Goal: Task Accomplishment & Management: Use online tool/utility

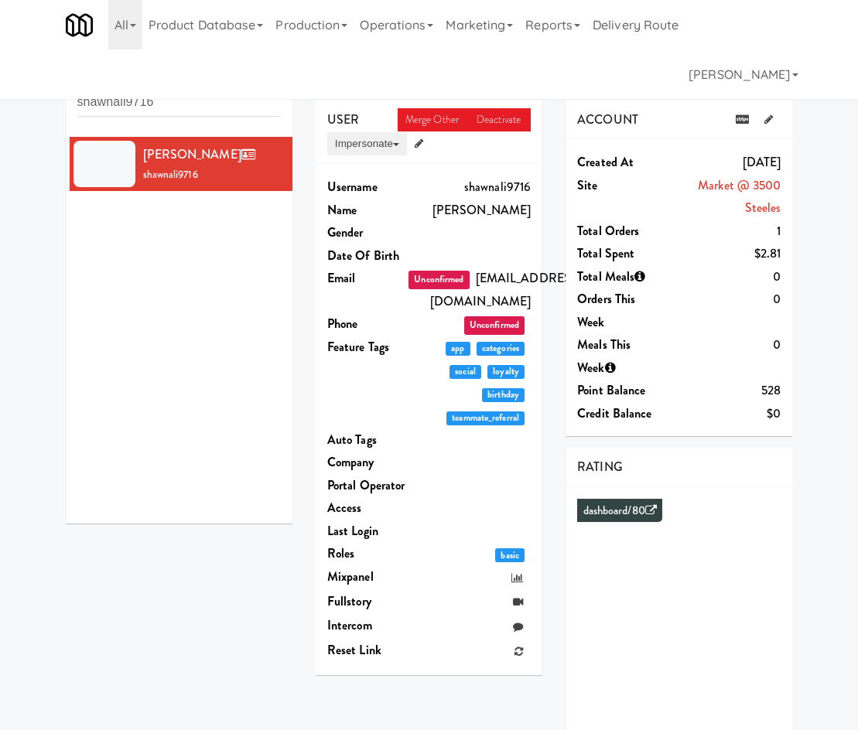
click at [388, 148] on button "Impersonate" at bounding box center [367, 143] width 80 height 23
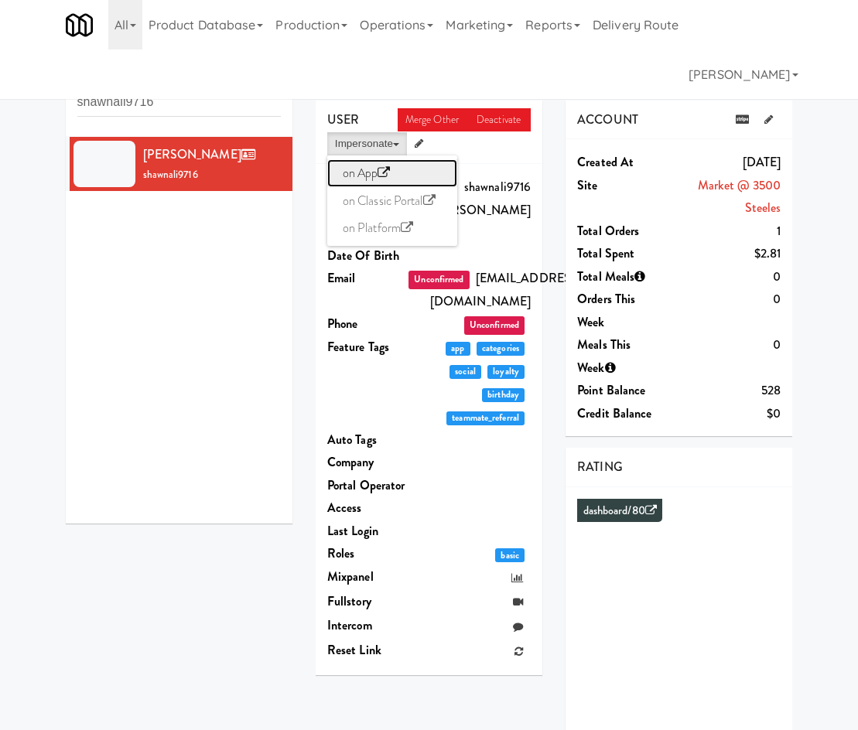
click at [388, 170] on icon at bounding box center [384, 172] width 12 height 12
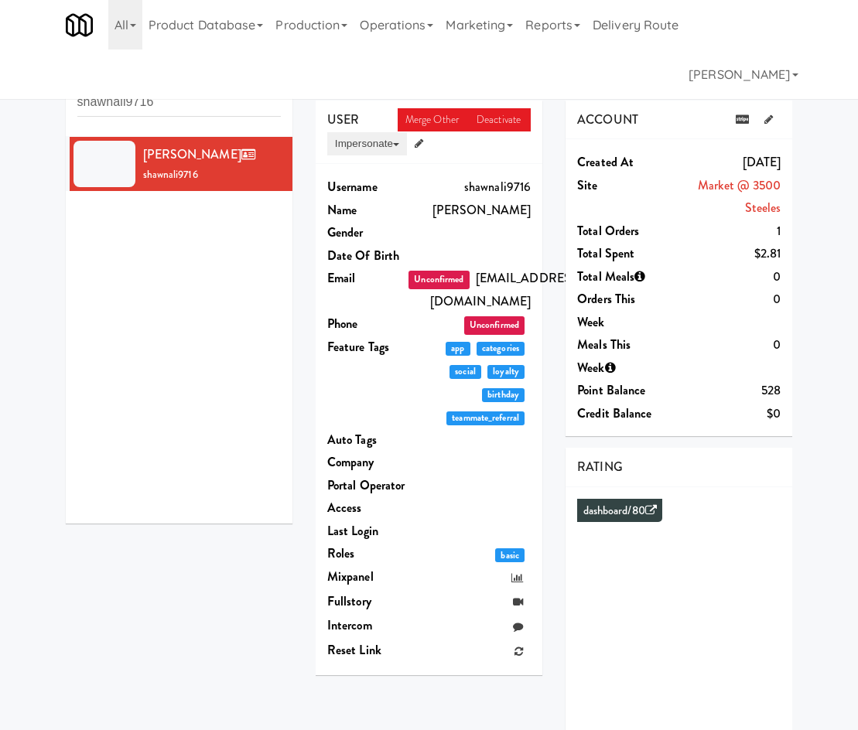
click at [378, 144] on button "Impersonate" at bounding box center [367, 143] width 80 height 23
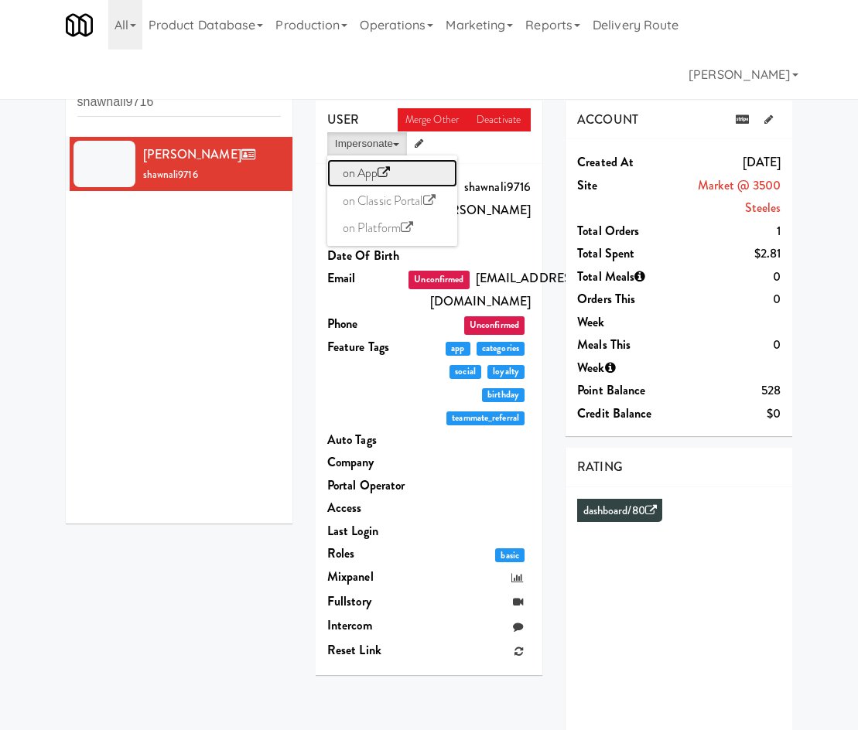
click at [379, 179] on link "on App" at bounding box center [392, 173] width 130 height 28
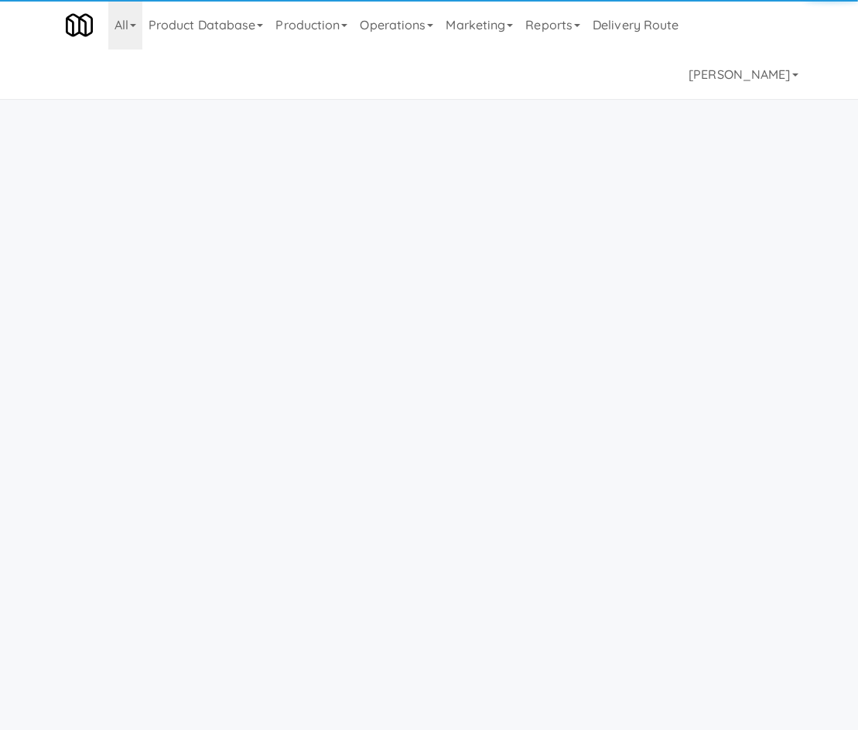
click at [405, 26] on link "Operations" at bounding box center [397, 25] width 86 height 50
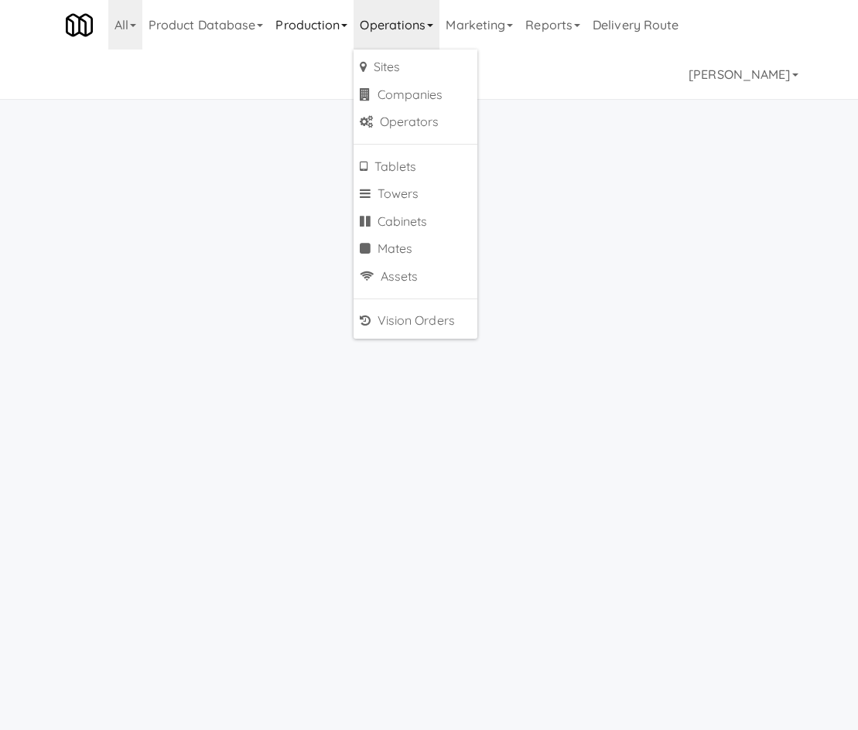
click at [290, 28] on link "Production" at bounding box center [311, 25] width 84 height 50
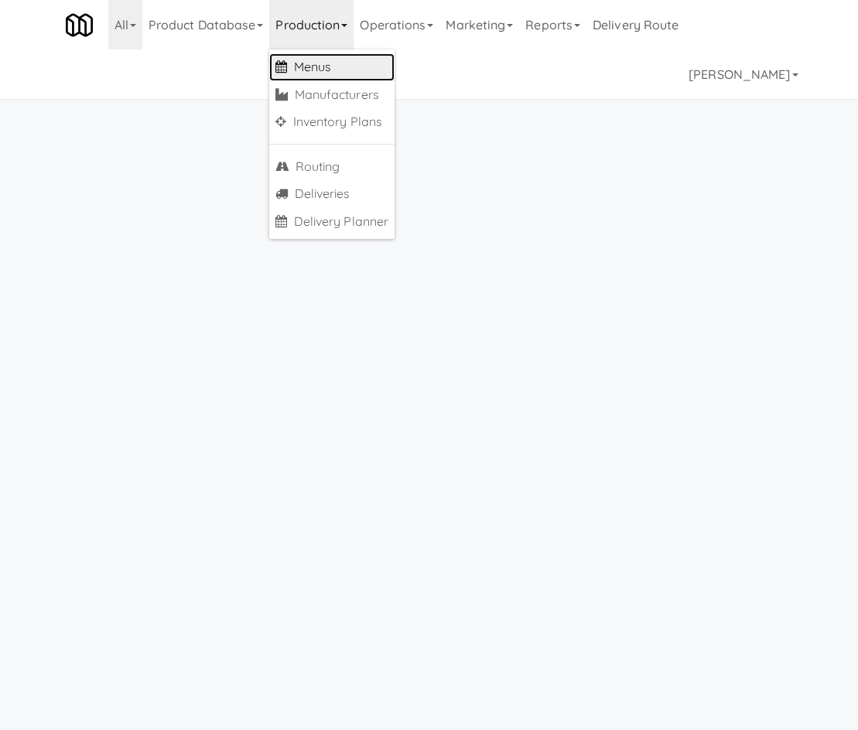
click at [286, 66] on icon at bounding box center [281, 66] width 12 height 12
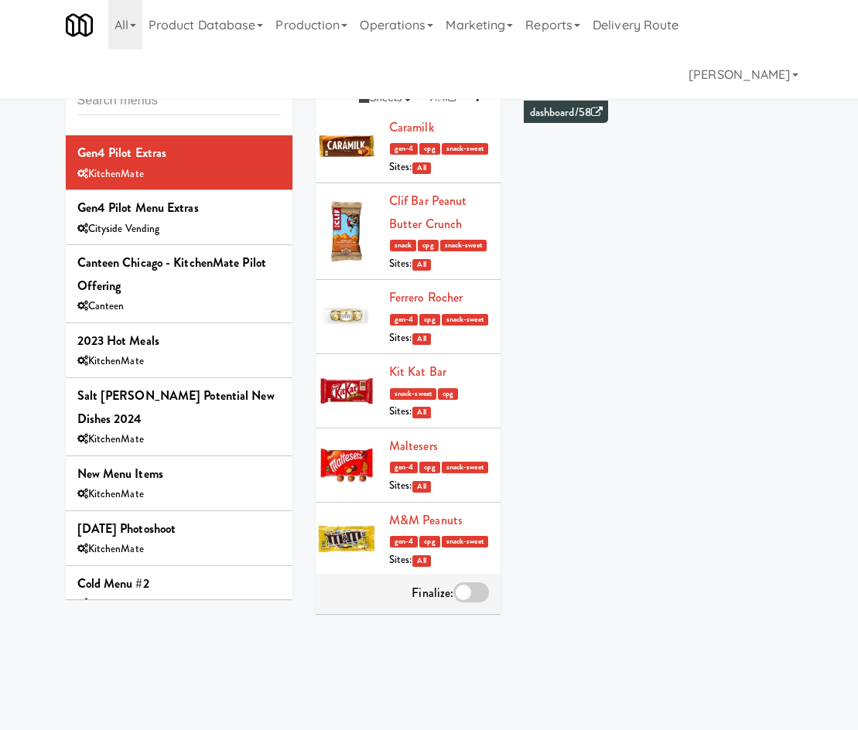
click at [182, 108] on input "text" at bounding box center [178, 101] width 203 height 29
click at [166, 94] on input "text" at bounding box center [178, 101] width 203 height 29
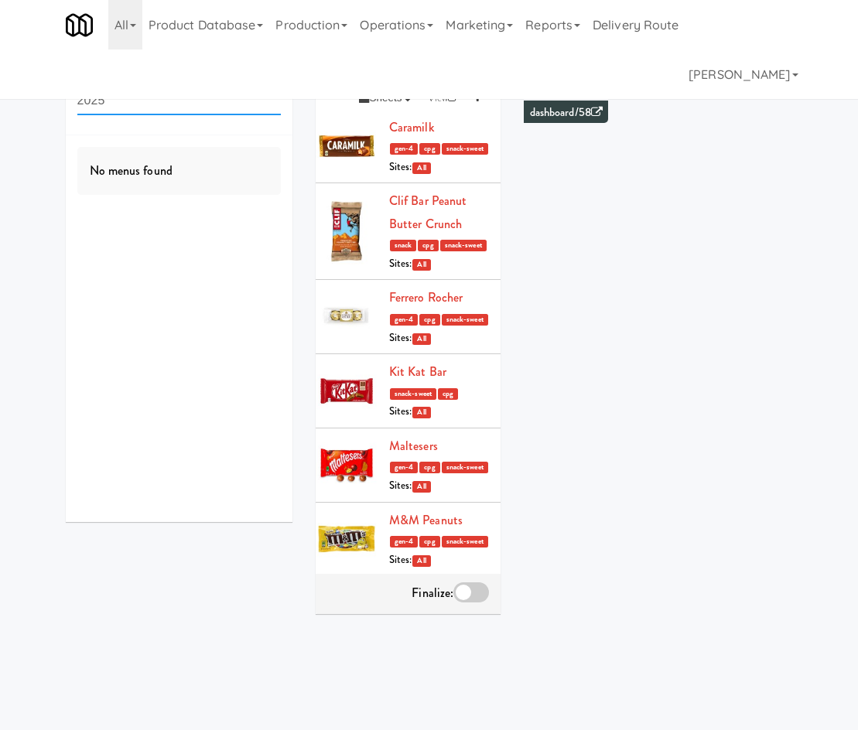
click at [159, 88] on input "2025" at bounding box center [178, 101] width 203 height 29
type input "aug 11"
click at [219, 204] on div "Canteen" at bounding box center [178, 196] width 203 height 19
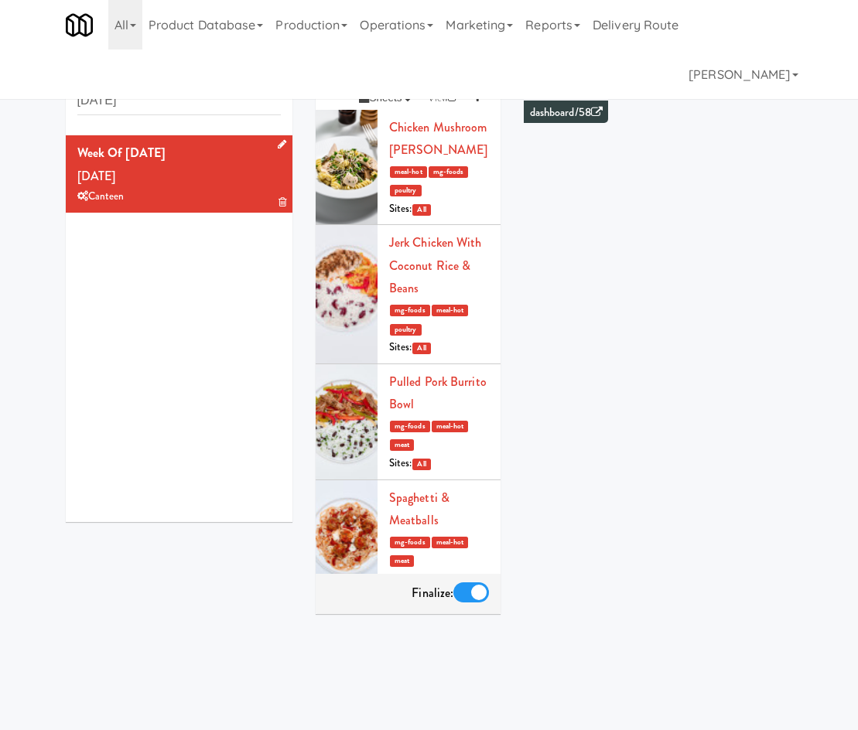
click at [278, 139] on icon at bounding box center [282, 144] width 9 height 10
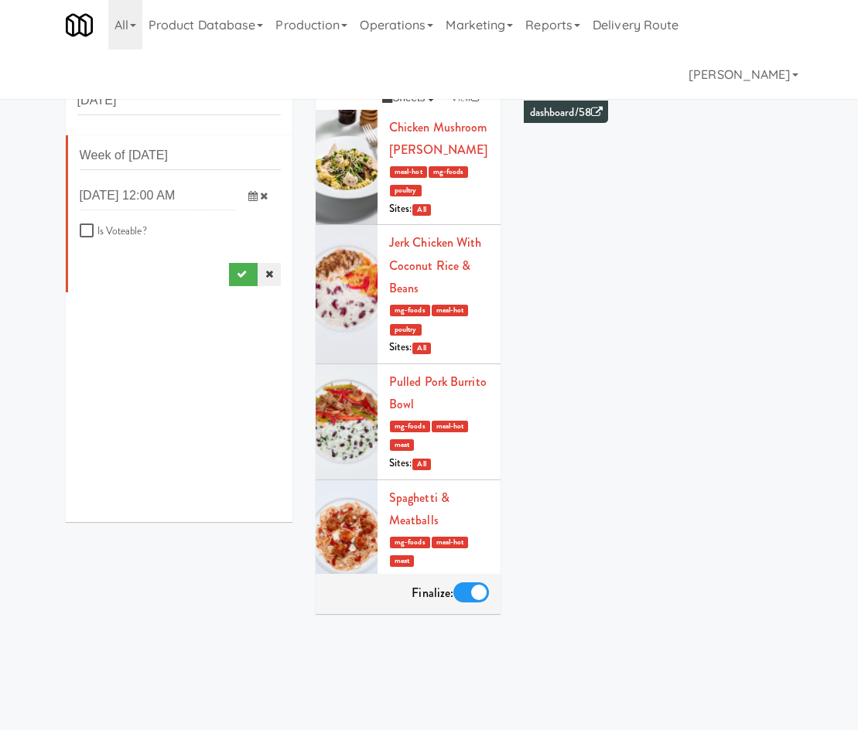
click at [264, 277] on link at bounding box center [269, 274] width 23 height 23
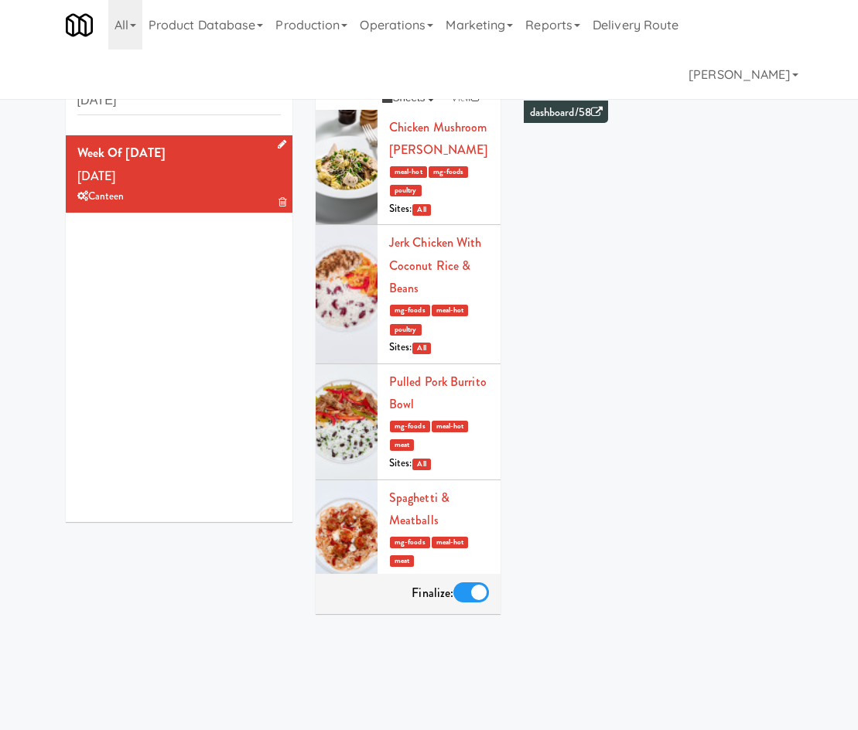
drag, startPoint x: 125, startPoint y: 18, endPoint x: 135, endPoint y: 58, distance: 41.5
click at [125, 19] on link "All" at bounding box center [125, 25] width 34 height 50
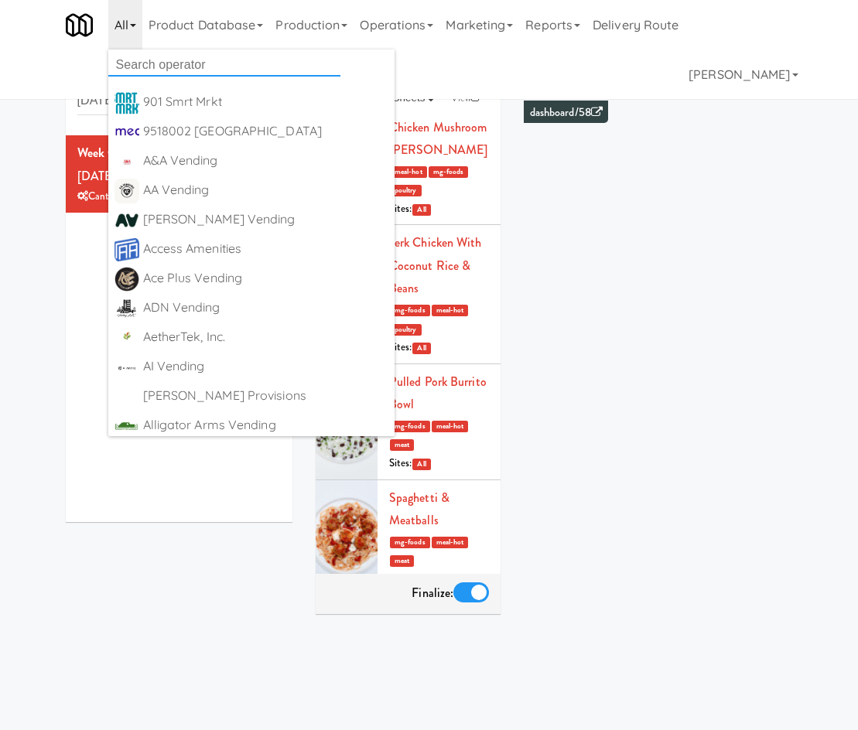
click at [136, 60] on input "text" at bounding box center [224, 64] width 232 height 23
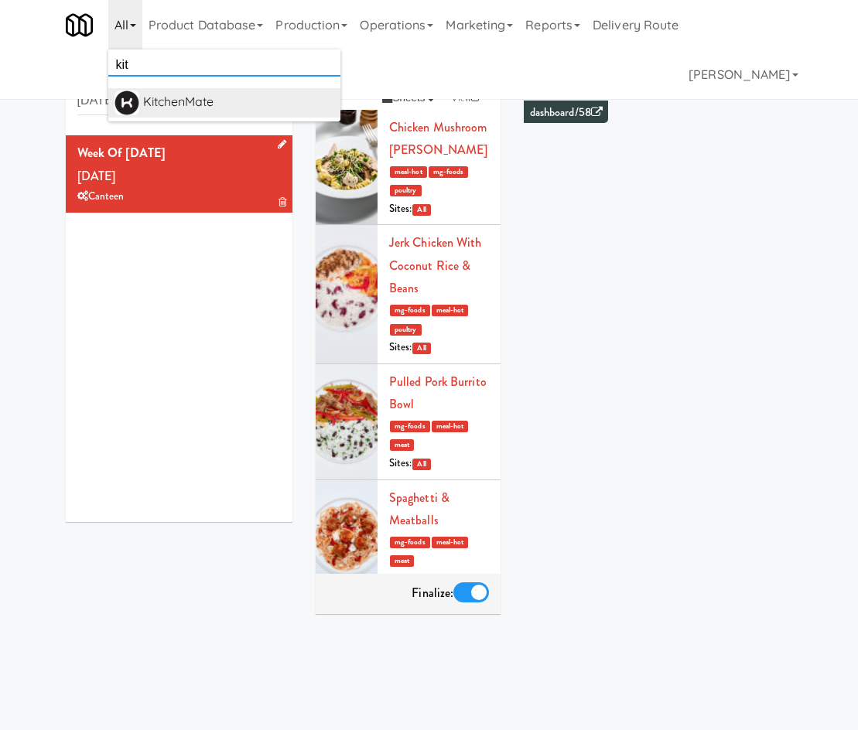
type input "kit"
click at [176, 97] on div "KitchenMate" at bounding box center [238, 102] width 191 height 23
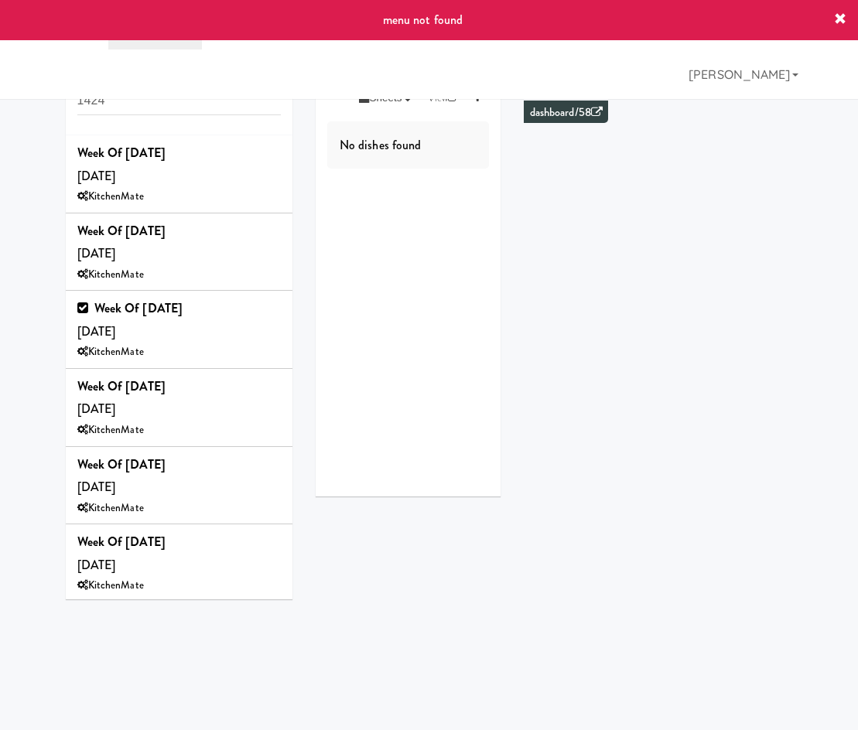
click at [213, 104] on input "1424" at bounding box center [178, 101] width 203 height 29
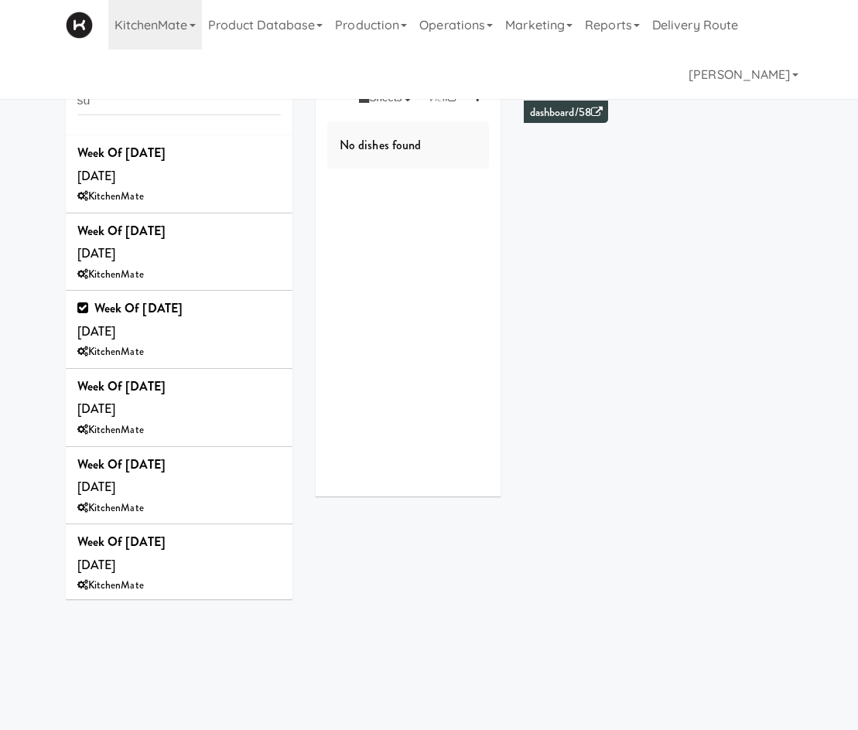
type input "s"
type input "aug"
click at [205, 186] on div "Week of August 17th, 2025 Saturday, Aug 16 KitchenMate" at bounding box center [178, 174] width 203 height 65
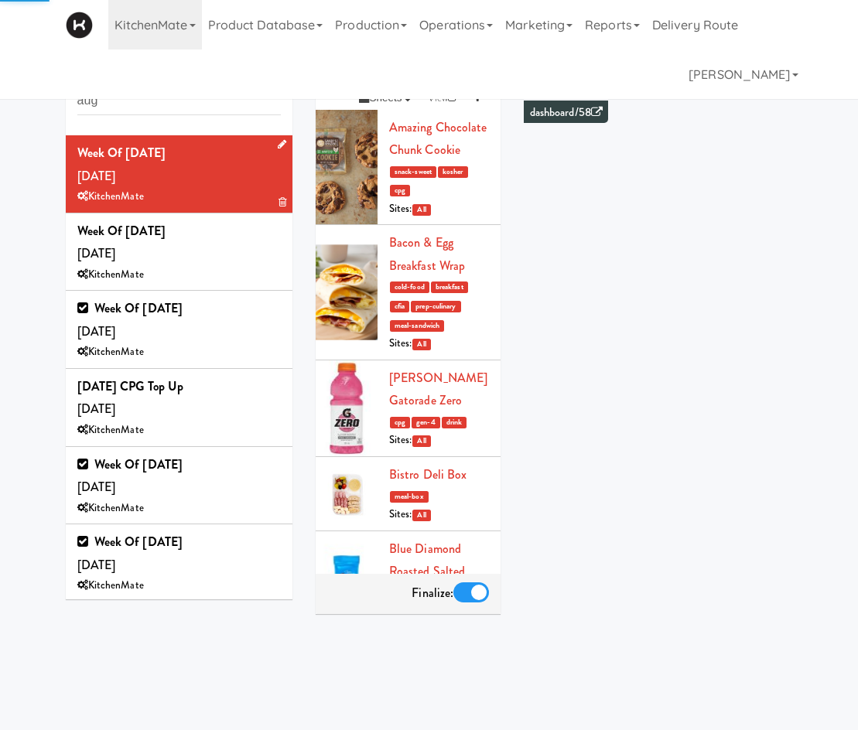
click at [278, 143] on icon at bounding box center [282, 144] width 9 height 10
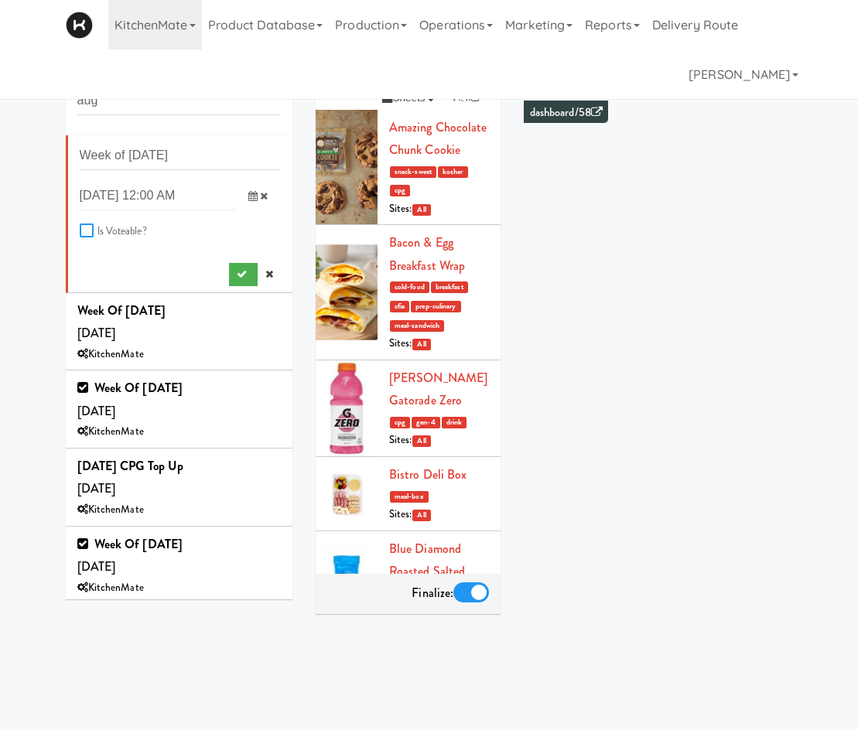
click at [89, 237] on input "Is Voteable?" at bounding box center [89, 231] width 18 height 12
checkbox input "true"
click at [237, 274] on icon "submit" at bounding box center [242, 274] width 10 height 10
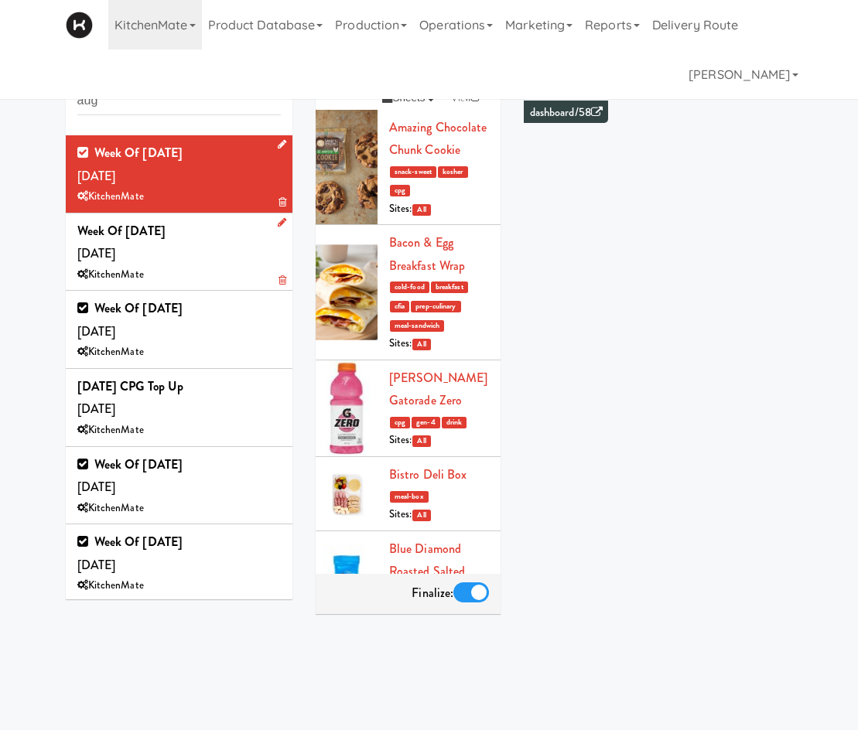
click at [203, 274] on div "KitchenMate" at bounding box center [178, 274] width 203 height 19
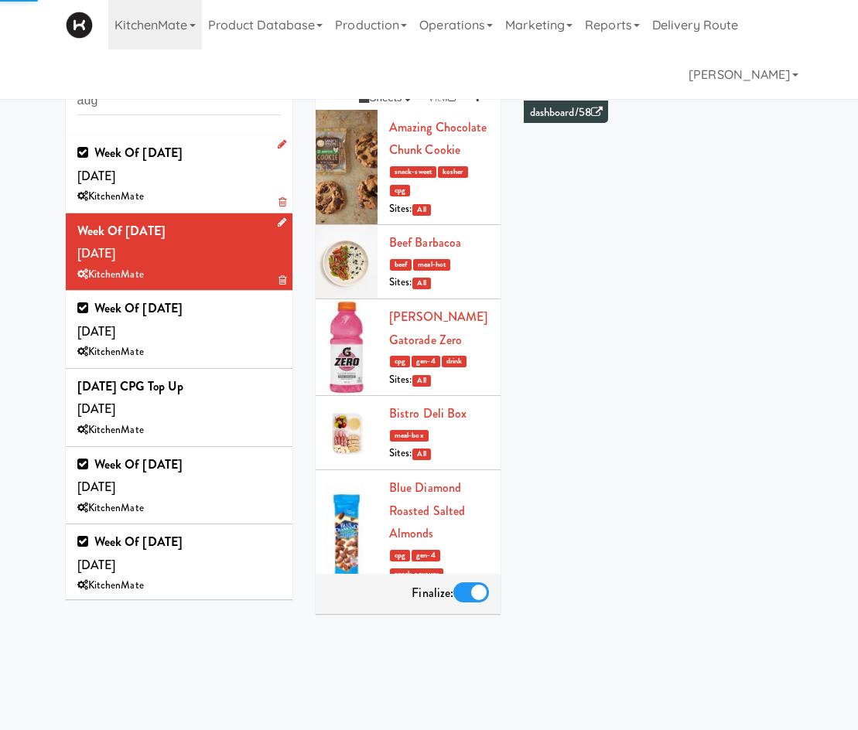
click at [278, 221] on icon at bounding box center [282, 222] width 9 height 10
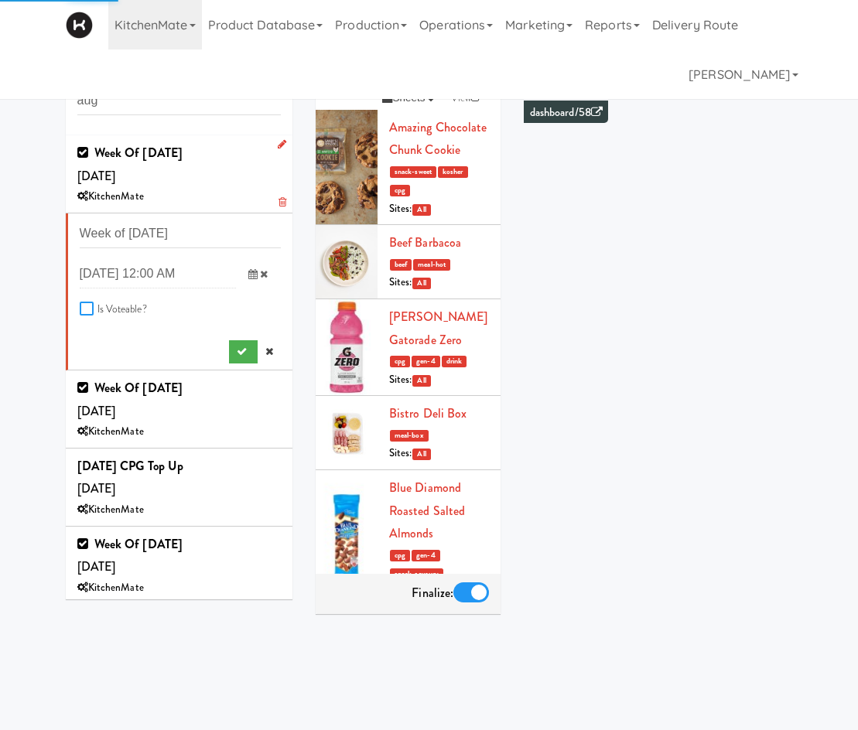
click at [90, 310] on input "Is Voteable?" at bounding box center [89, 309] width 18 height 12
checkbox input "true"
click at [229, 344] on button "submit" at bounding box center [243, 351] width 29 height 23
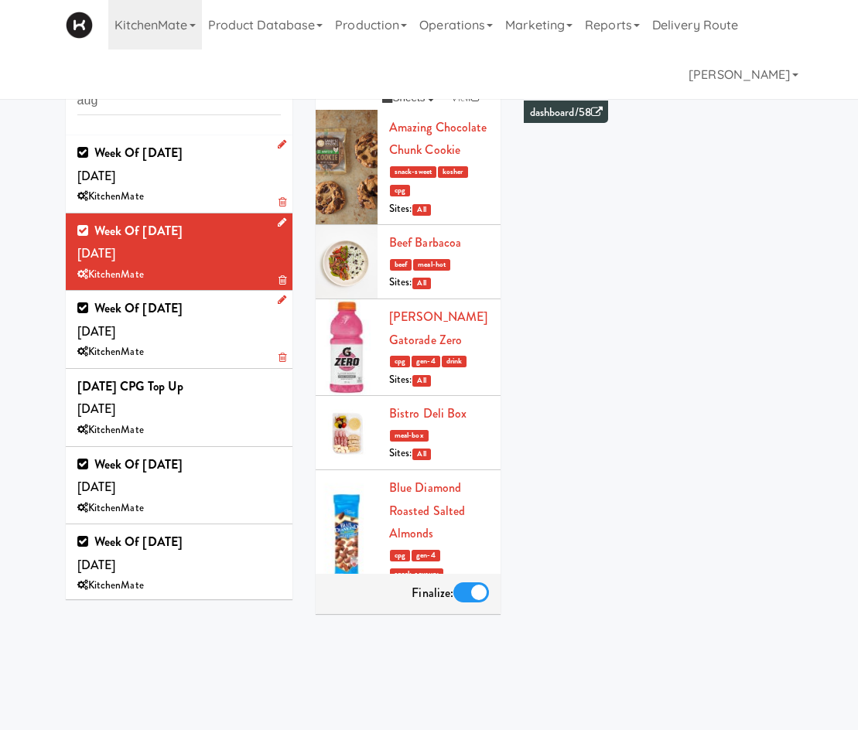
click at [198, 363] on li "Week of August 3rd, 2025 Saturday, Aug 02 KitchenMate" at bounding box center [179, 330] width 227 height 78
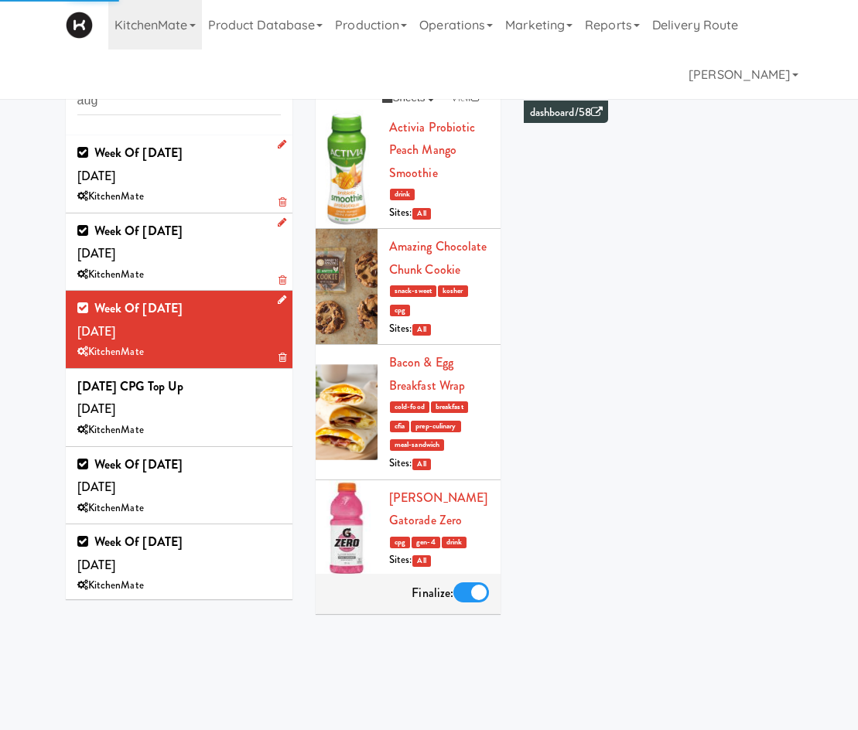
click at [278, 303] on icon at bounding box center [282, 300] width 9 height 10
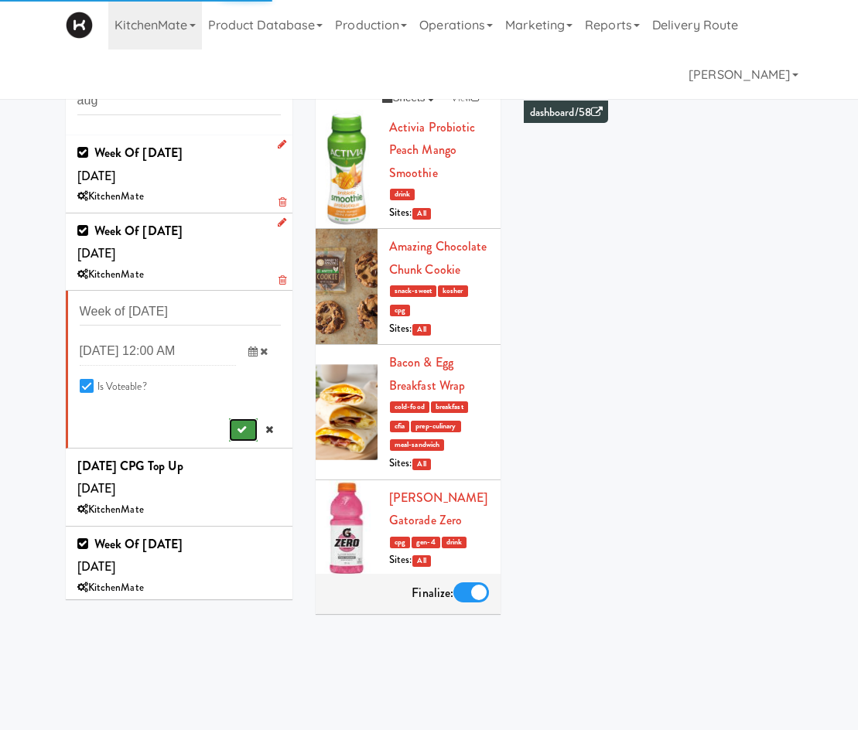
click at [237, 433] on icon "submit" at bounding box center [242, 430] width 10 height 10
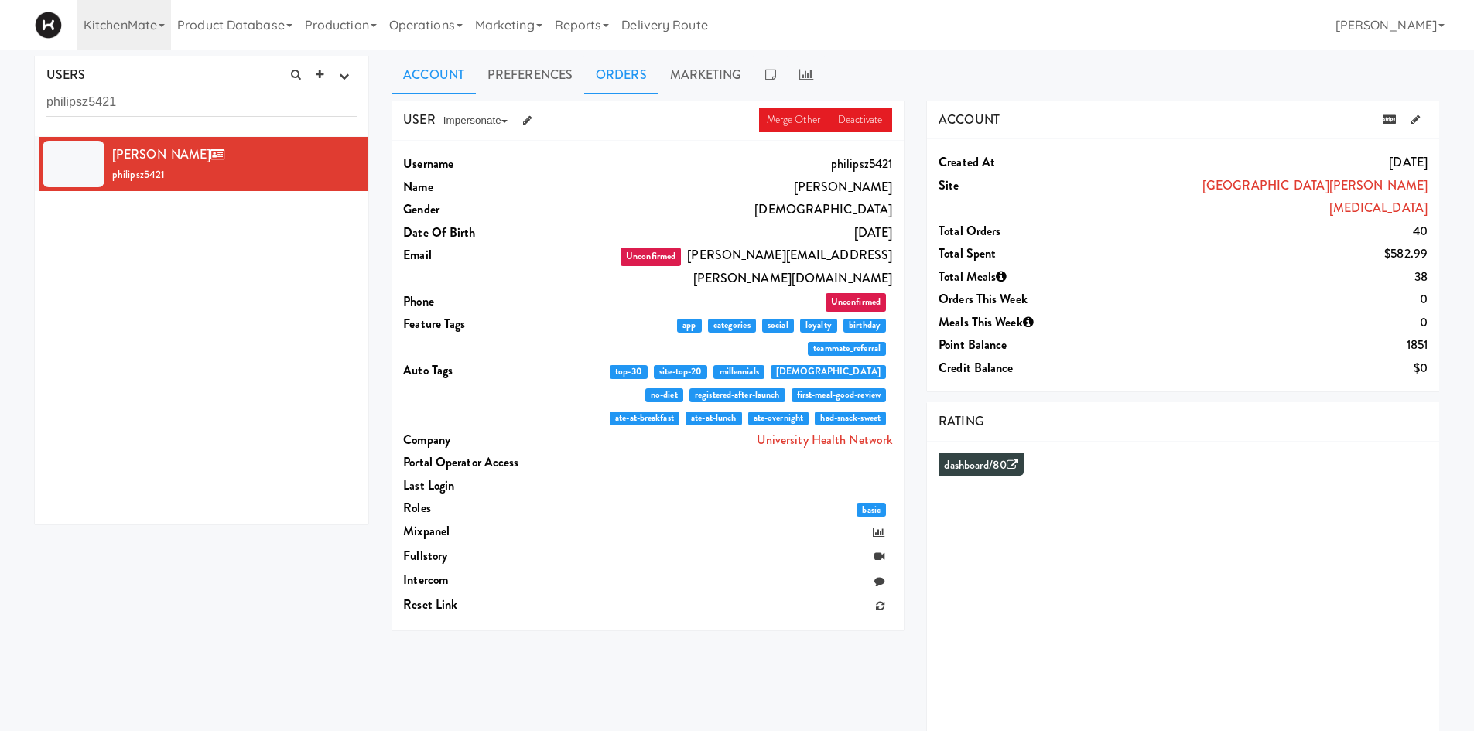
click at [593, 81] on link "Orders" at bounding box center [621, 75] width 74 height 39
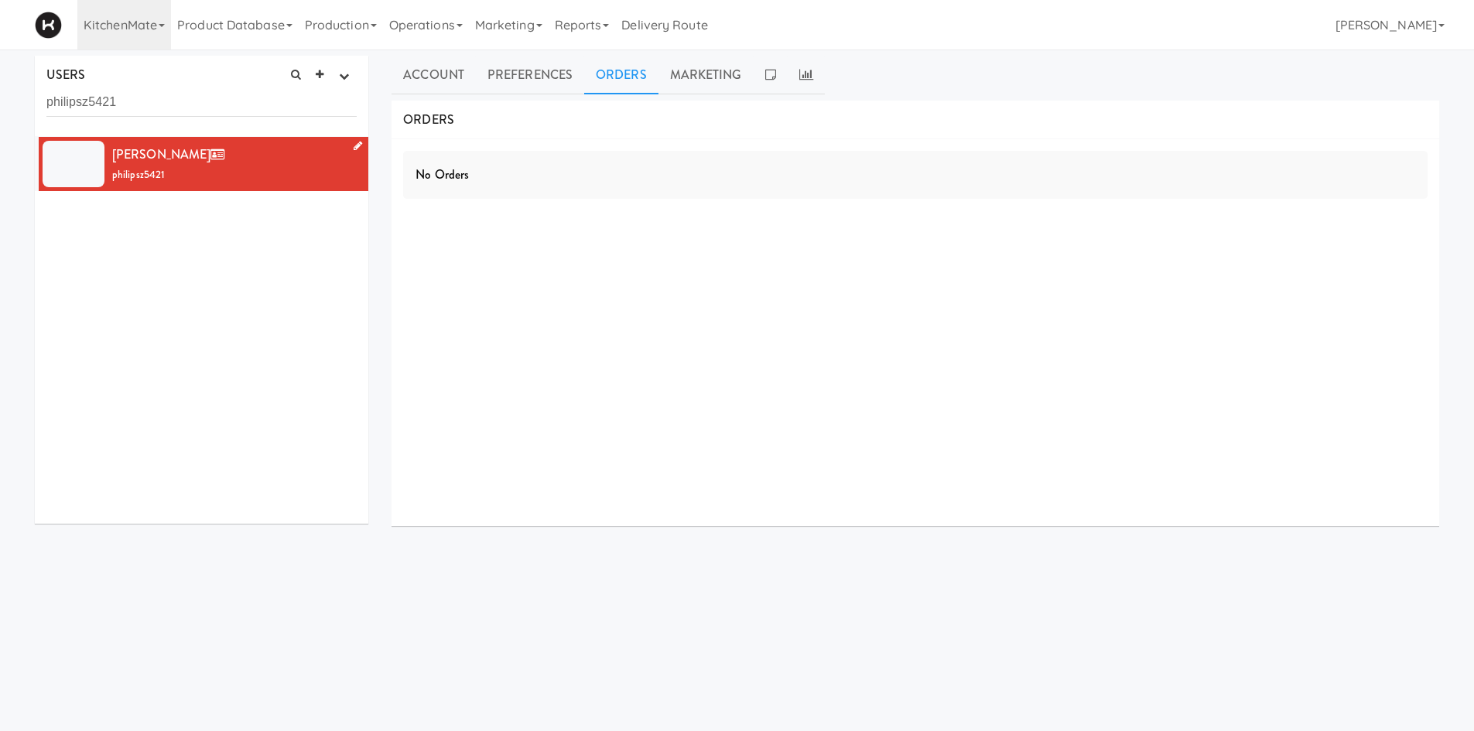
click at [275, 170] on div "[PERSON_NAME] philipsz5421" at bounding box center [234, 164] width 244 height 42
click at [554, 84] on link "Preferences" at bounding box center [530, 75] width 108 height 39
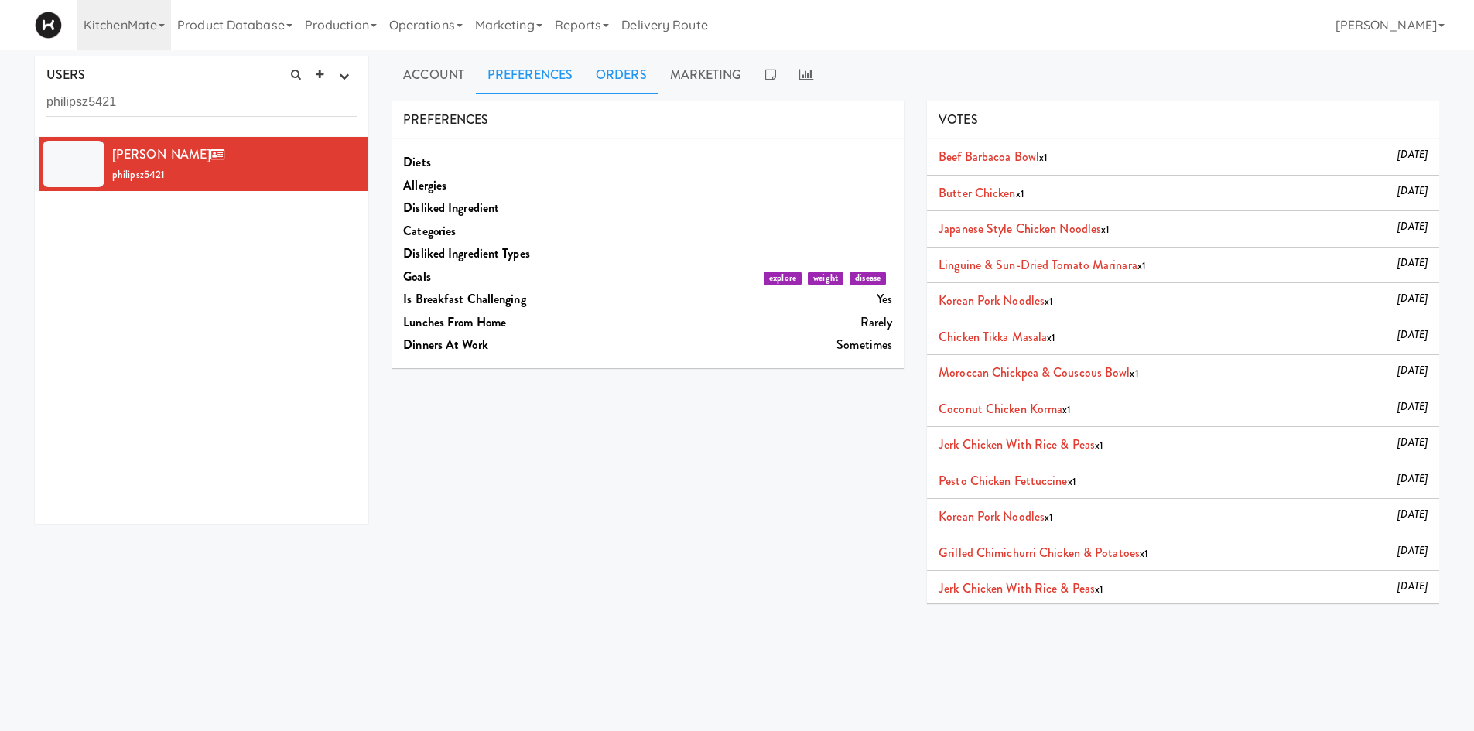
click at [630, 77] on link "Orders" at bounding box center [621, 75] width 74 height 39
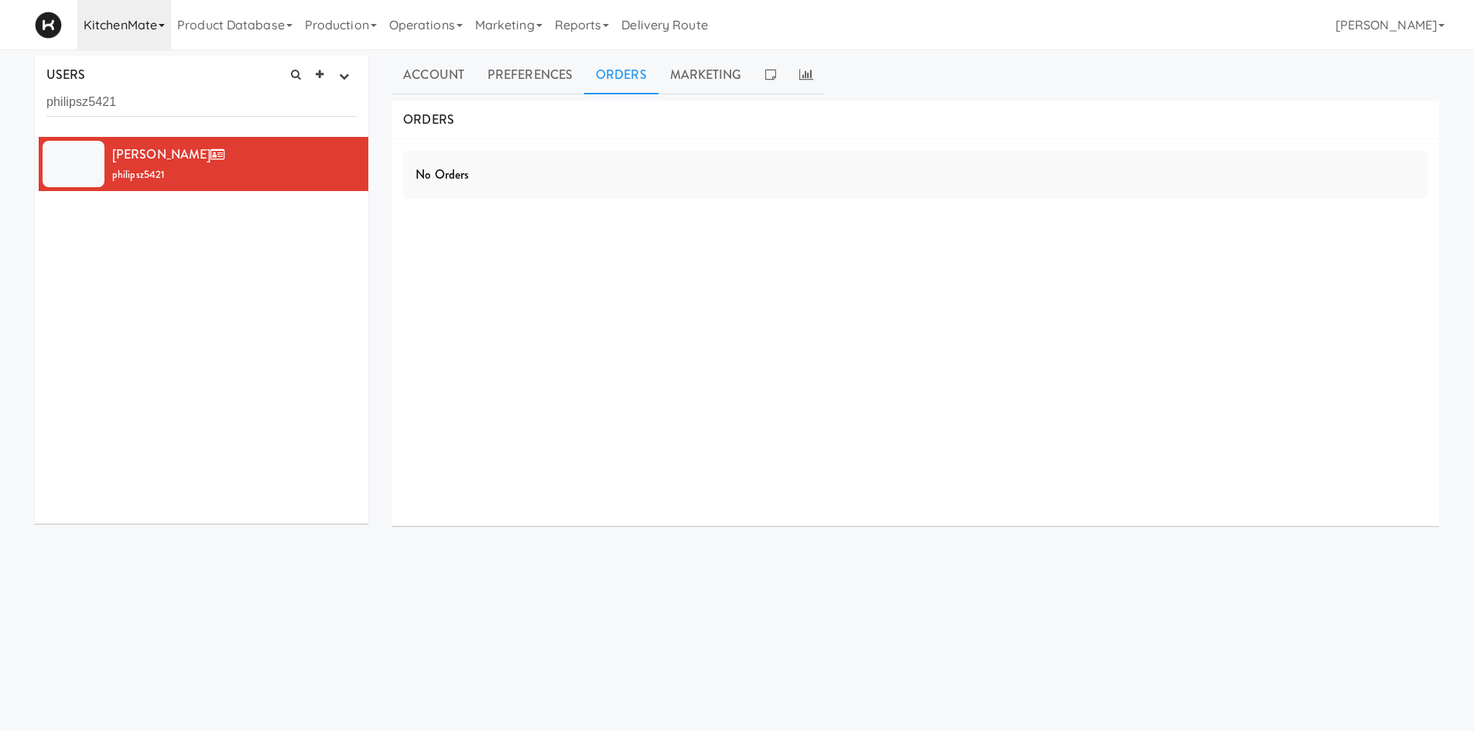
click at [104, 23] on link "KitchenMate" at bounding box center [124, 25] width 94 height 50
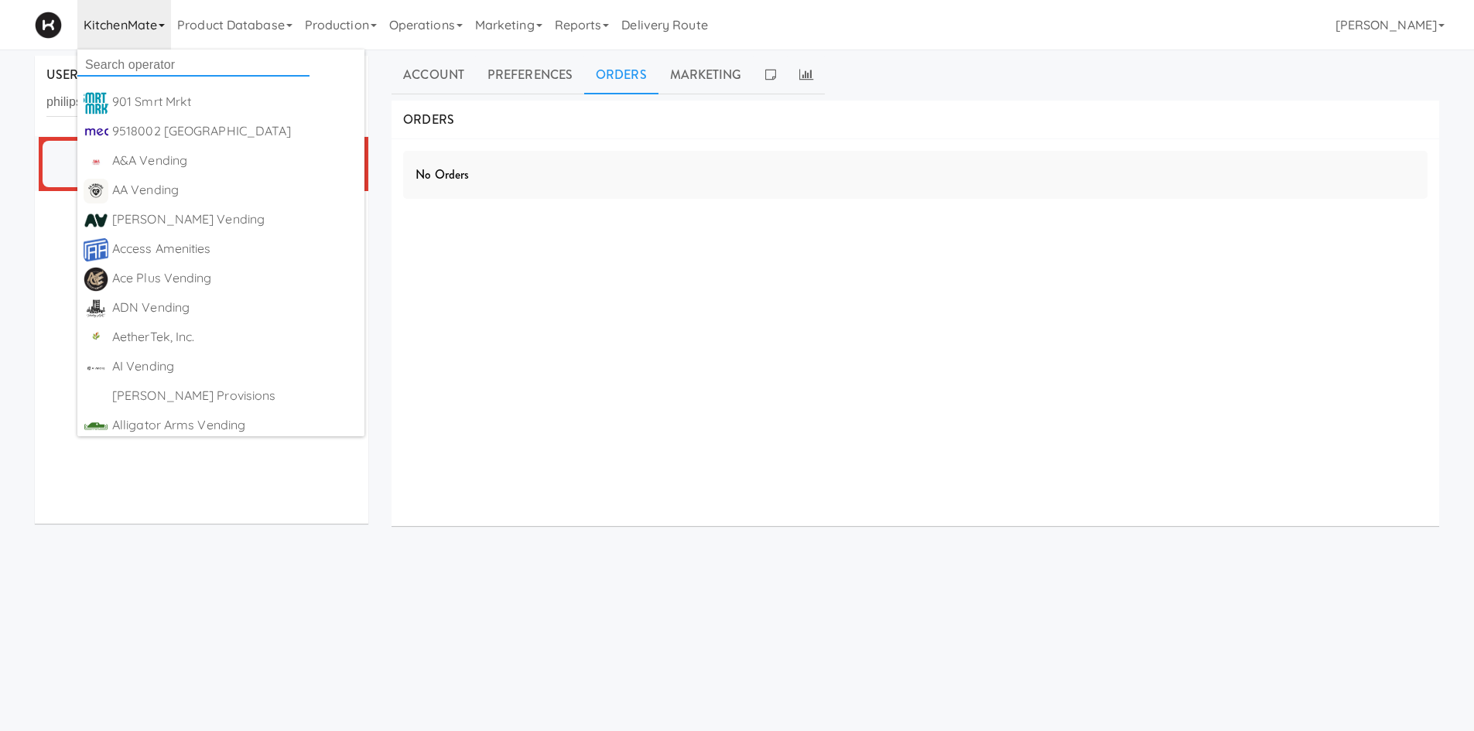
click at [120, 63] on input "text" at bounding box center [193, 64] width 232 height 23
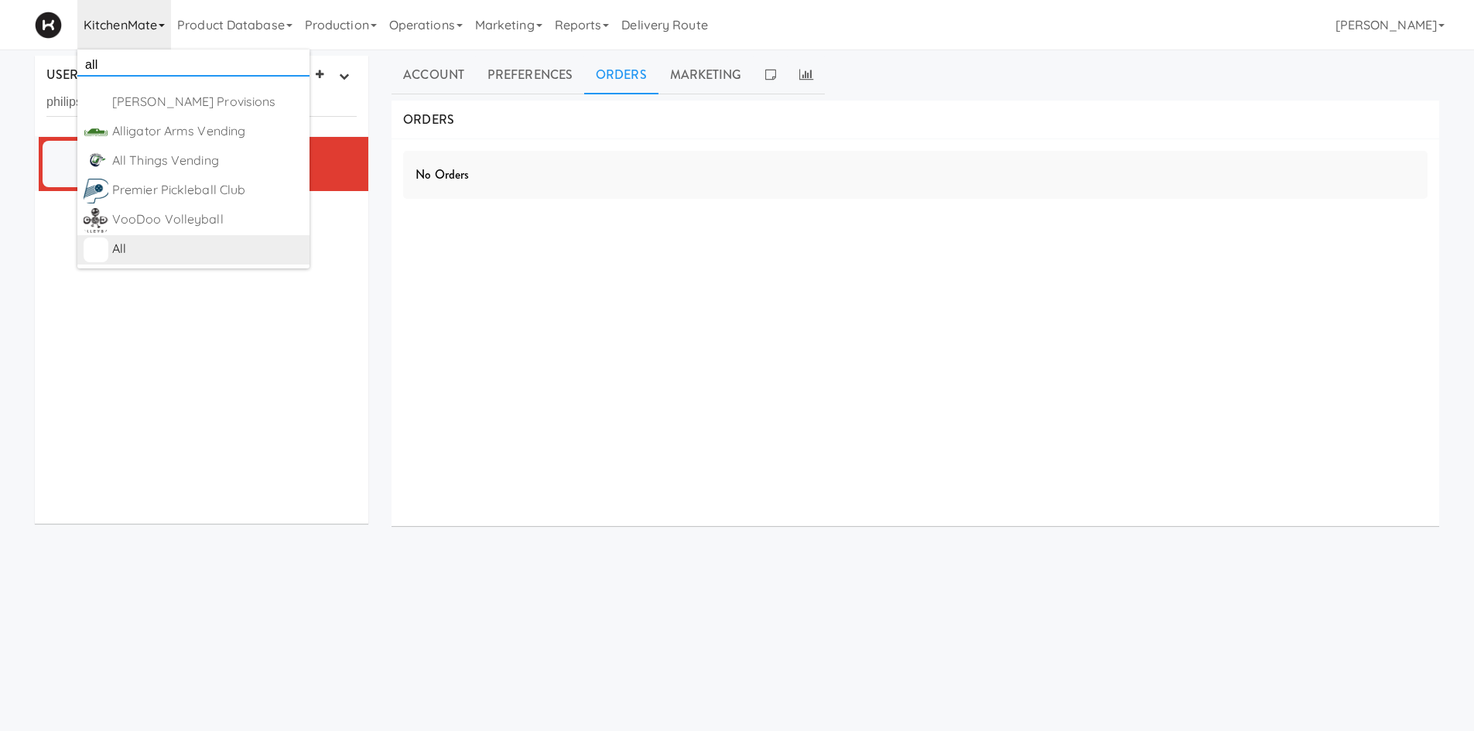
type input "all"
click at [166, 256] on div "All" at bounding box center [207, 248] width 191 height 23
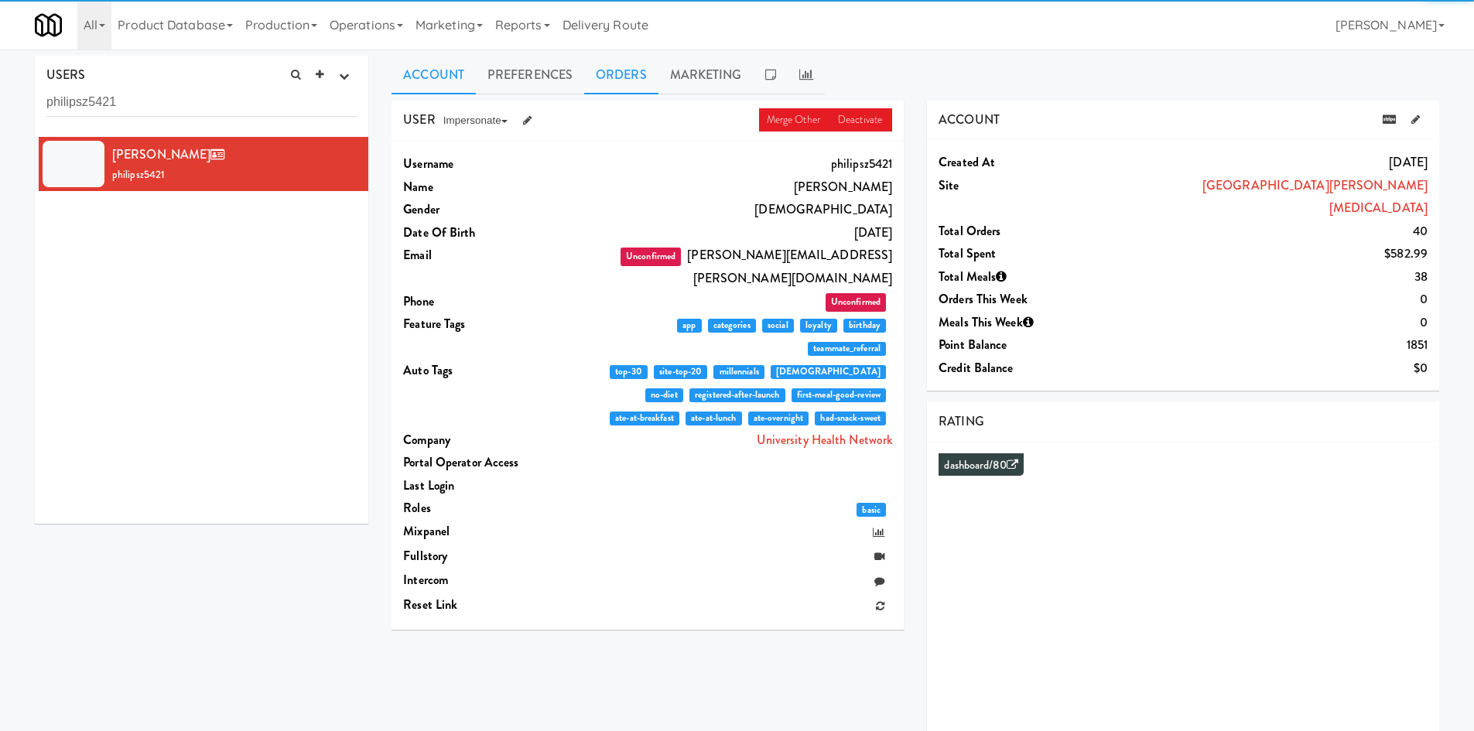
click at [618, 77] on link "Orders" at bounding box center [621, 75] width 74 height 39
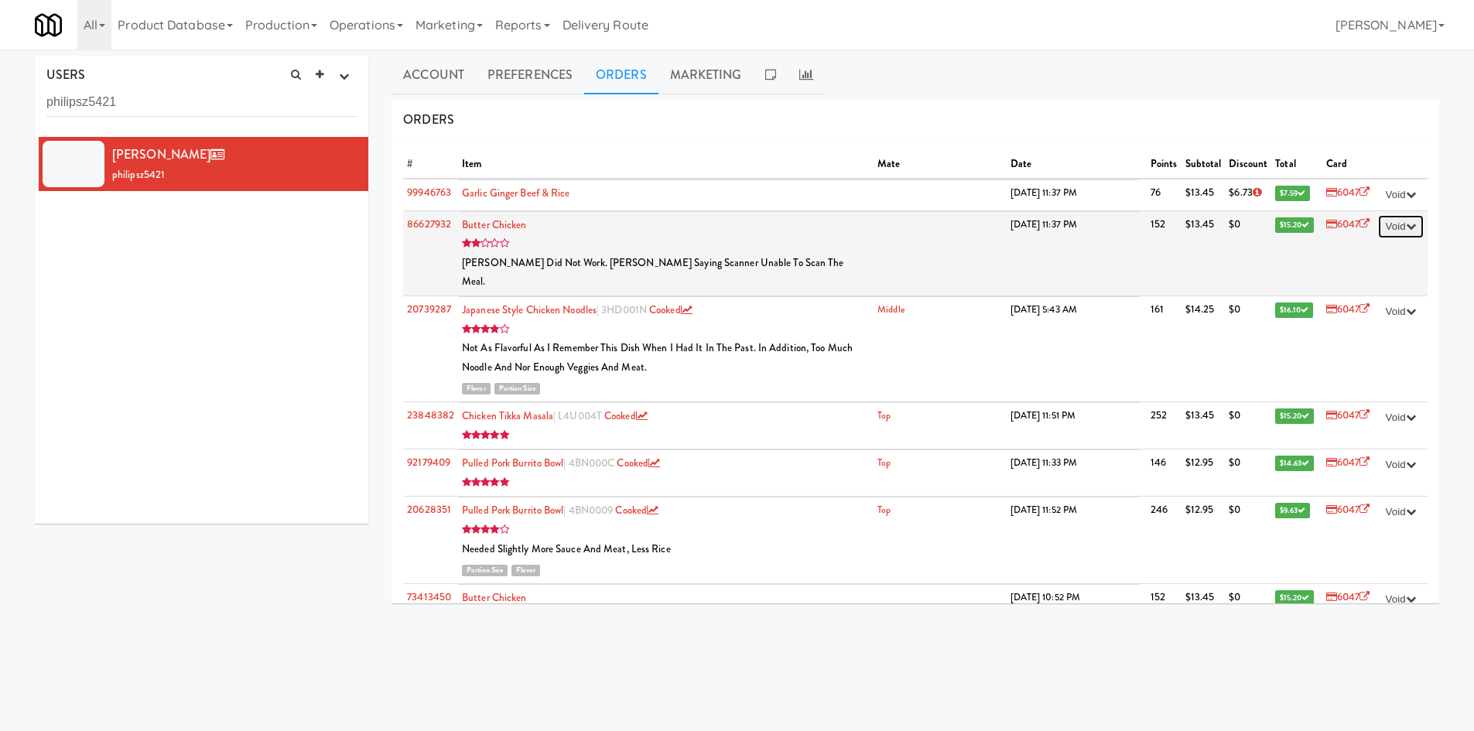
click at [1392, 227] on button "Void" at bounding box center [1401, 226] width 46 height 23
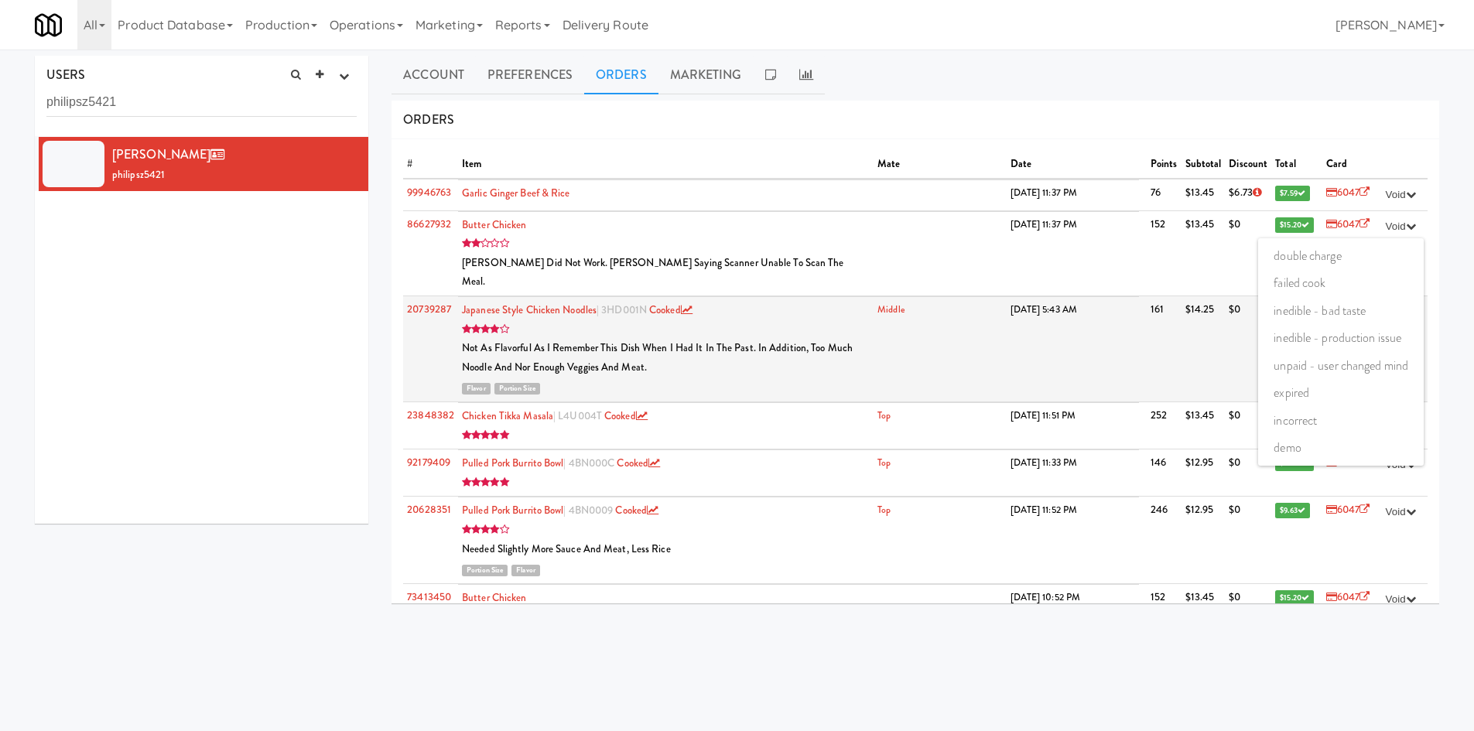
click at [897, 363] on td "Middle" at bounding box center [939, 349] width 132 height 104
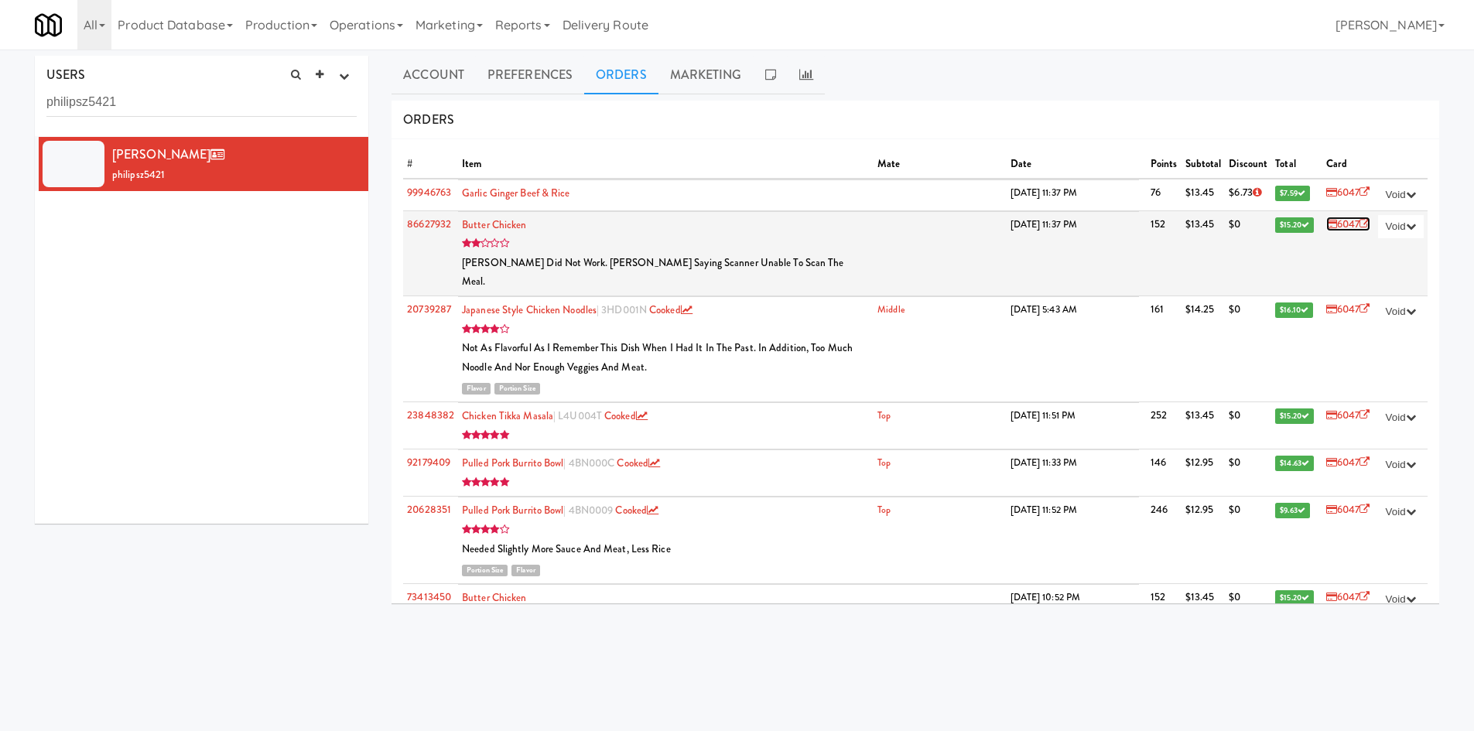
click at [1336, 220] on link "6047" at bounding box center [1348, 224] width 44 height 15
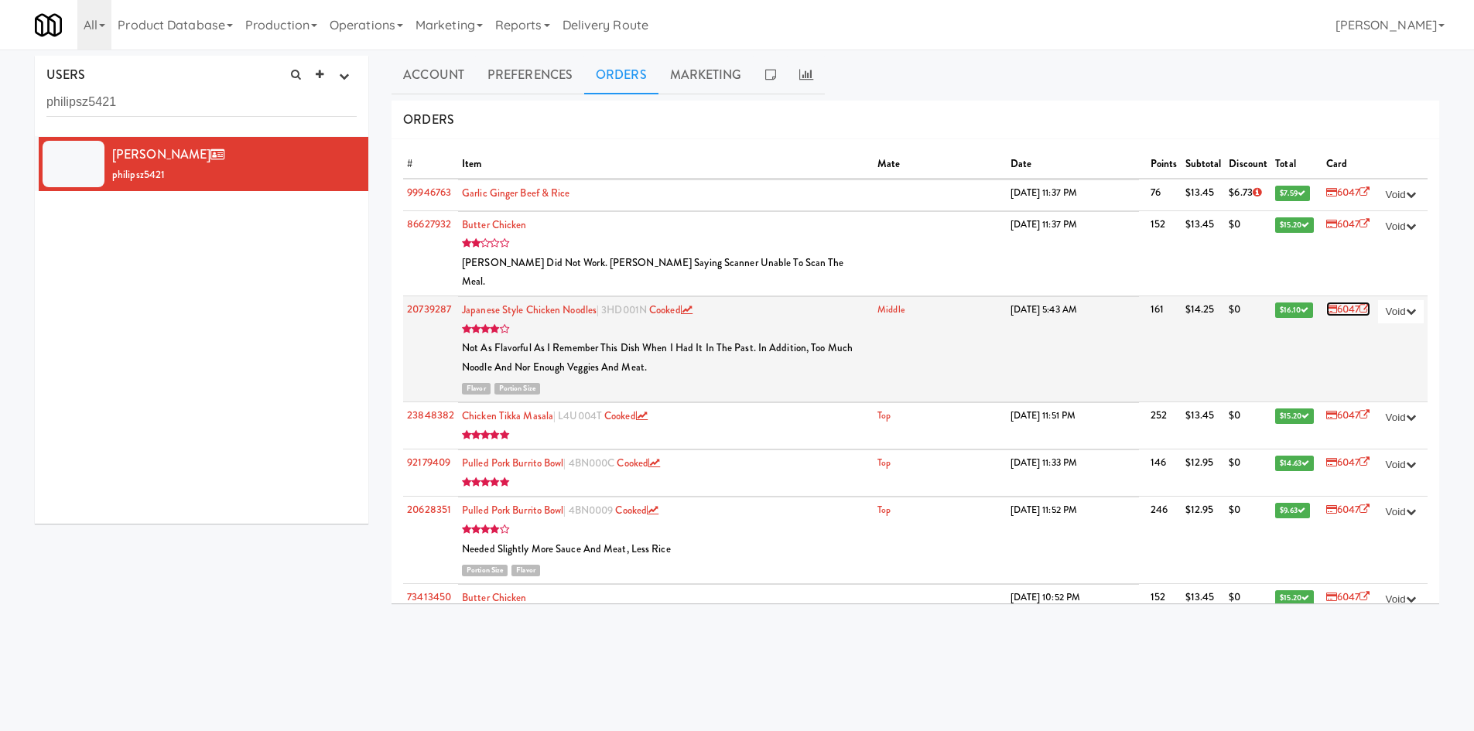
click at [1341, 302] on link "6047" at bounding box center [1348, 309] width 44 height 15
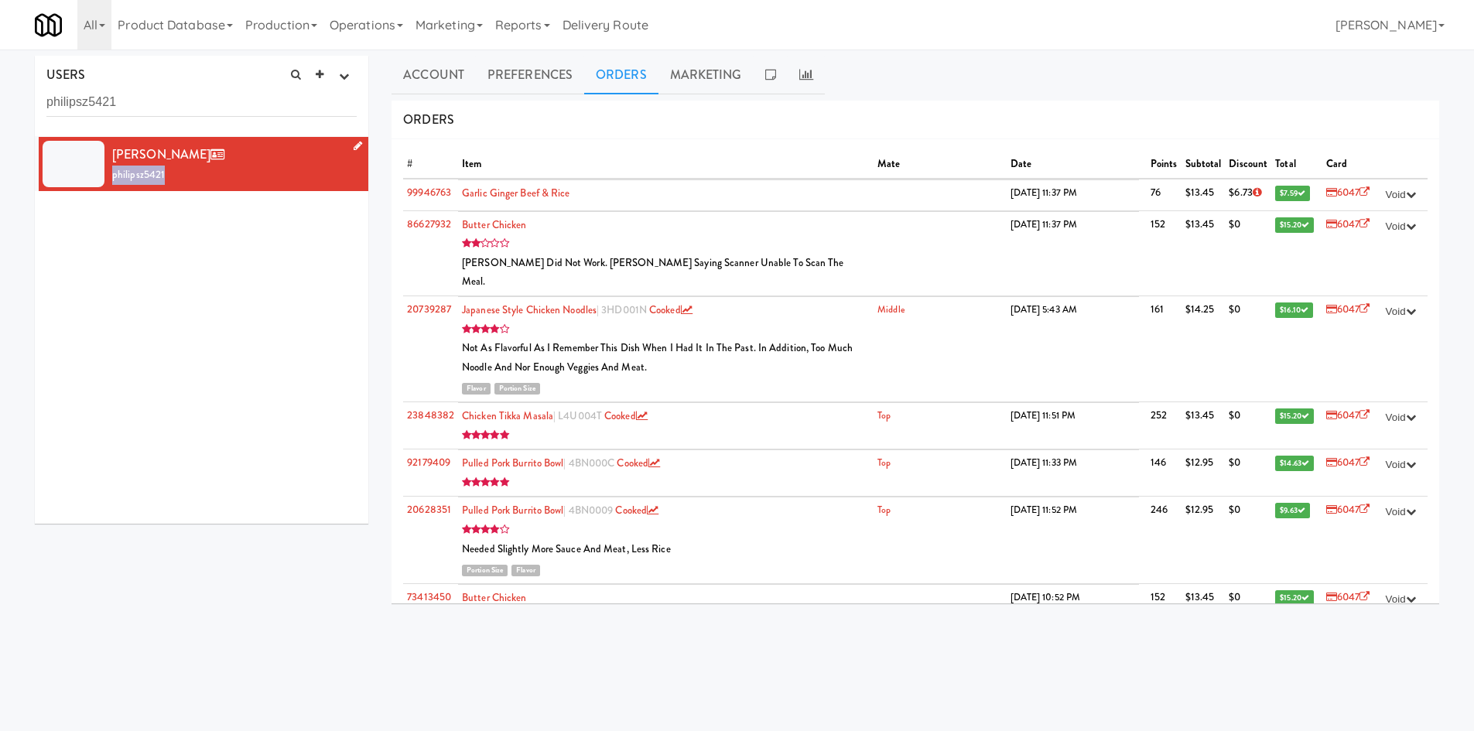
drag, startPoint x: 169, startPoint y: 181, endPoint x: 112, endPoint y: 183, distance: 56.5
click at [112, 183] on div "Philip Szczypinski philipsz5421" at bounding box center [234, 164] width 244 height 42
copy span "philipsz5421"
click at [473, 36] on link "Marketing" at bounding box center [449, 25] width 80 height 50
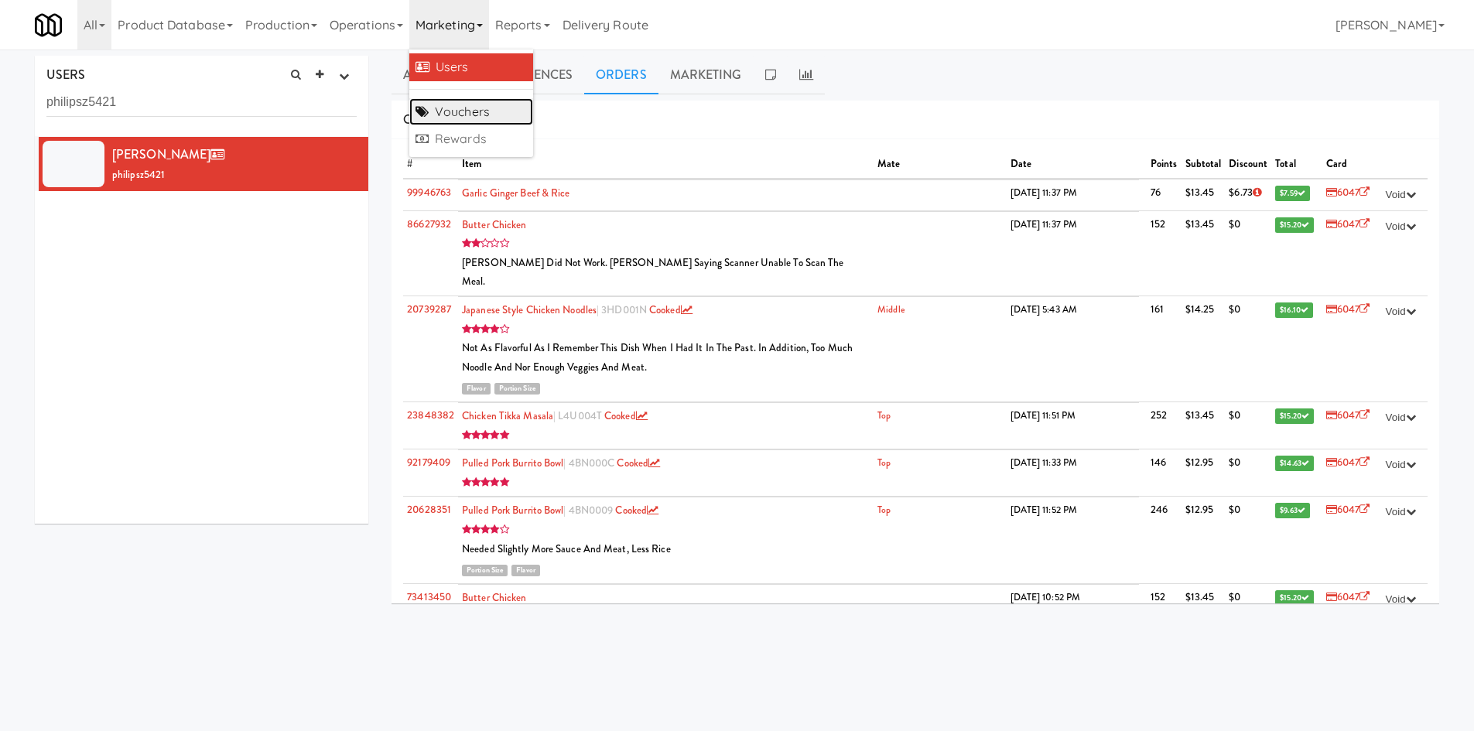
click at [511, 108] on link "Vouchers" at bounding box center [471, 112] width 124 height 28
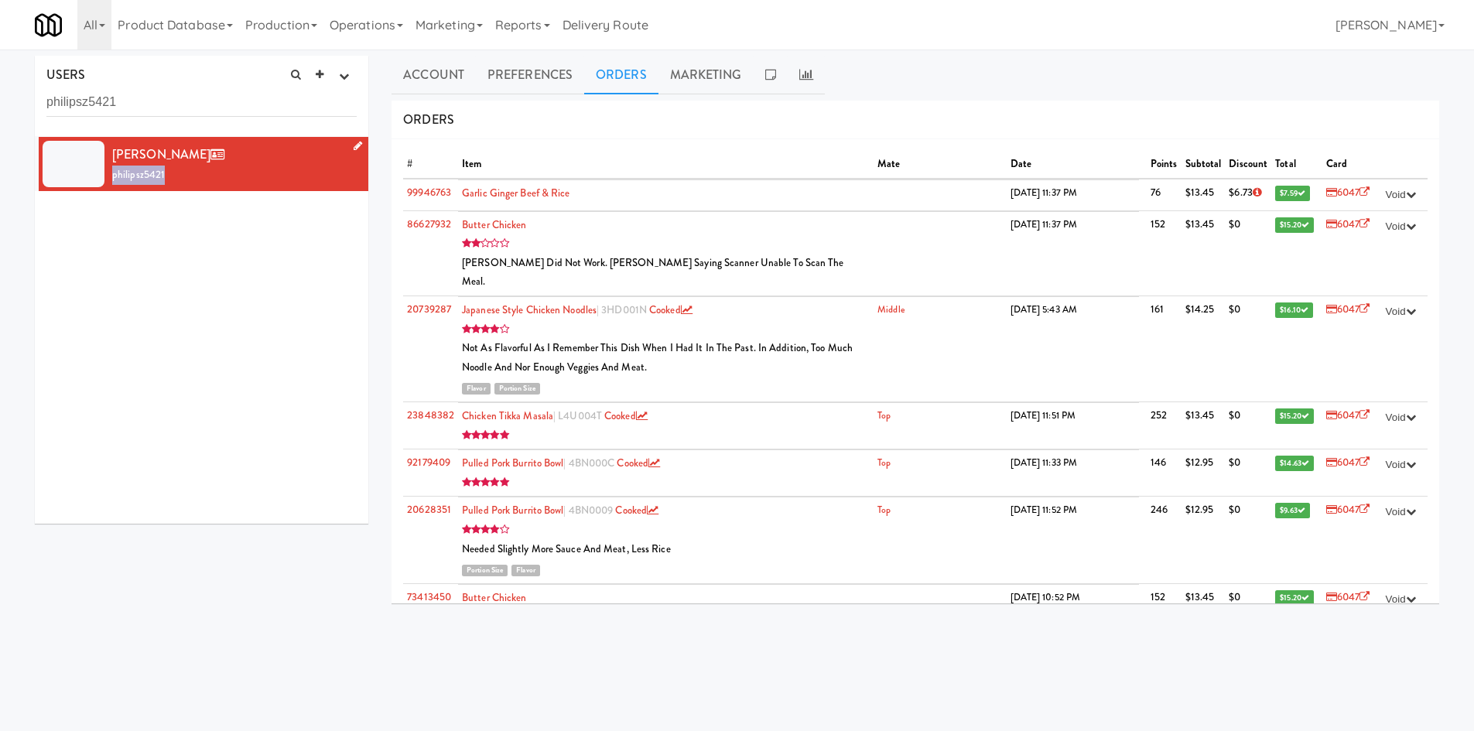
drag, startPoint x: 176, startPoint y: 179, endPoint x: 112, endPoint y: 176, distance: 64.3
click at [112, 176] on div "Philip Szczypinski philipsz5421" at bounding box center [234, 164] width 244 height 42
copy span "philipsz5421"
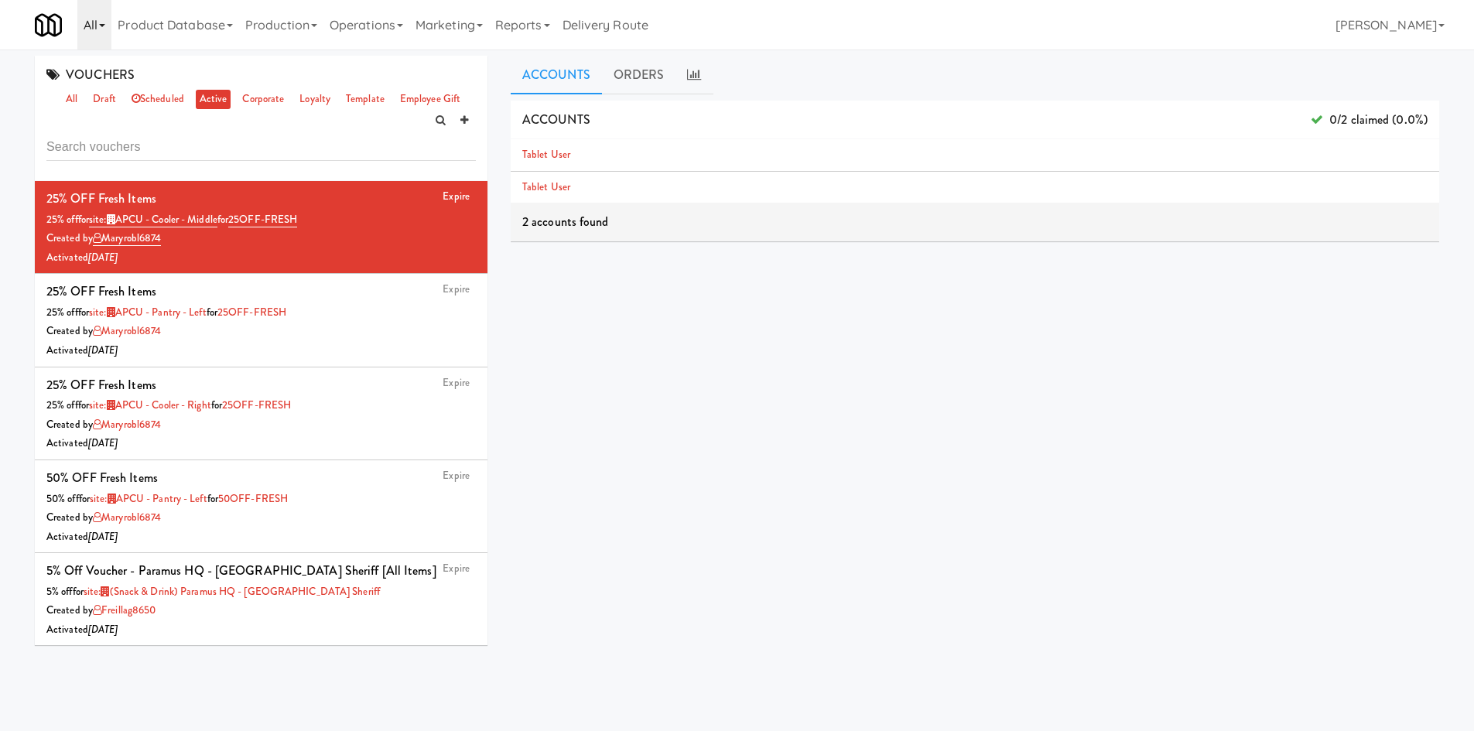
click at [97, 20] on link "All" at bounding box center [94, 25] width 34 height 50
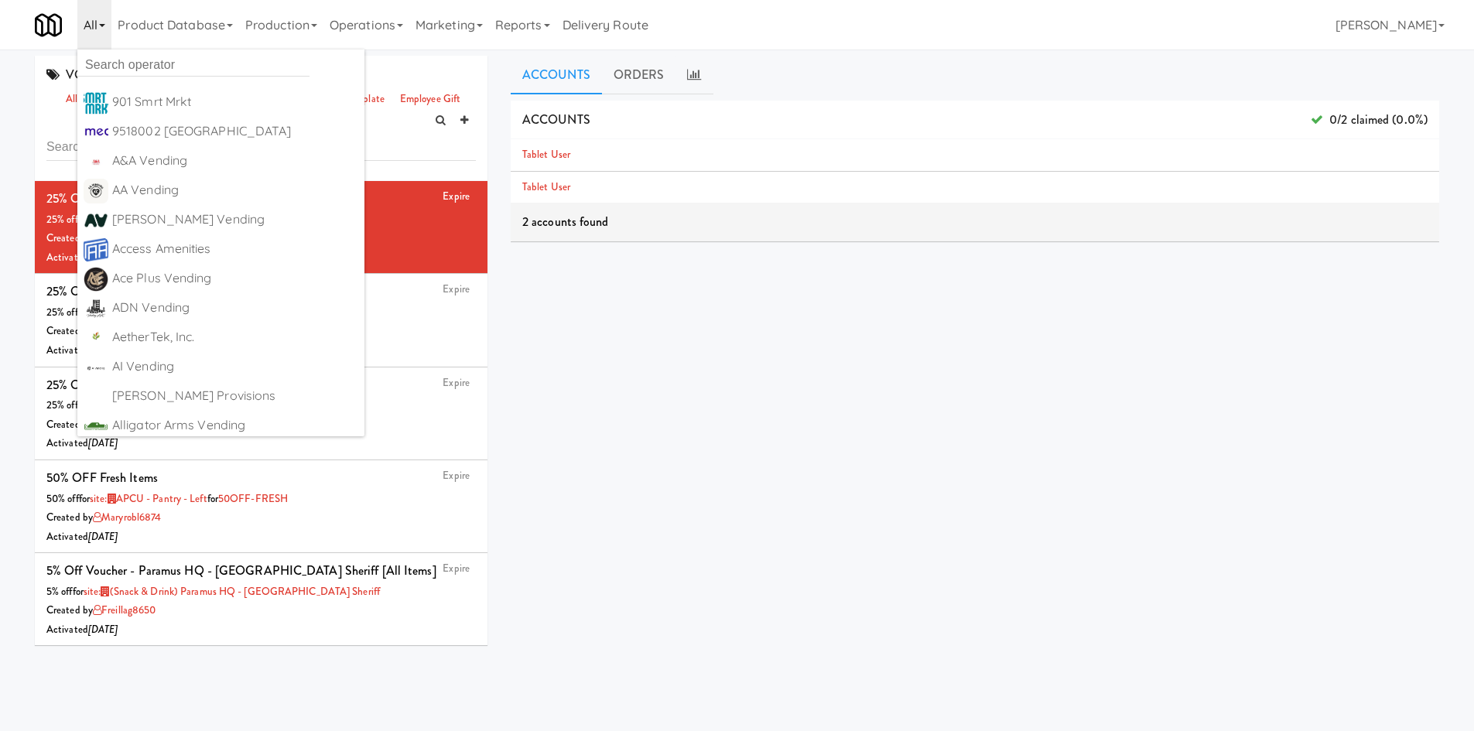
click at [153, 52] on ul "901 Smrt Mrkt https://fridge.kitchenmate.com/vouchers?operator_id=142 9518002 C…" at bounding box center [220, 243] width 287 height 387
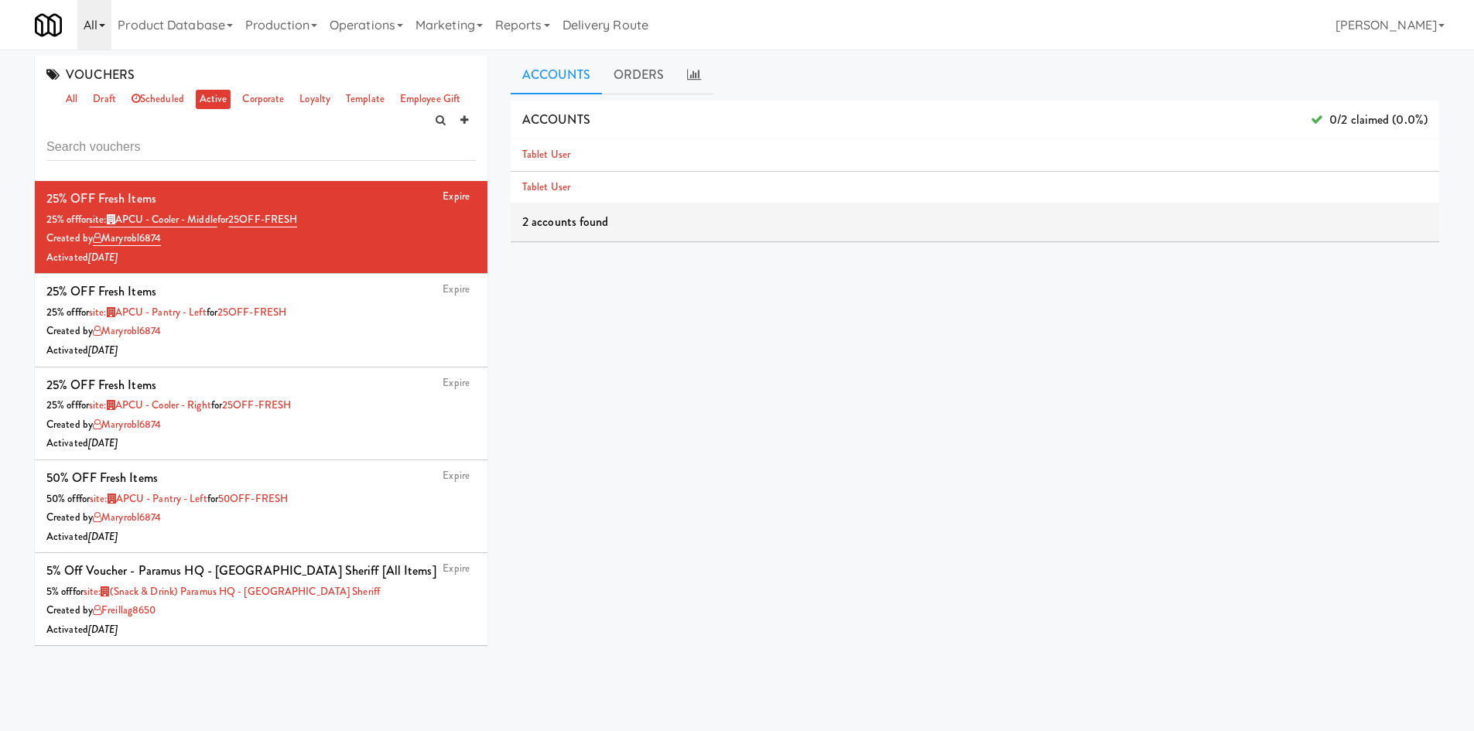
click at [86, 15] on link "All" at bounding box center [94, 25] width 34 height 50
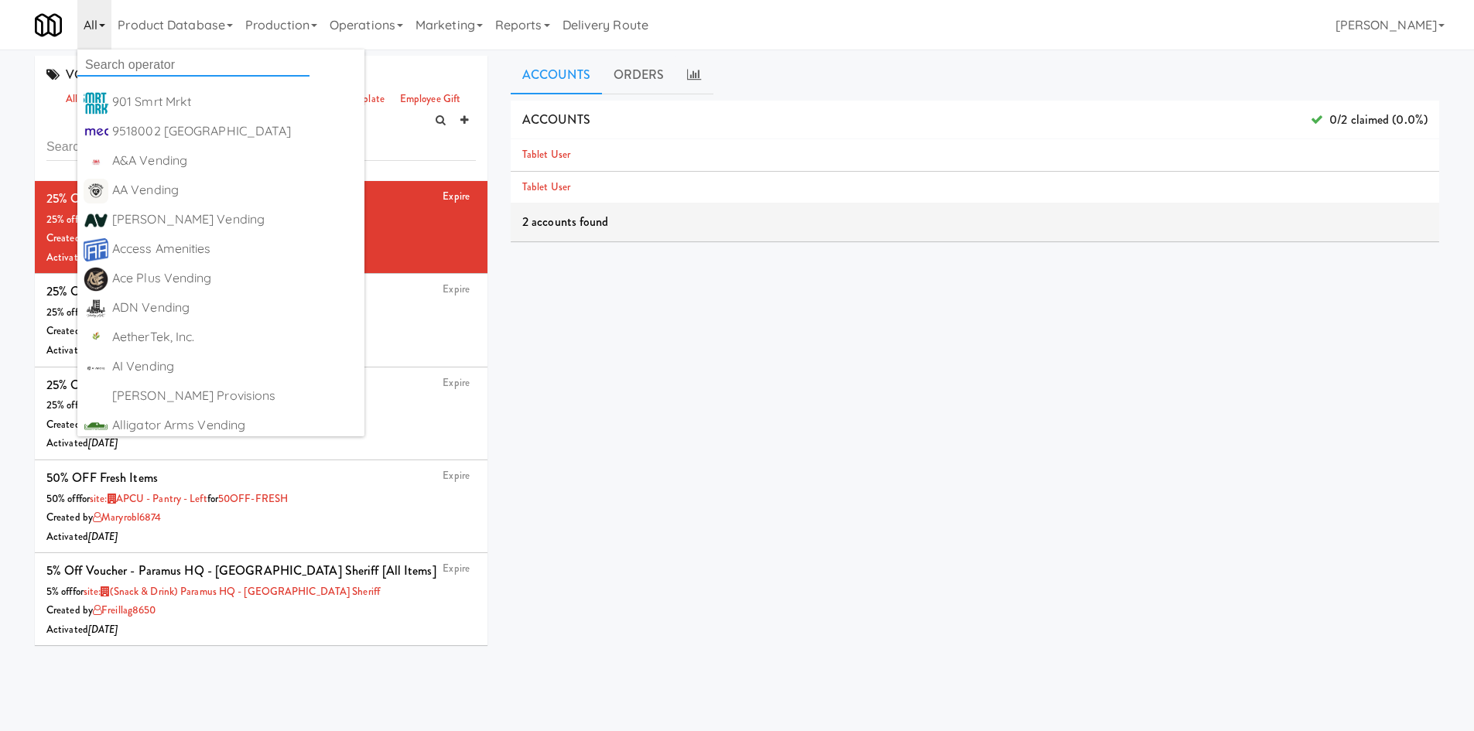
click at [114, 70] on input "text" at bounding box center [193, 64] width 232 height 23
type input "a"
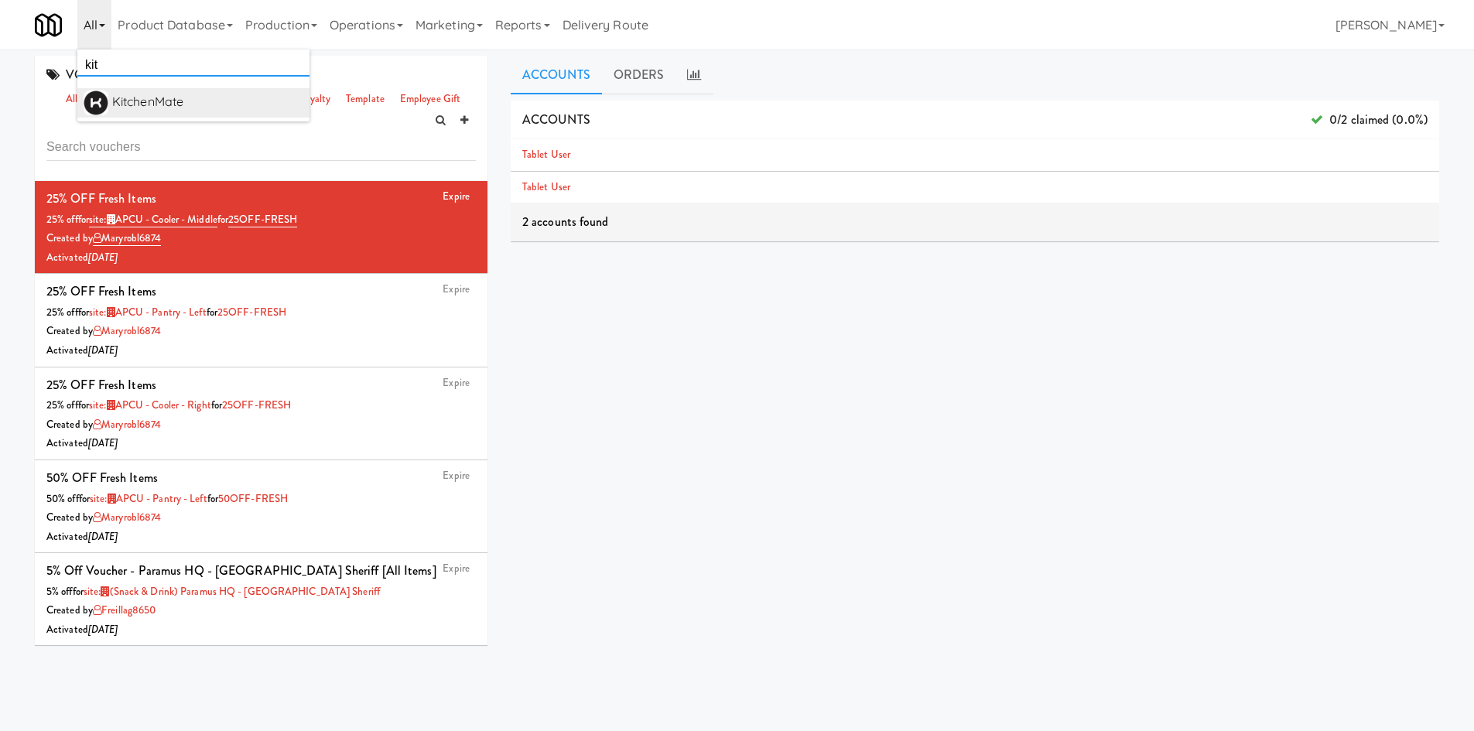
type input "kit"
click at [172, 101] on div "KitchenMate" at bounding box center [207, 102] width 191 height 23
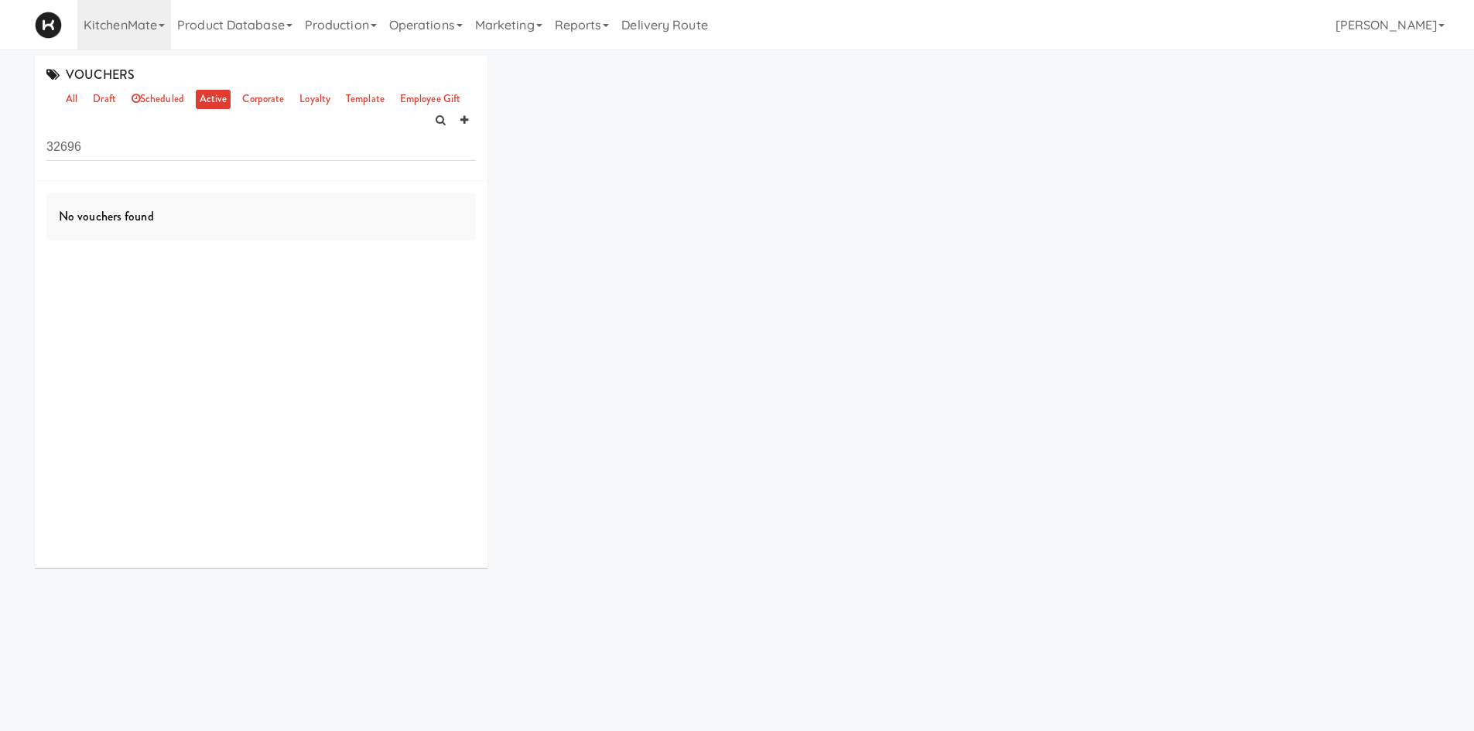
click at [160, 155] on input "32696" at bounding box center [260, 146] width 429 height 29
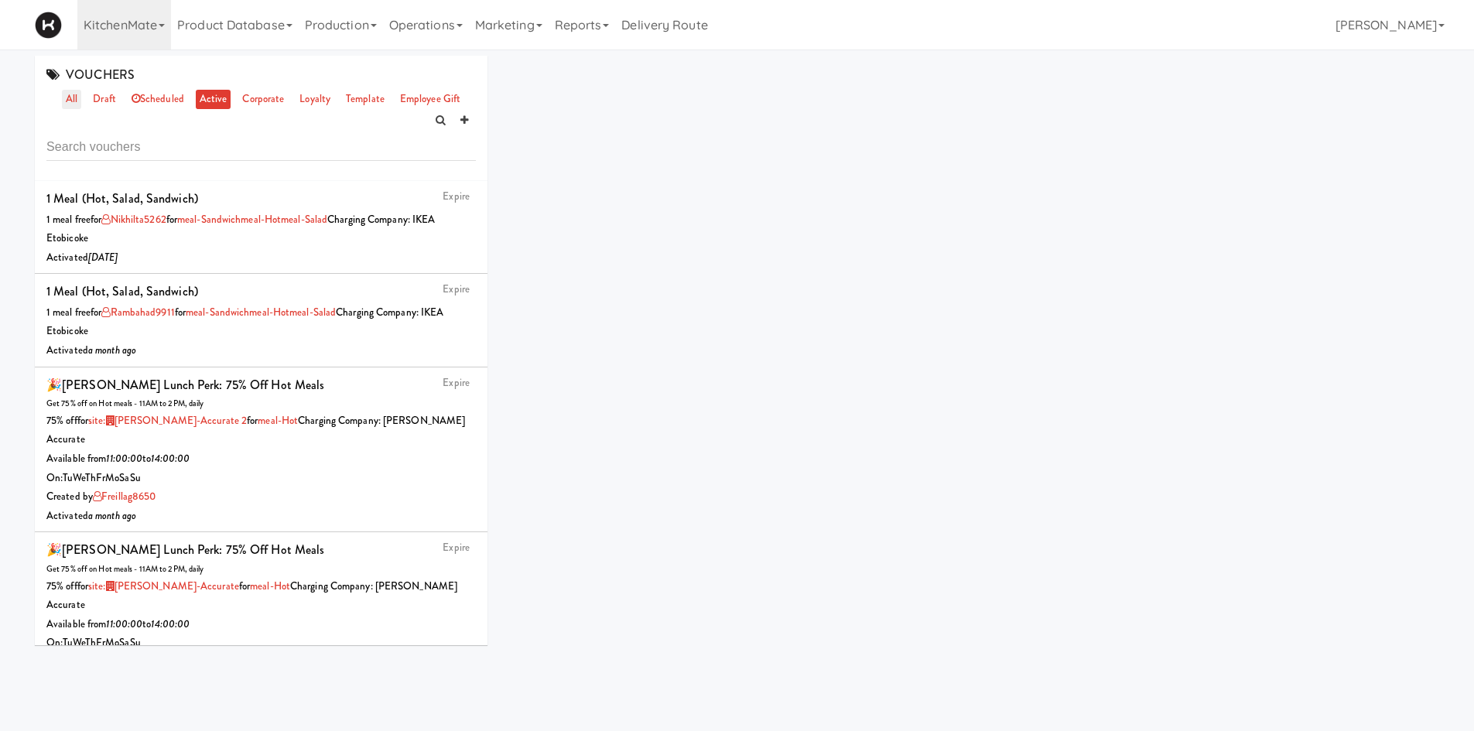
click at [76, 99] on link "all" at bounding box center [71, 99] width 19 height 19
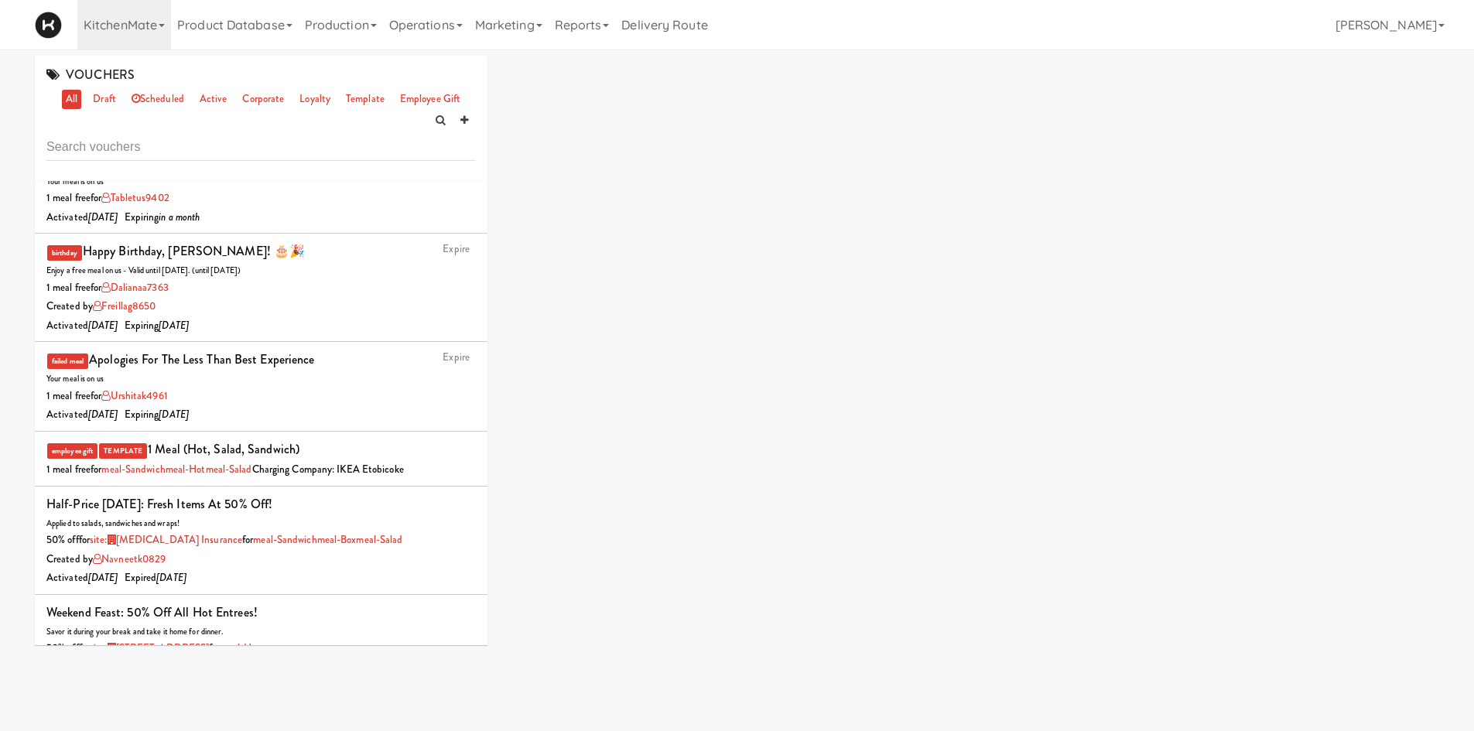
scroll to position [2346, 0]
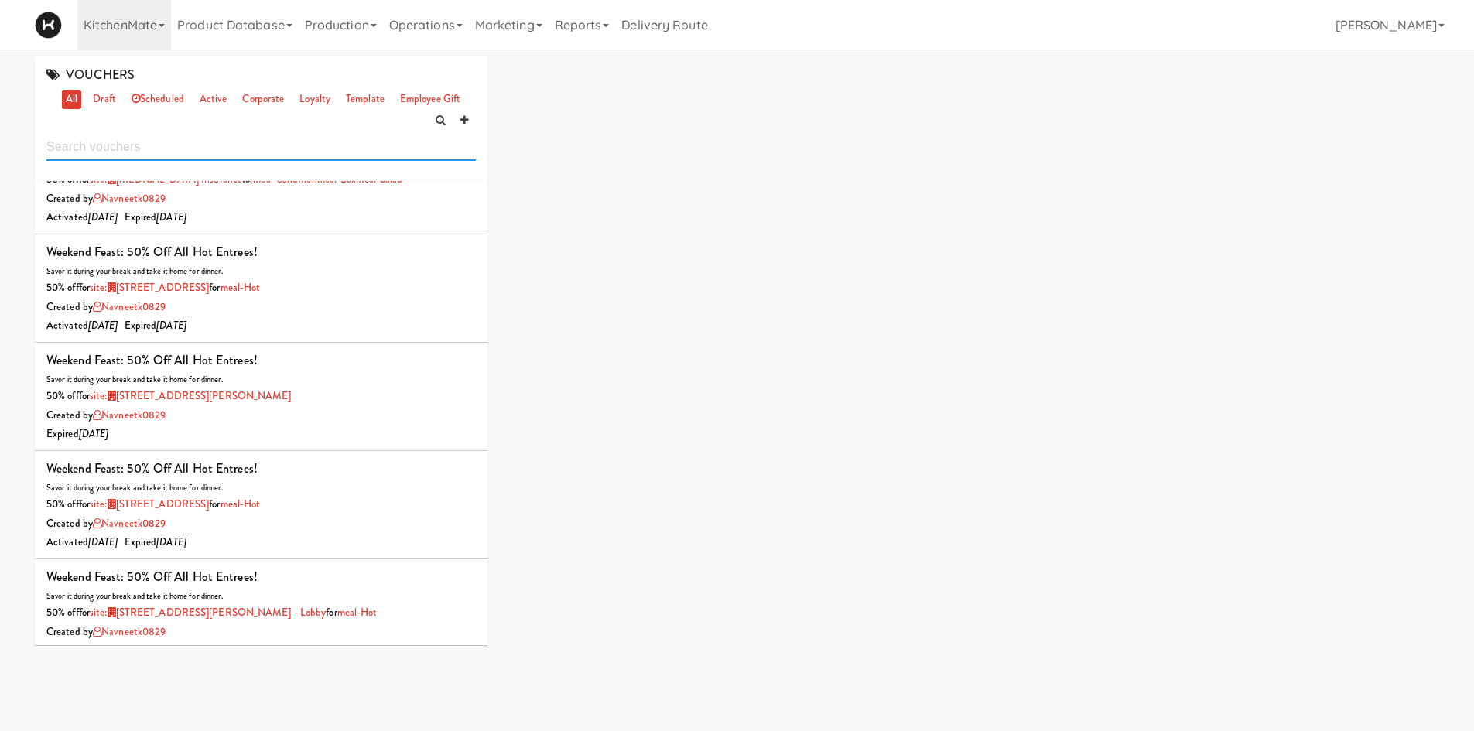
click at [234, 142] on input "text" at bounding box center [260, 146] width 429 height 29
type input "less than"
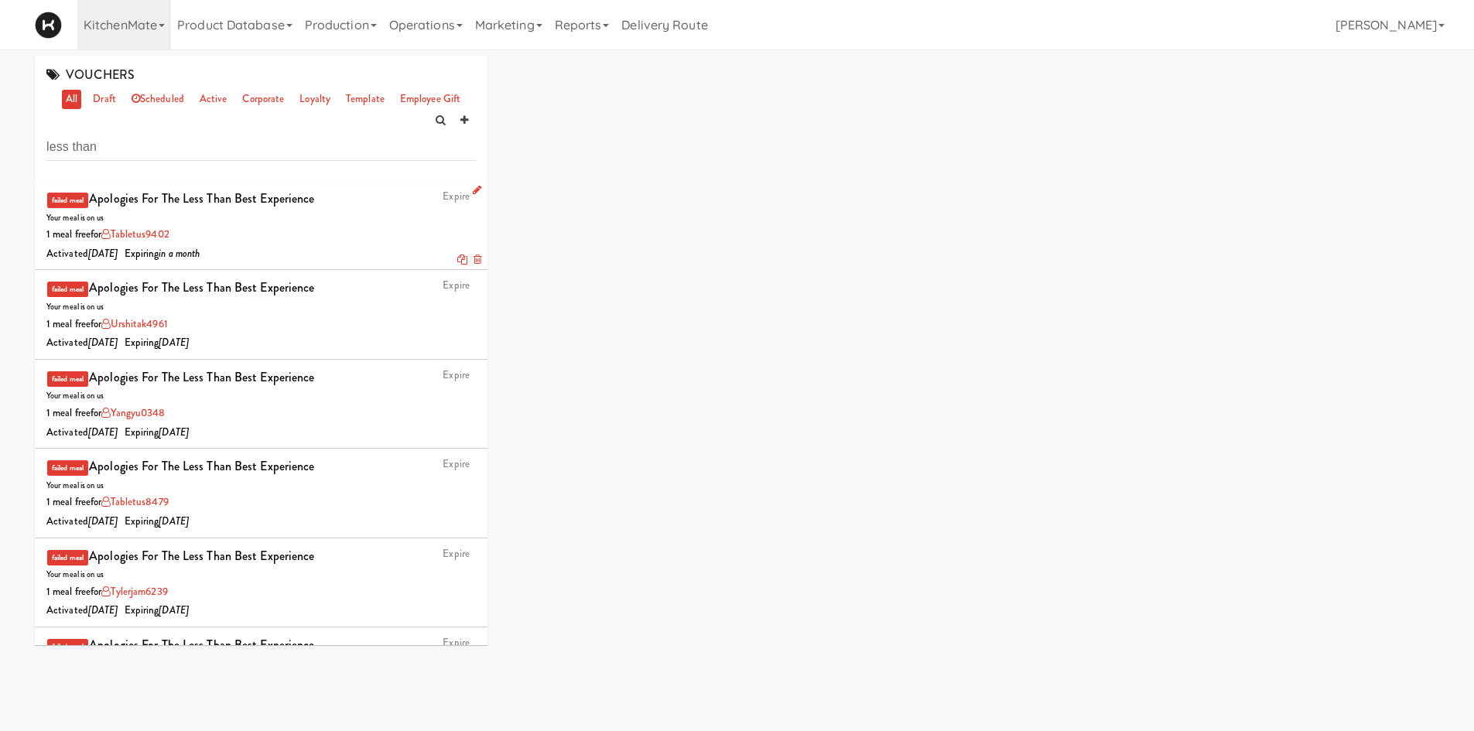
click at [276, 223] on div "Your meal is on us" at bounding box center [260, 217] width 429 height 15
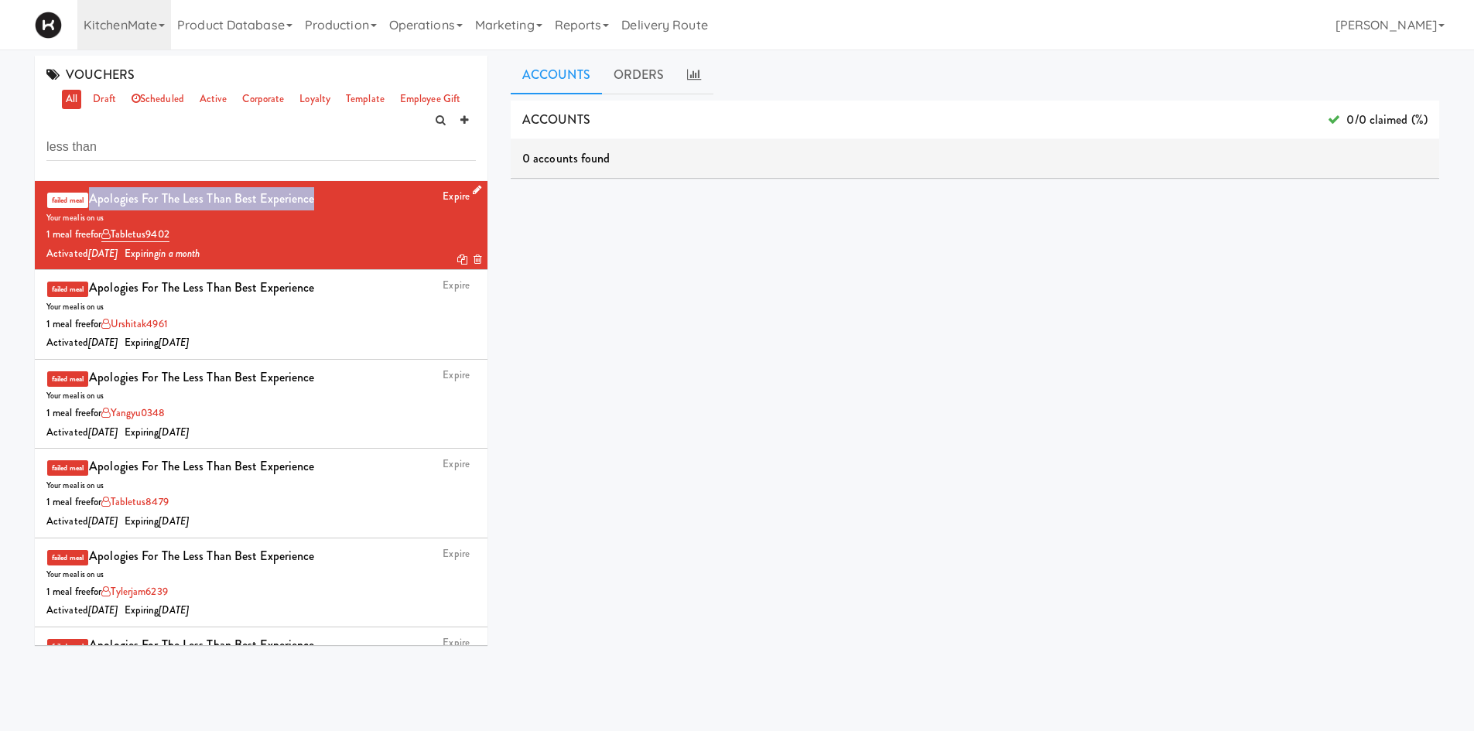
drag, startPoint x: 323, startPoint y: 200, endPoint x: 93, endPoint y: 207, distance: 230.6
click at [93, 207] on div "Expire failed meal Apologies for the less than best experience Your meal is on …" at bounding box center [260, 225] width 429 height 76
copy div "Apologies for the less than best experience"
click at [463, 123] on icon at bounding box center [464, 120] width 8 height 10
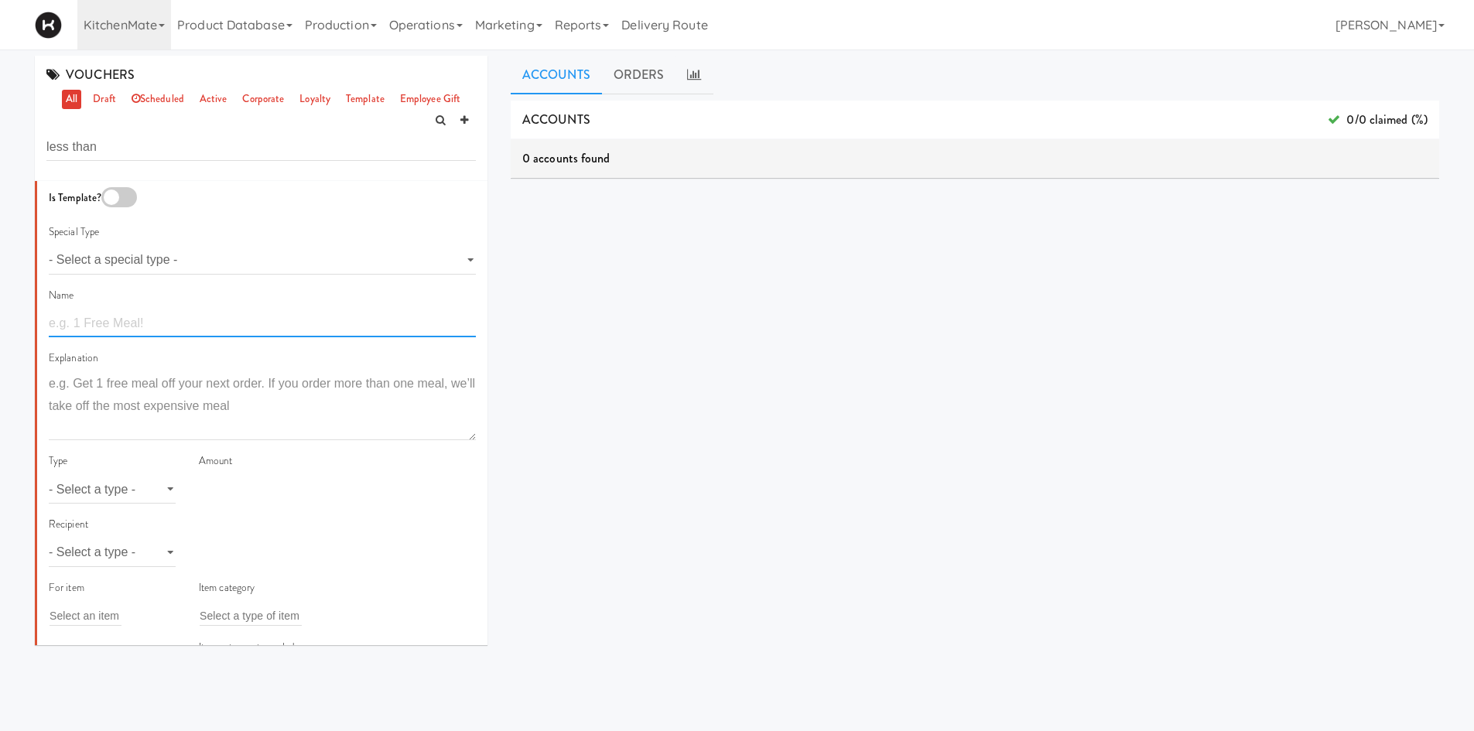
click at [87, 319] on input "text" at bounding box center [262, 323] width 427 height 29
paste input "Apologies for the less than best experience"
type input "Apologies for the less than best experience"
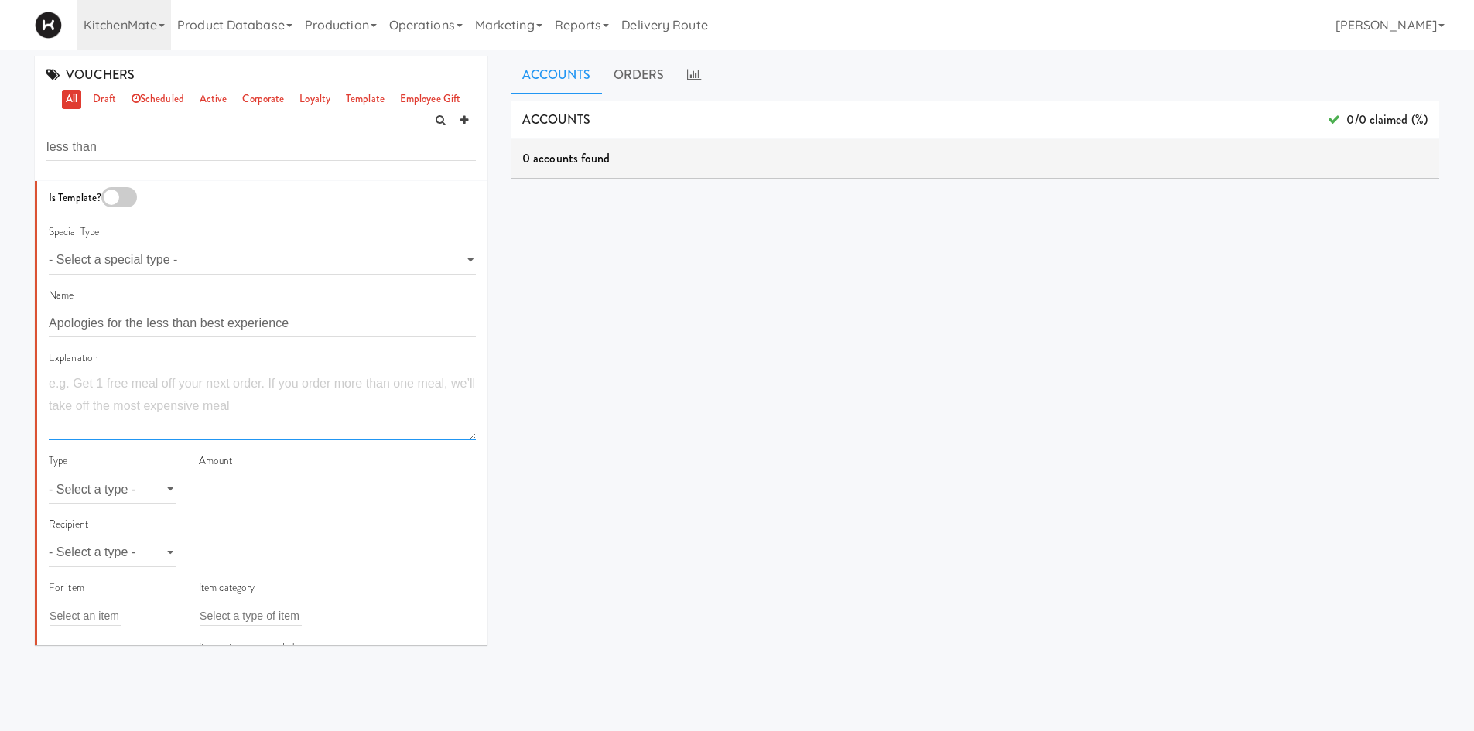
click at [173, 396] on textarea at bounding box center [262, 406] width 427 height 69
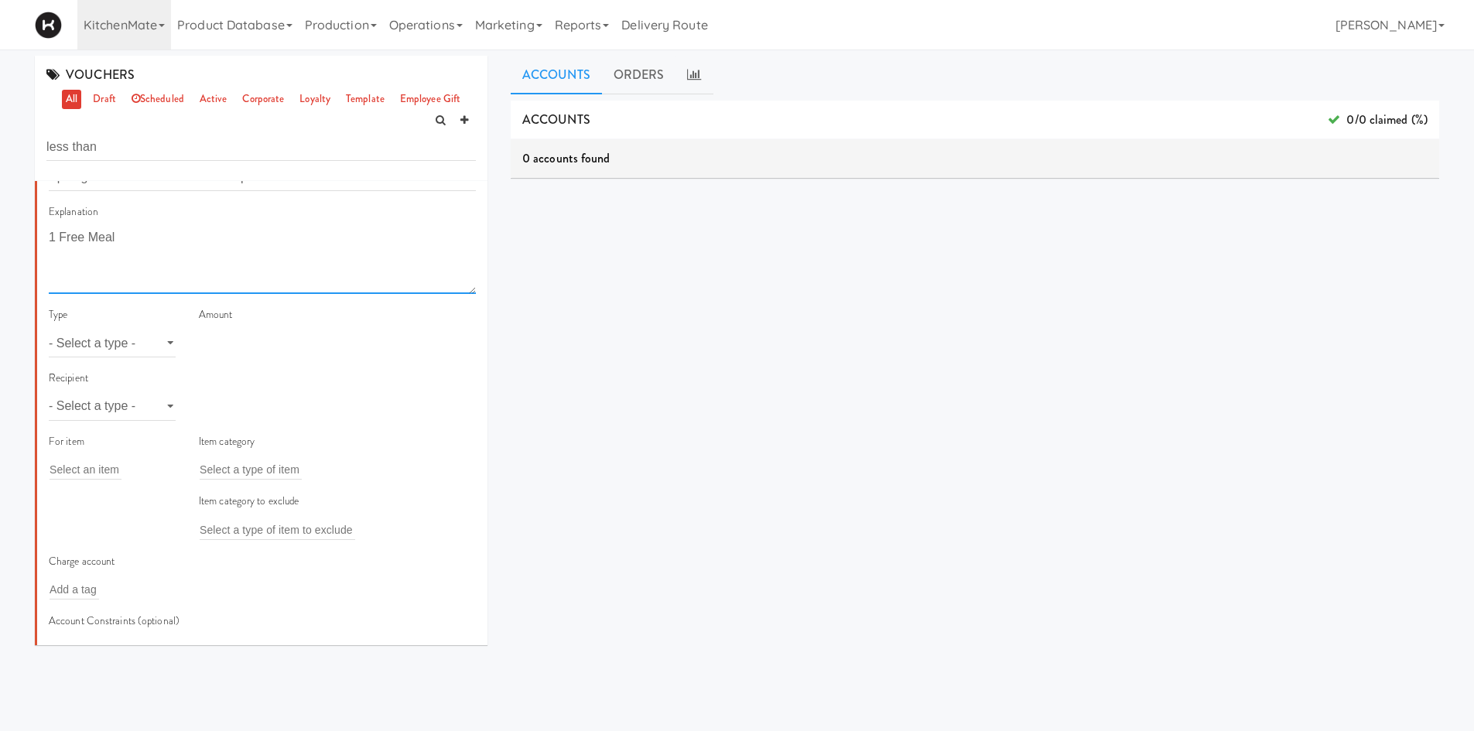
scroll to position [180, 0]
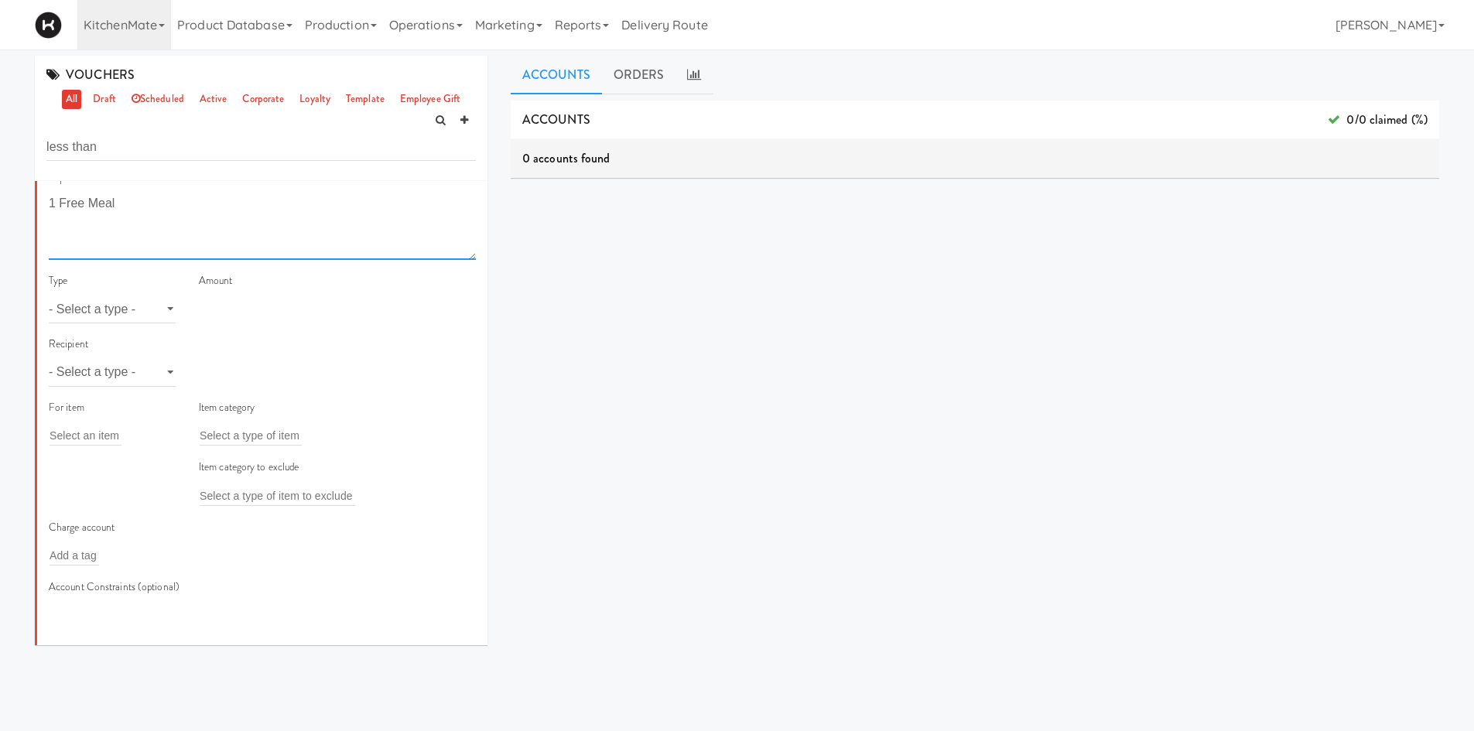
type textarea "1 Free Meal"
click at [138, 309] on select "- Select a type - meal item percent amount daily amount daily meal daily item p…" at bounding box center [112, 309] width 127 height 29
select select "string:meal"
click at [49, 295] on select "- Select a type - meal item percent amount daily amount daily meal daily item p…" at bounding box center [112, 309] width 127 height 29
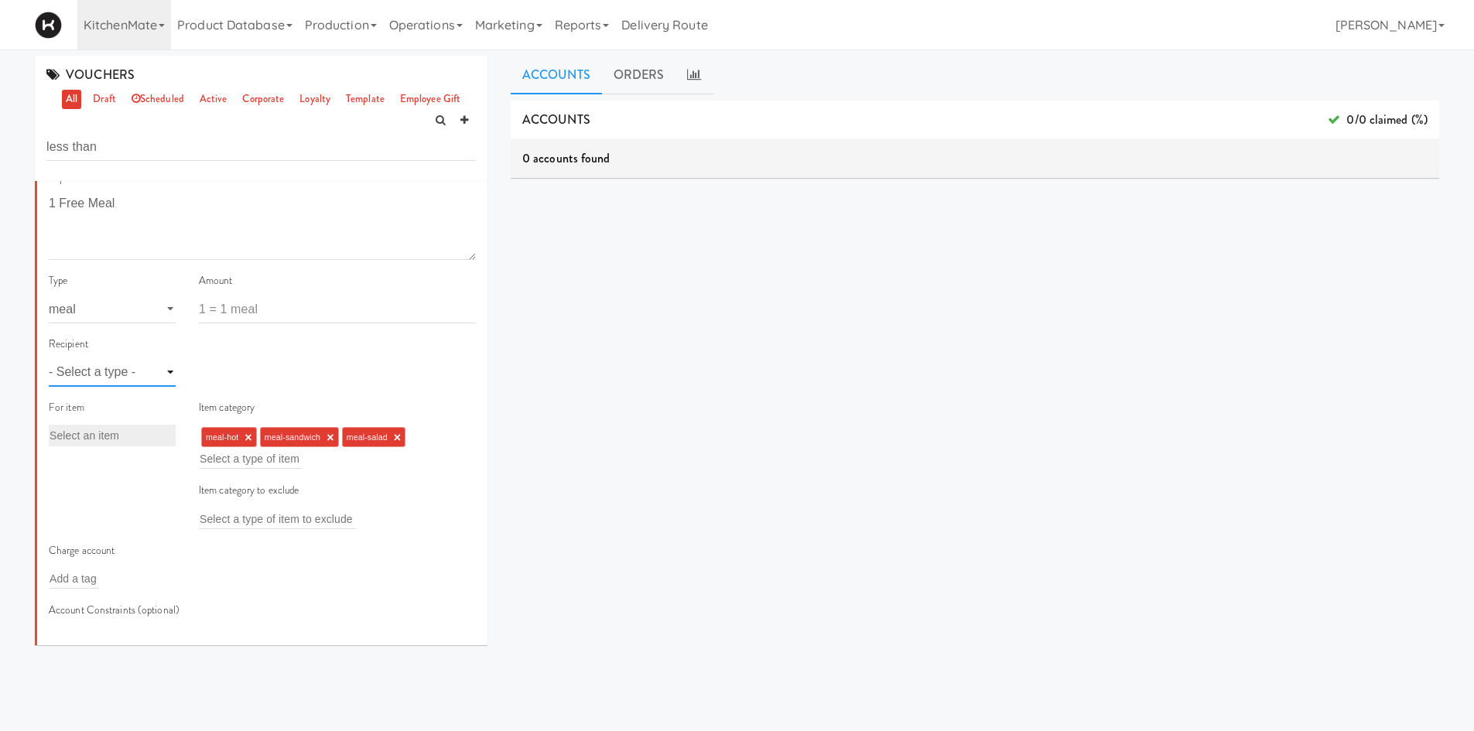
click at [126, 377] on select "- Select a type - user site company" at bounding box center [112, 372] width 127 height 29
select select "string:user"
click at [49, 358] on select "- Select a type - user site company" at bounding box center [112, 372] width 127 height 29
click at [216, 373] on input "text" at bounding box center [225, 373] width 50 height 20
paste input "philipsz5421"
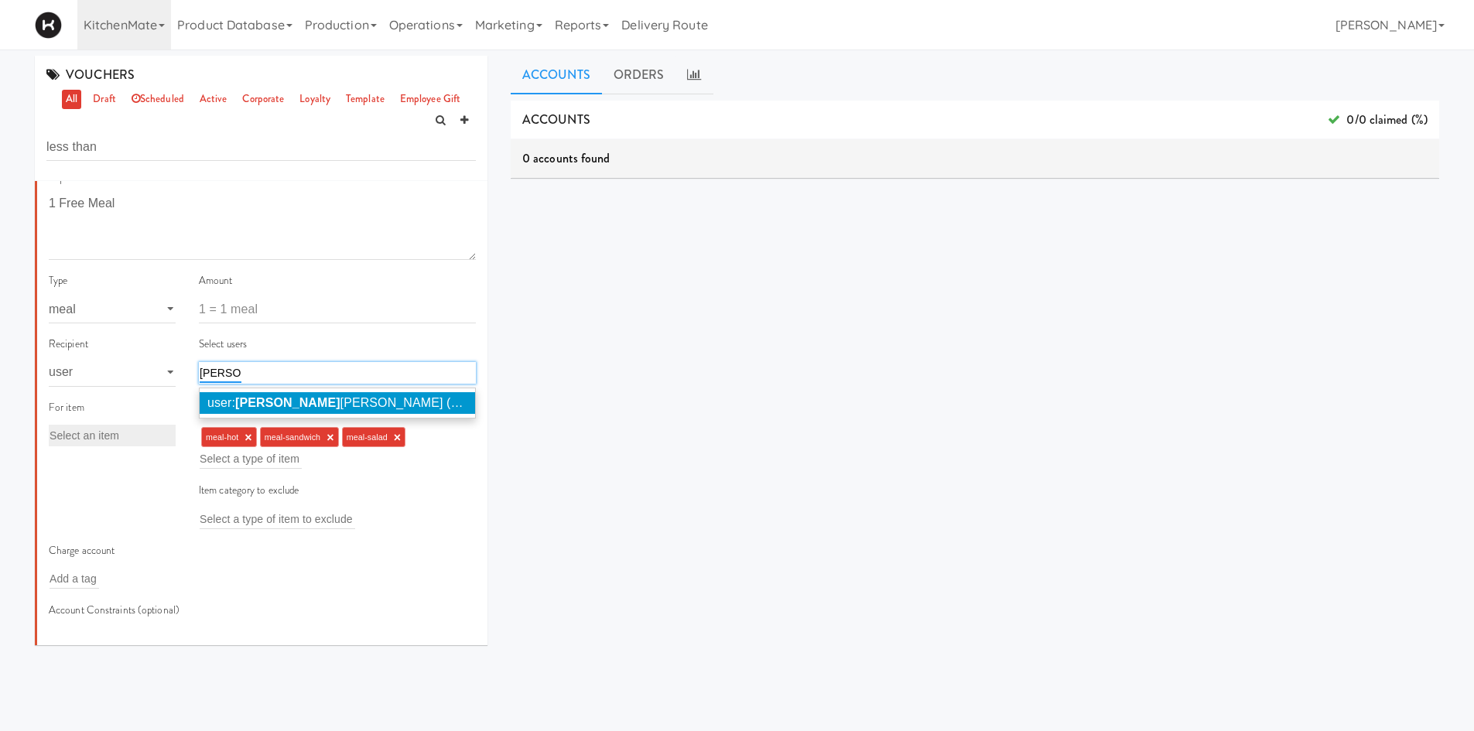
type input "[PERSON_NAME]"
click at [351, 399] on span "user: [PERSON_NAME] Sz [PERSON_NAME] (philipsz5421)" at bounding box center [365, 402] width 317 height 13
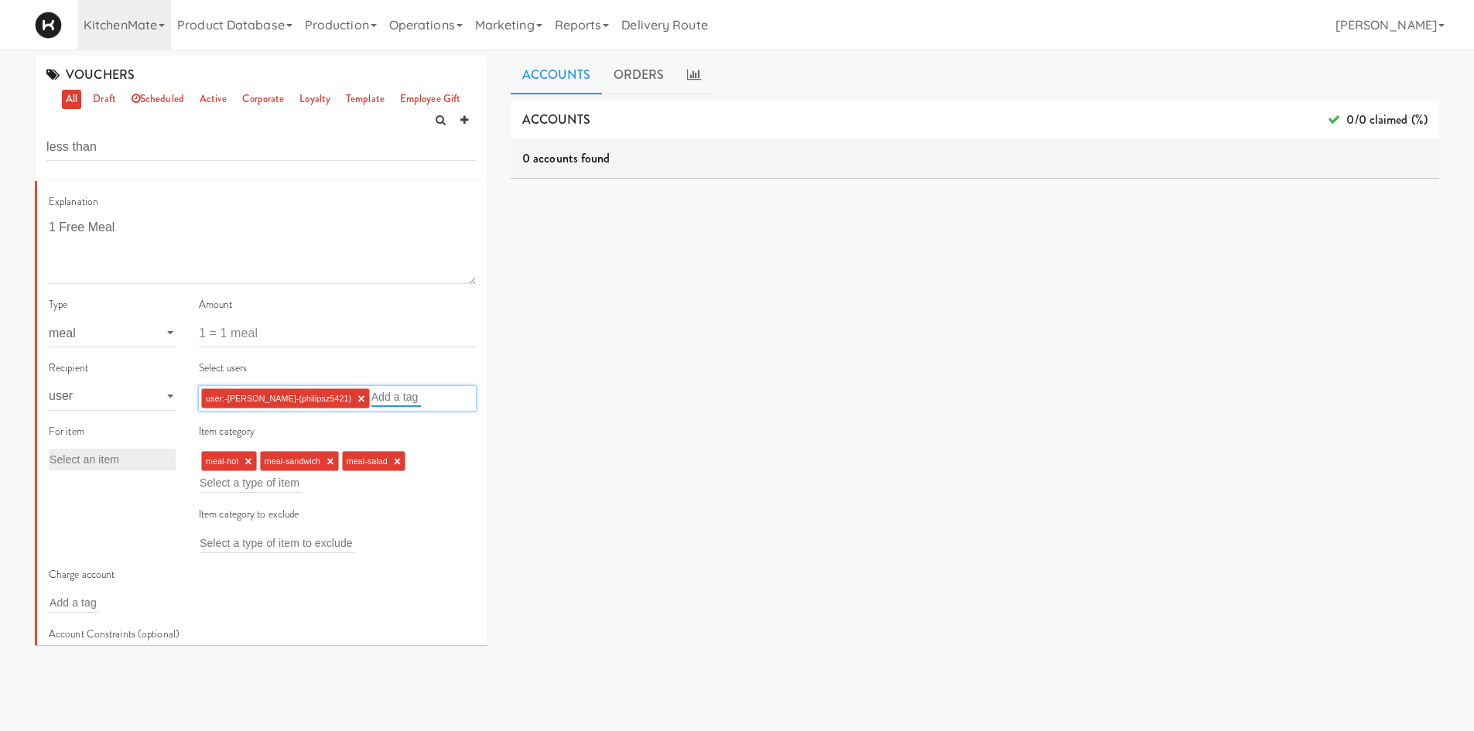
scroll to position [0, 0]
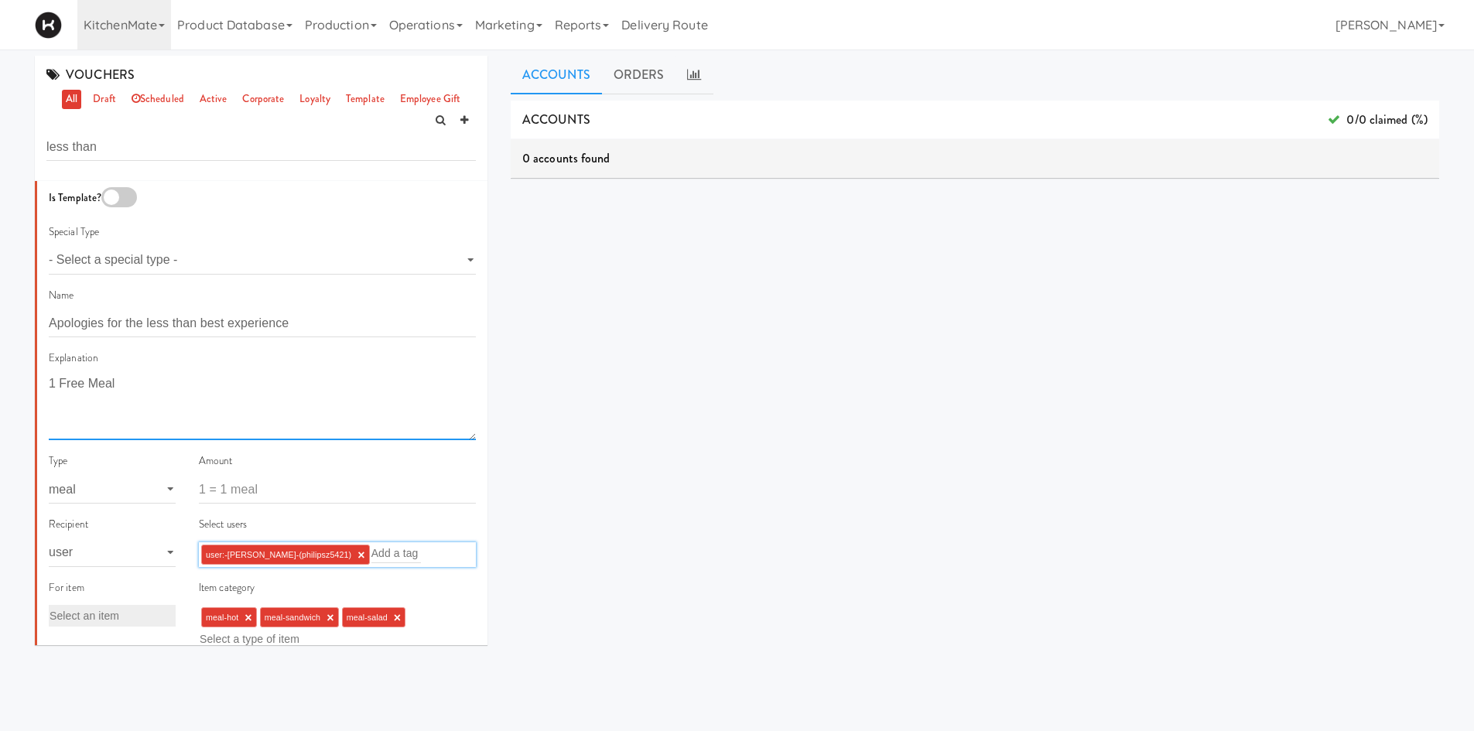
click at [236, 381] on textarea "1 Free Meal" at bounding box center [262, 406] width 427 height 69
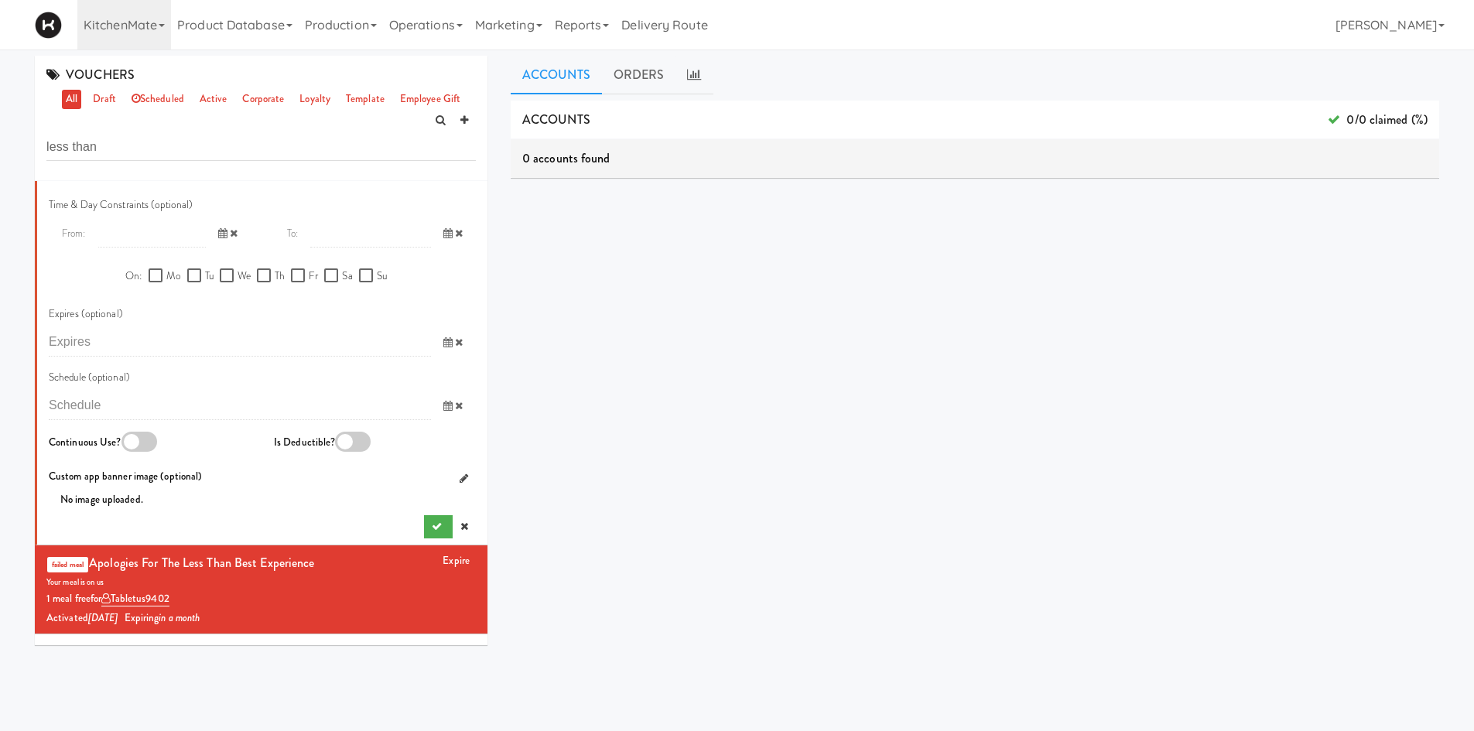
scroll to position [903, 0]
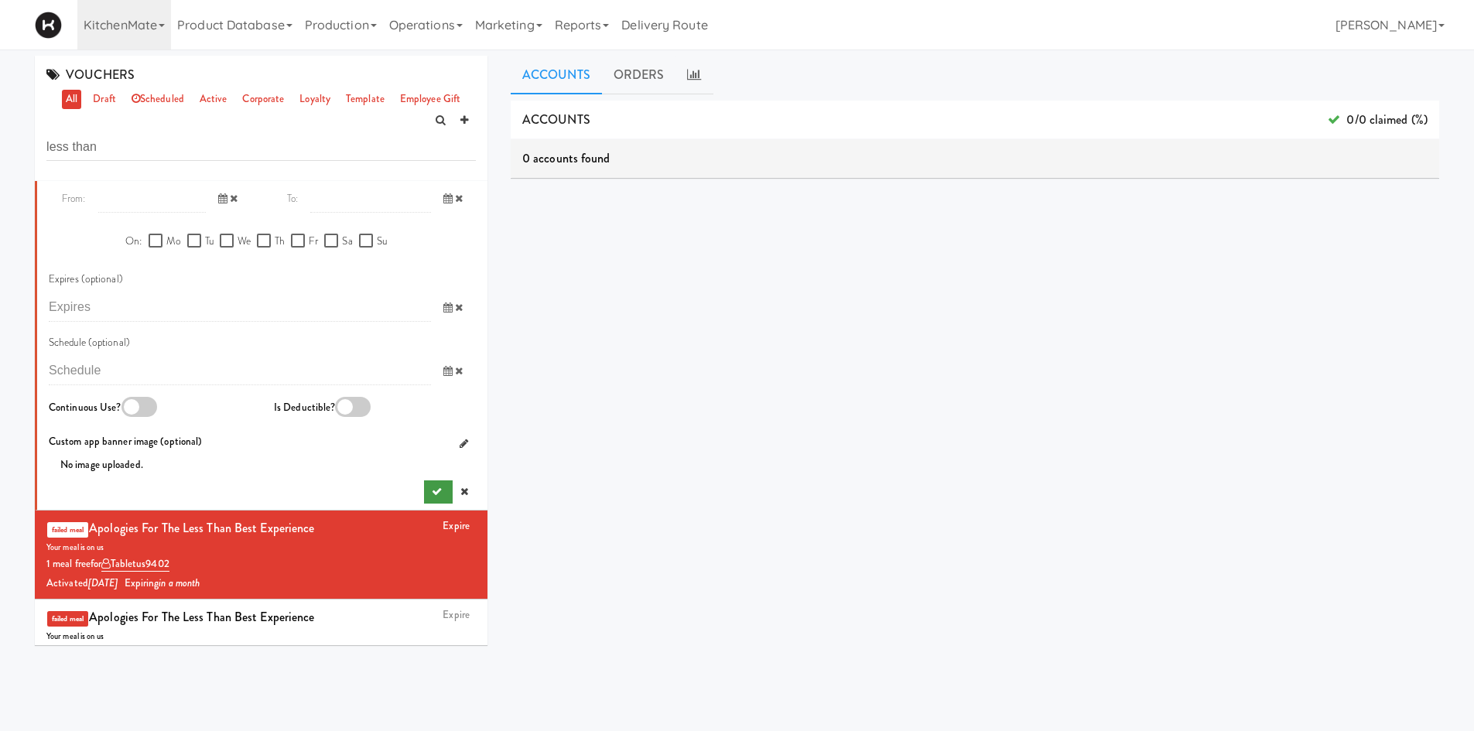
type textarea "1 Free Meal for Smart Cookers not scanning your meal"
click at [424, 495] on button "submit" at bounding box center [438, 491] width 29 height 23
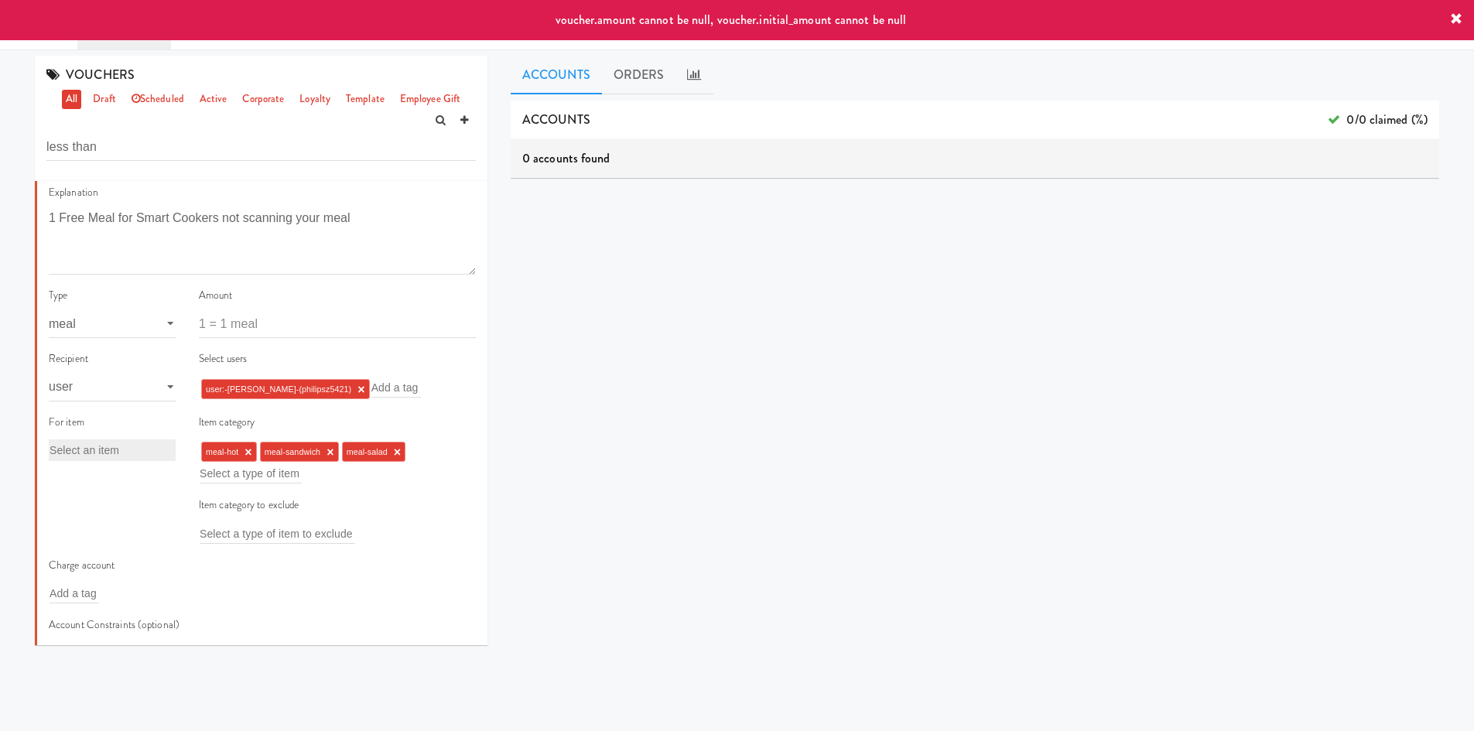
scroll to position [180, 0]
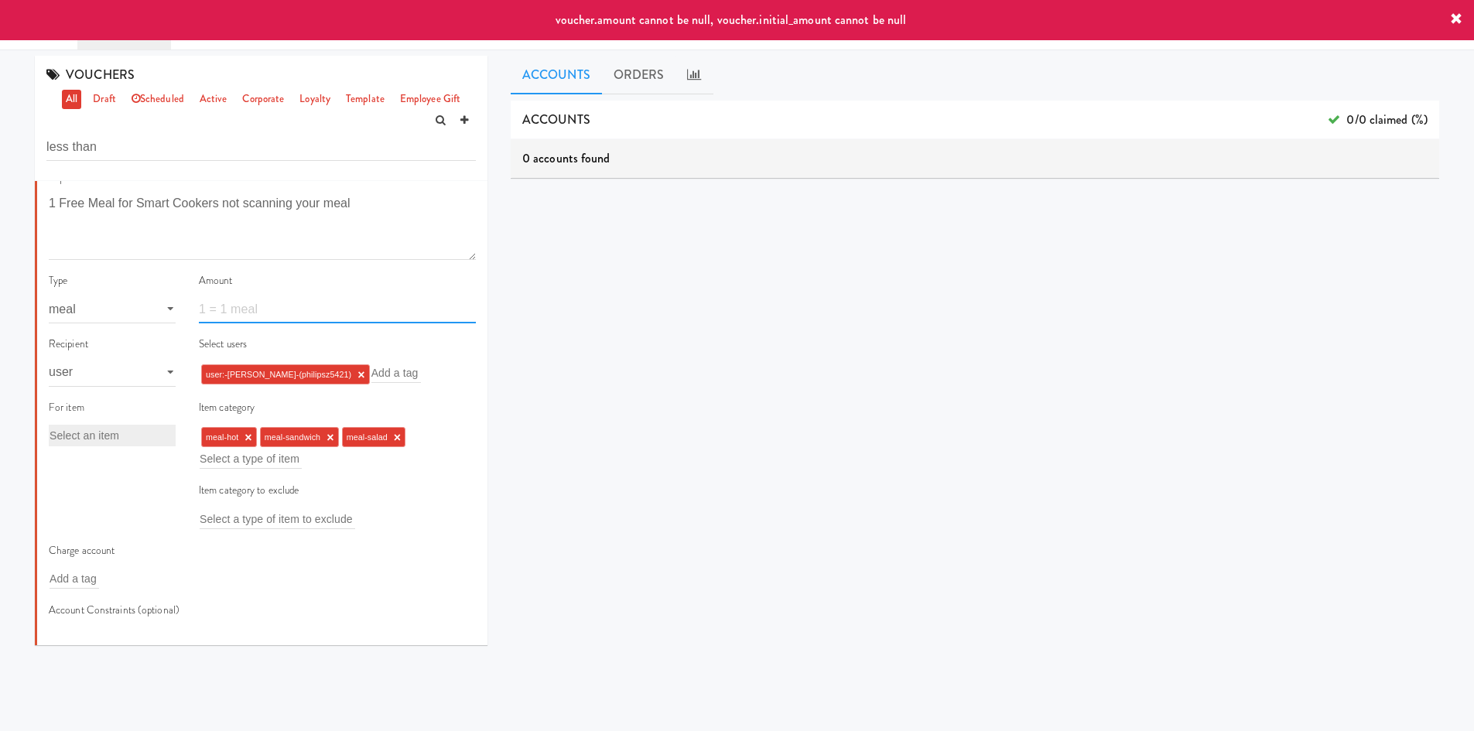
click at [246, 296] on input "number" at bounding box center [337, 309] width 277 height 29
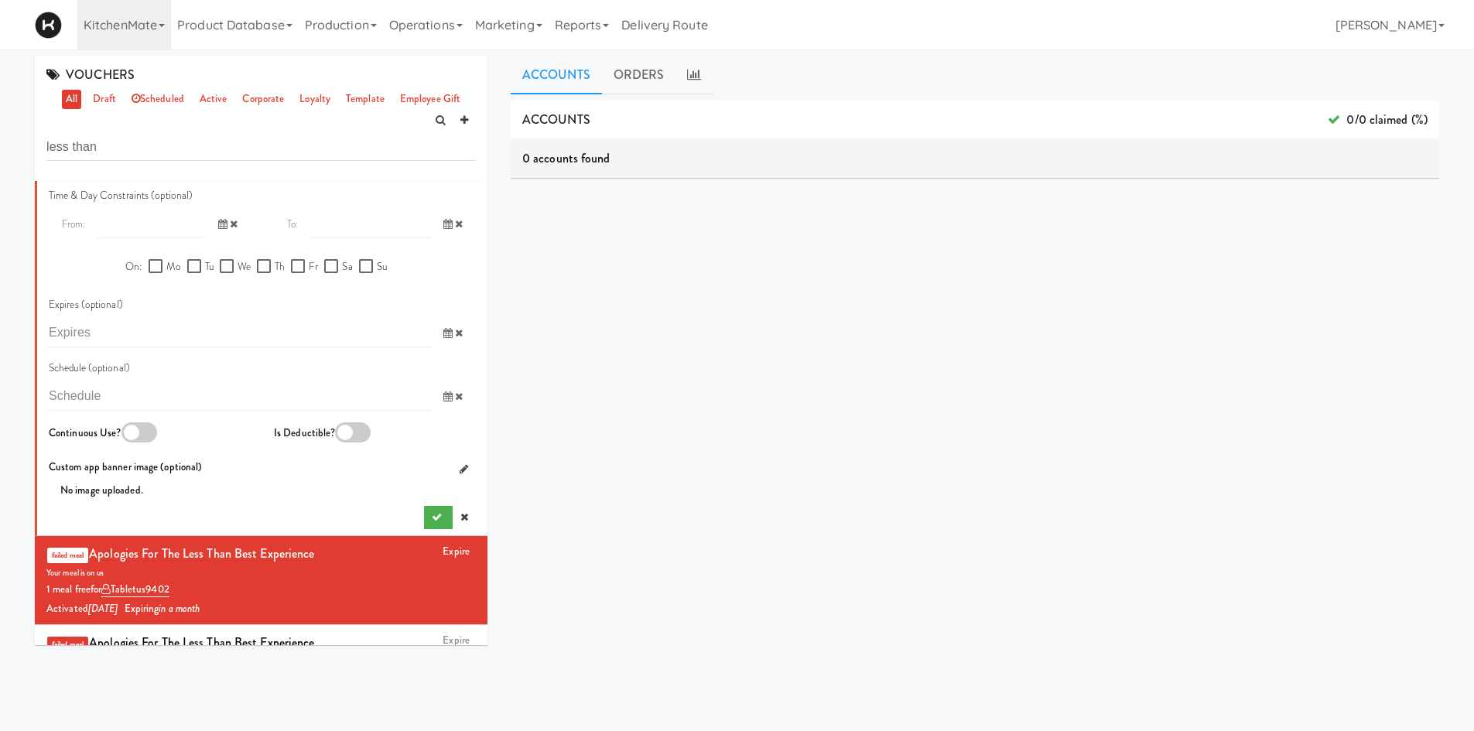
scroll to position [903, 0]
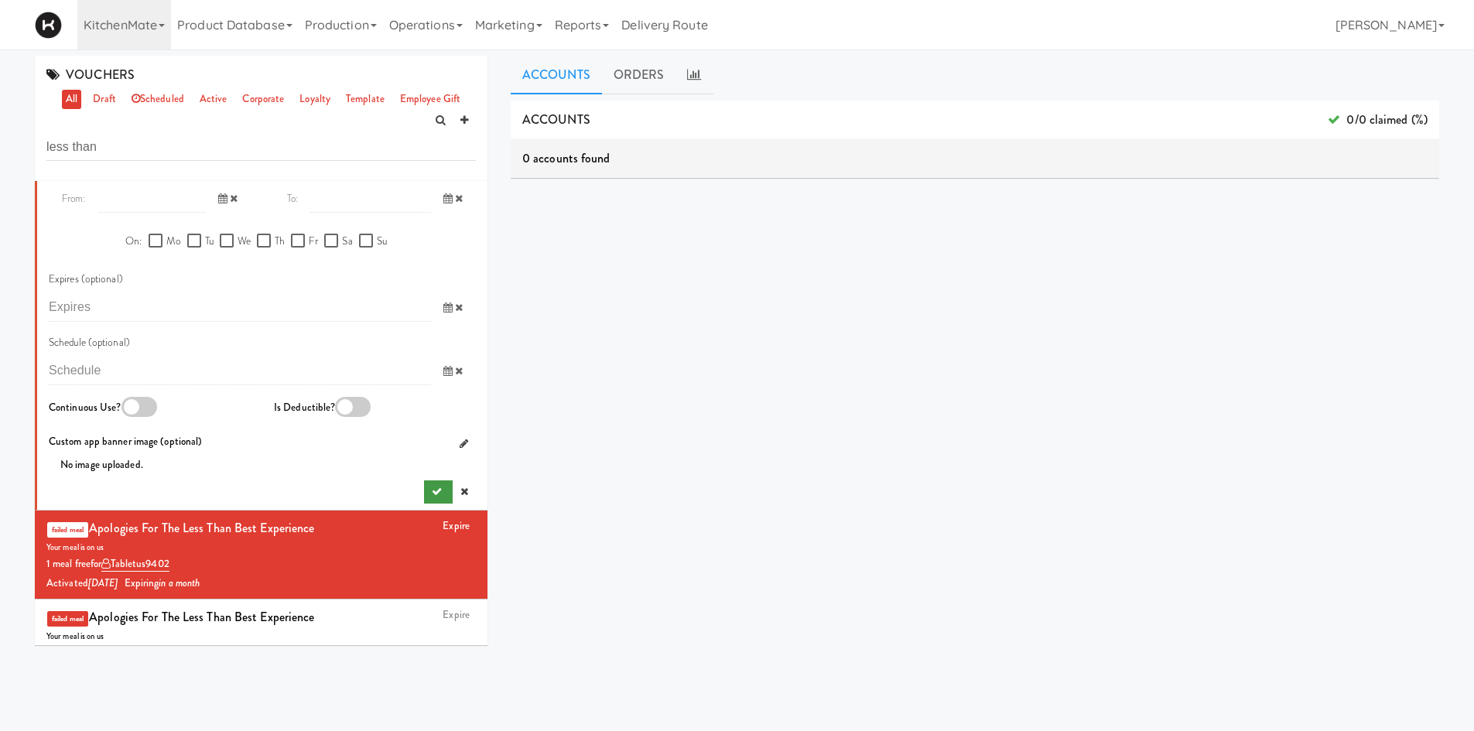
type input "1"
click at [432, 497] on icon "submit" at bounding box center [437, 492] width 10 height 10
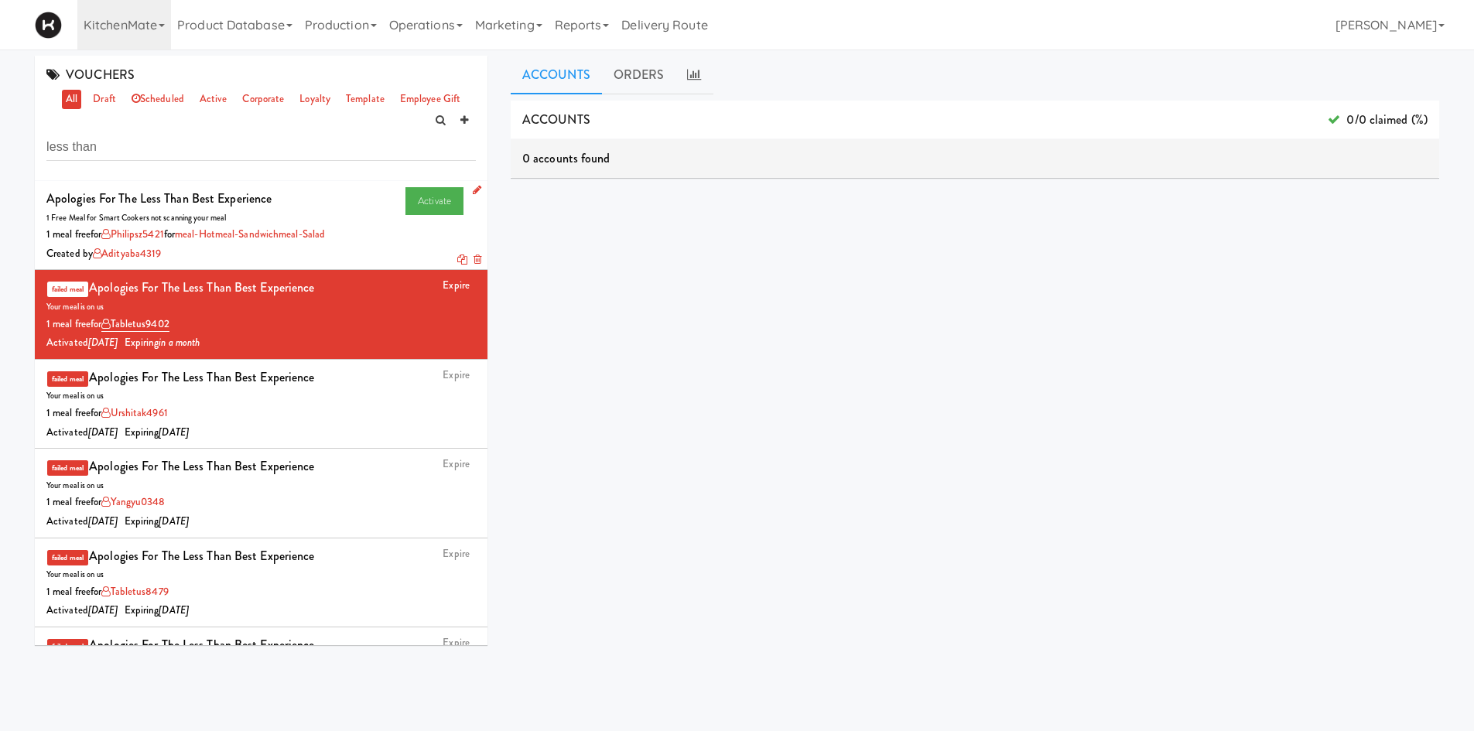
click at [372, 257] on div "Created by adityaba4319" at bounding box center [260, 253] width 429 height 19
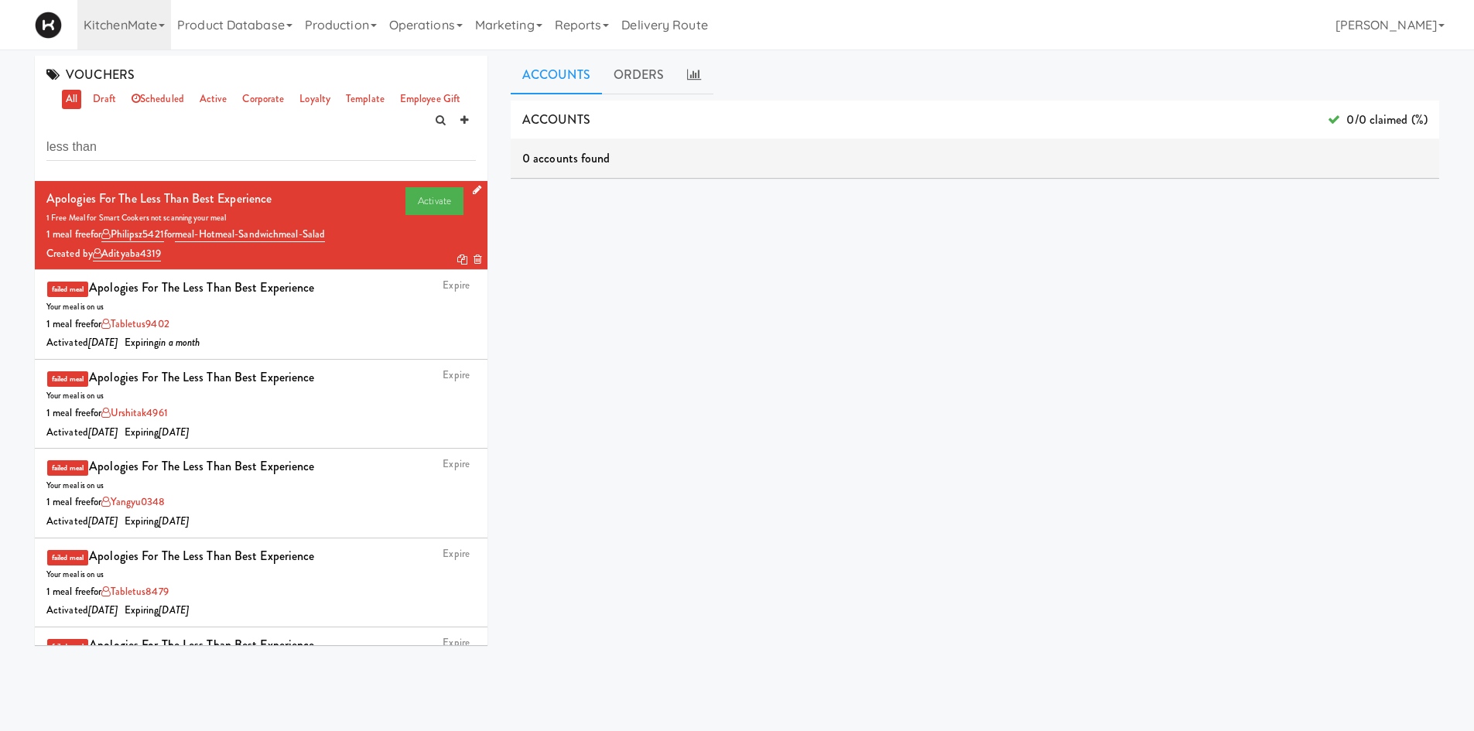
click at [473, 188] on icon at bounding box center [477, 190] width 9 height 10
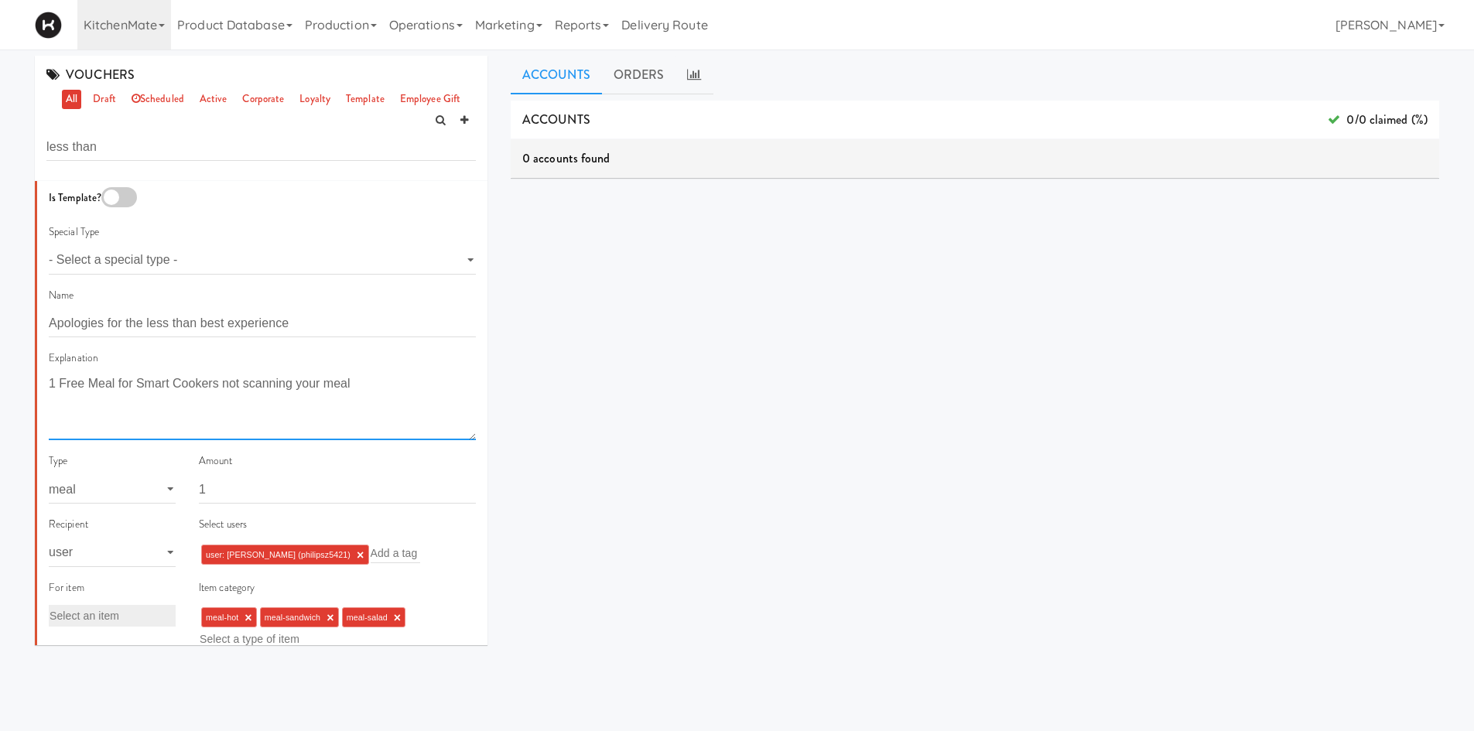
click at [112, 386] on textarea "1 Free Meal for Smart Cookers not scanning your meal" at bounding box center [262, 406] width 427 height 69
drag, startPoint x: 292, startPoint y: 409, endPoint x: 3, endPoint y: 374, distance: 291.4
click at [3, 374] on div "VOUCHERS all draft scheduled active corporate loyalty template employee gift le…" at bounding box center [737, 368] width 1474 height 625
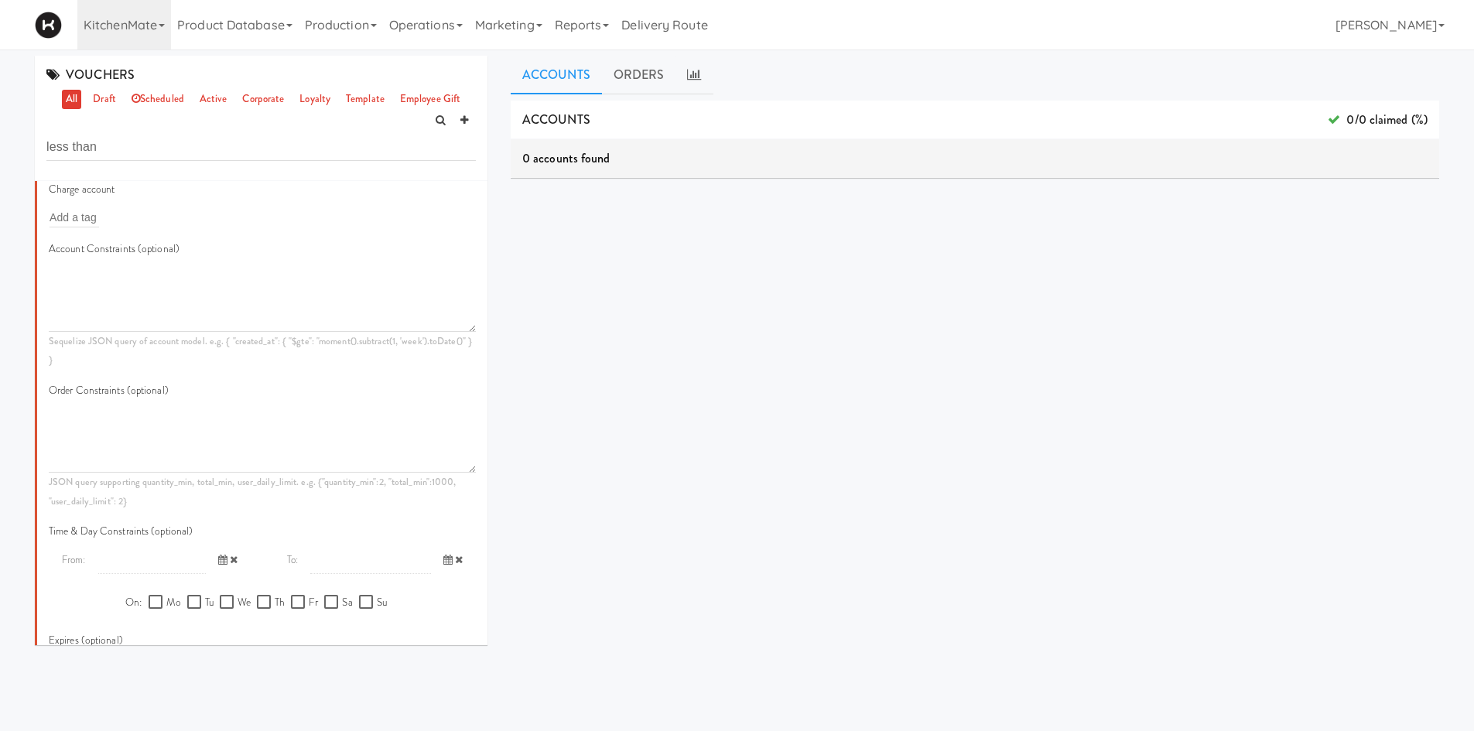
scroll to position [903, 0]
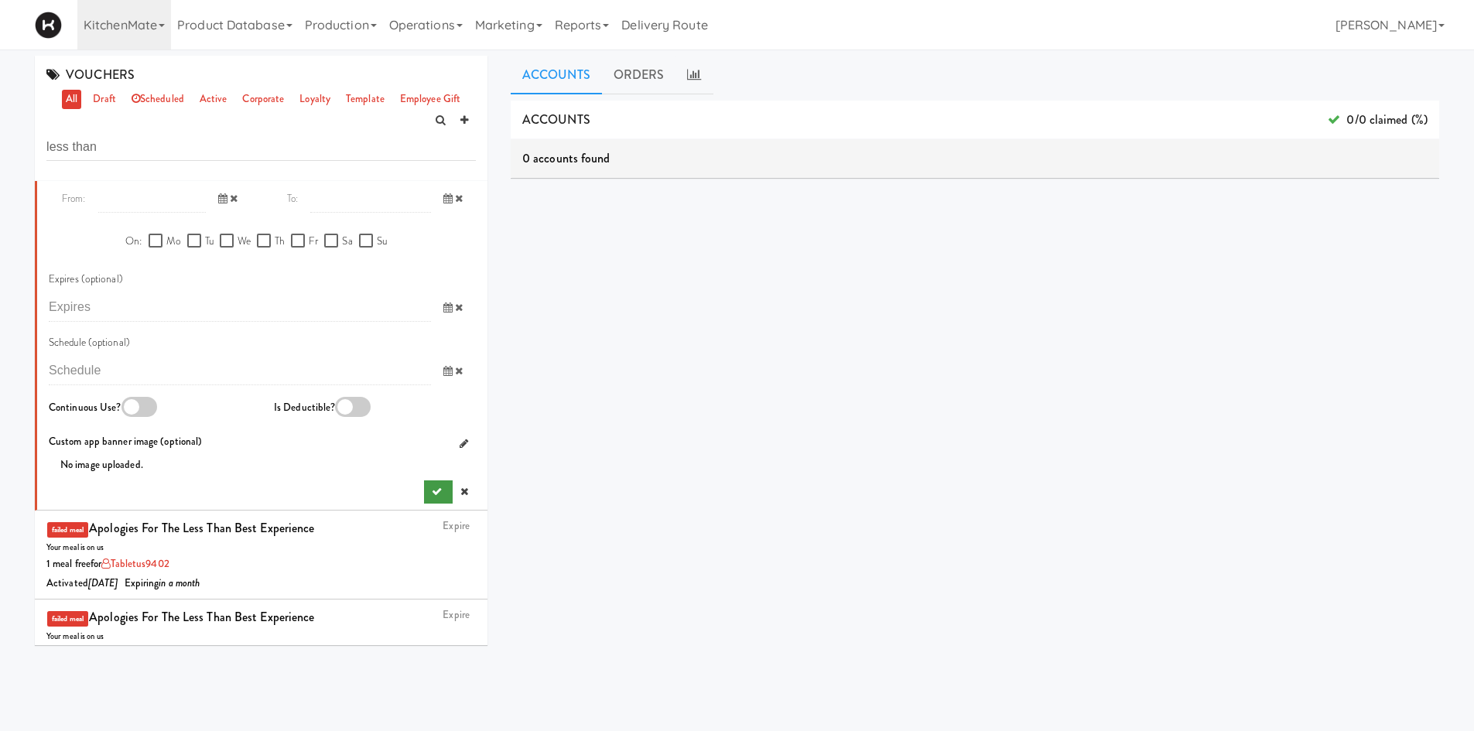
type textarea "1 Free Meal (hot meal, salad or sandwich) for Smart Cookers not scanning your m…"
click at [424, 501] on button "submit" at bounding box center [438, 491] width 29 height 23
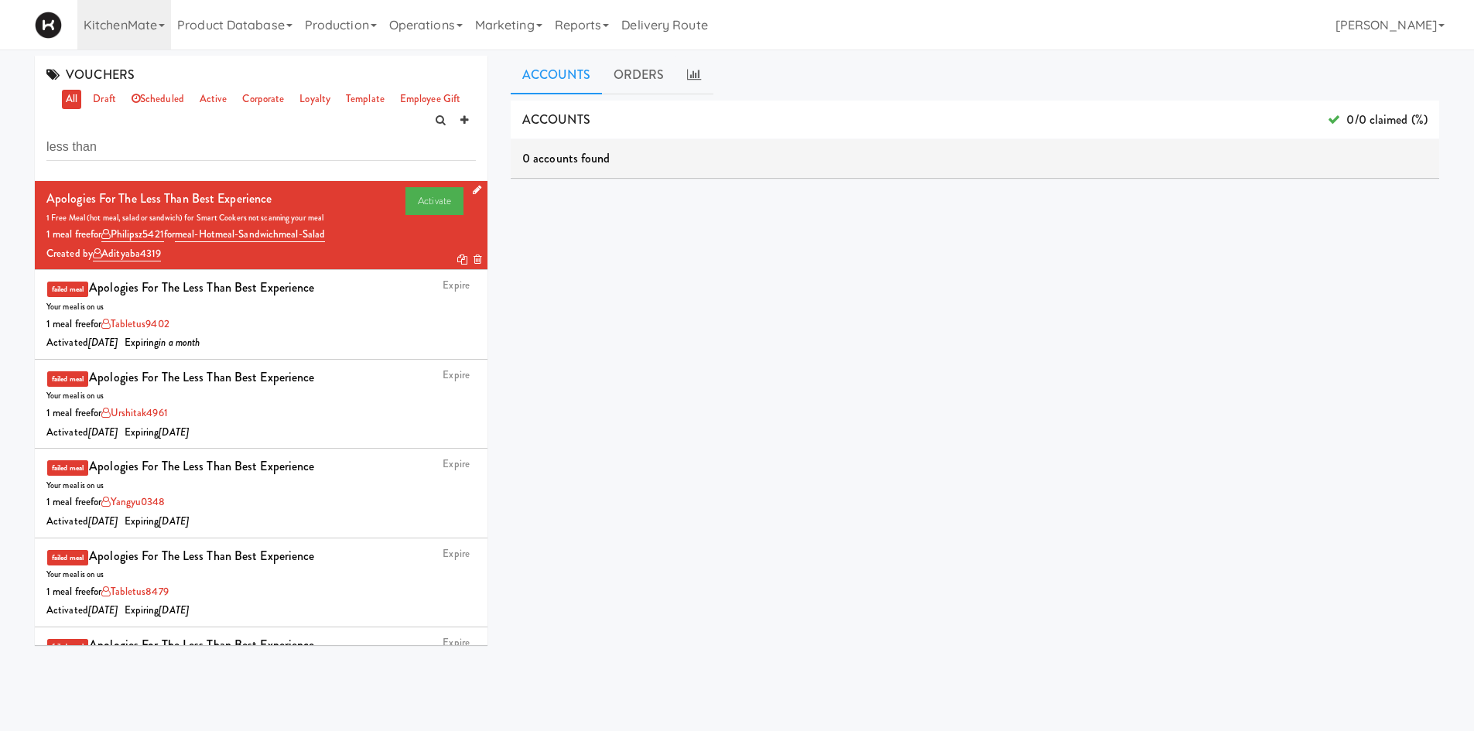
click at [457, 261] on icon at bounding box center [462, 260] width 10 height 10
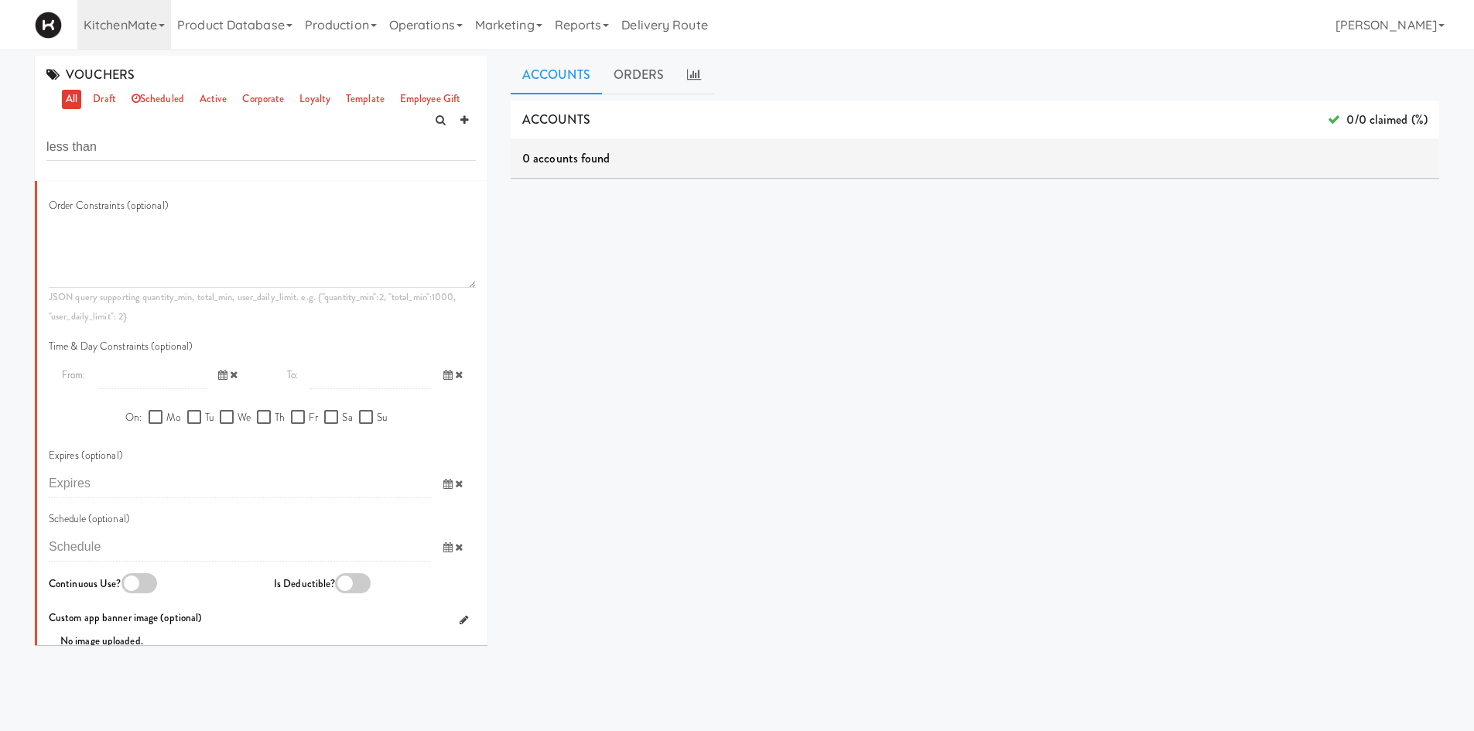
scroll to position [1083, 0]
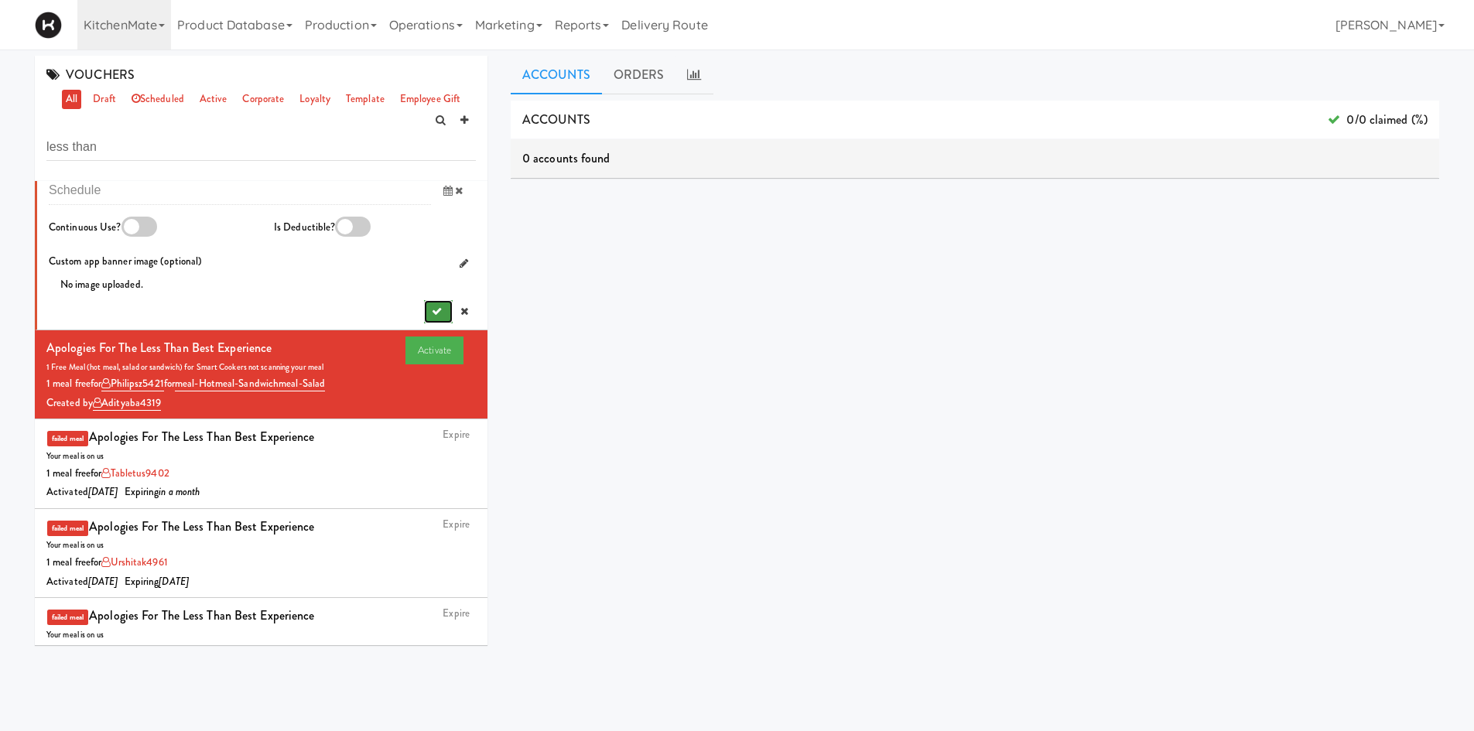
click at [424, 317] on button "submit" at bounding box center [438, 311] width 29 height 23
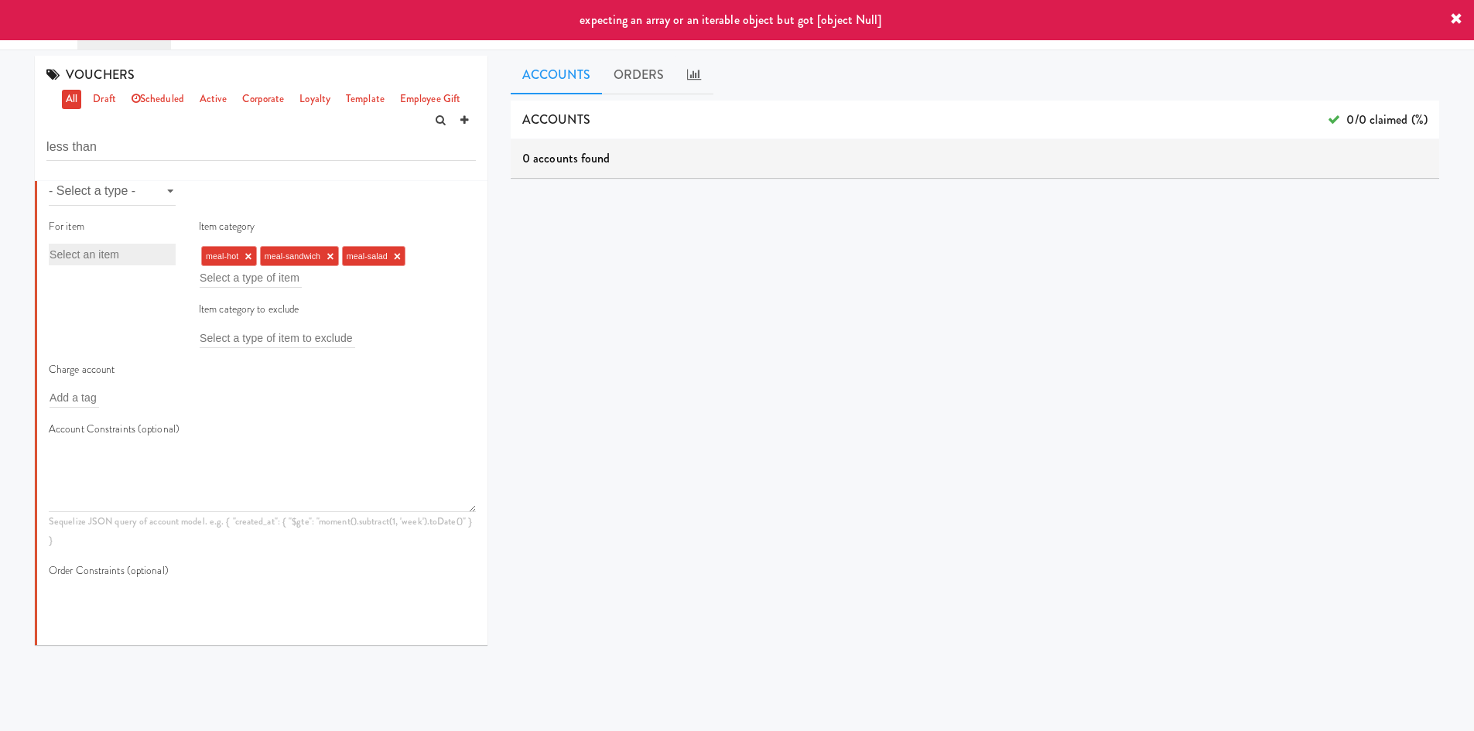
scroll to position [180, 0]
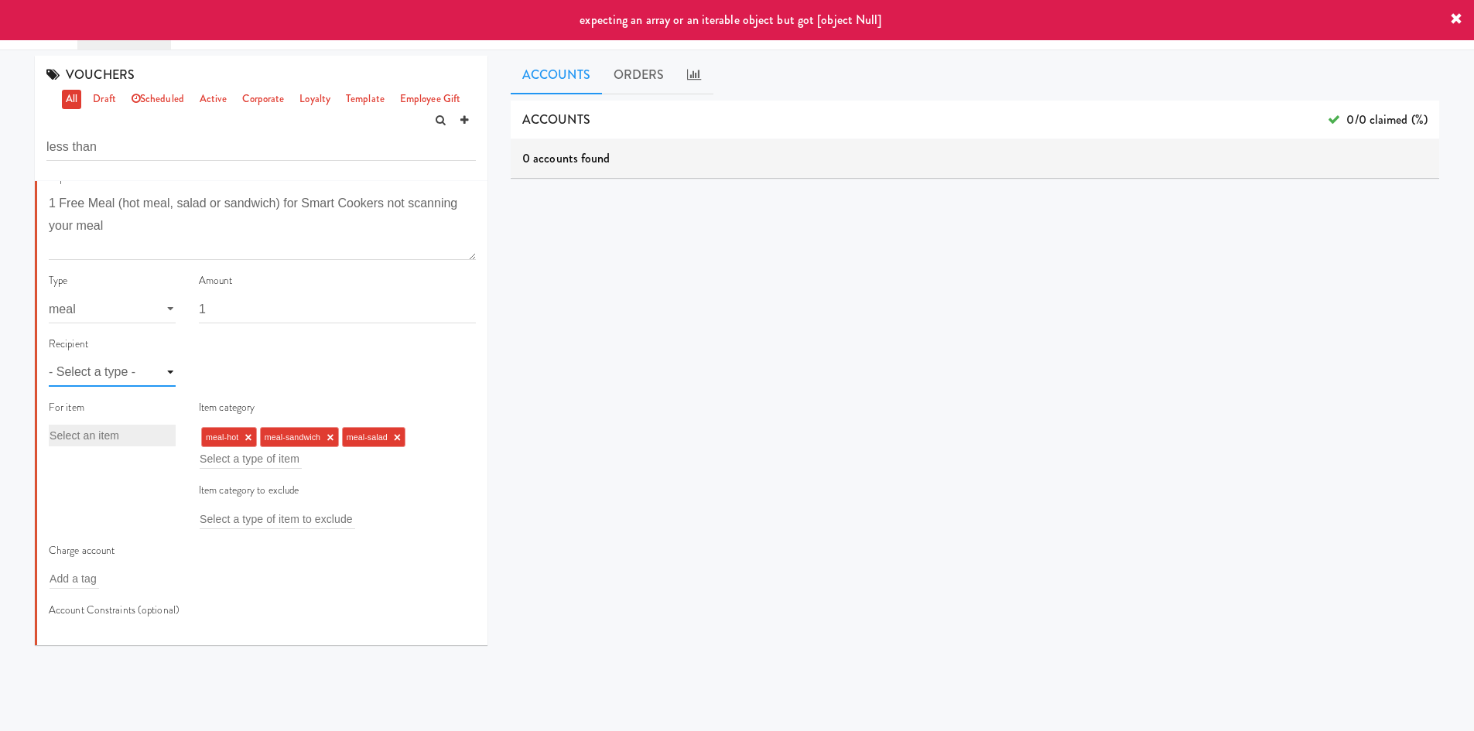
drag, startPoint x: 122, startPoint y: 361, endPoint x: 122, endPoint y: 376, distance: 15.5
click at [122, 361] on select "- Select a type - user site company" at bounding box center [112, 372] width 127 height 29
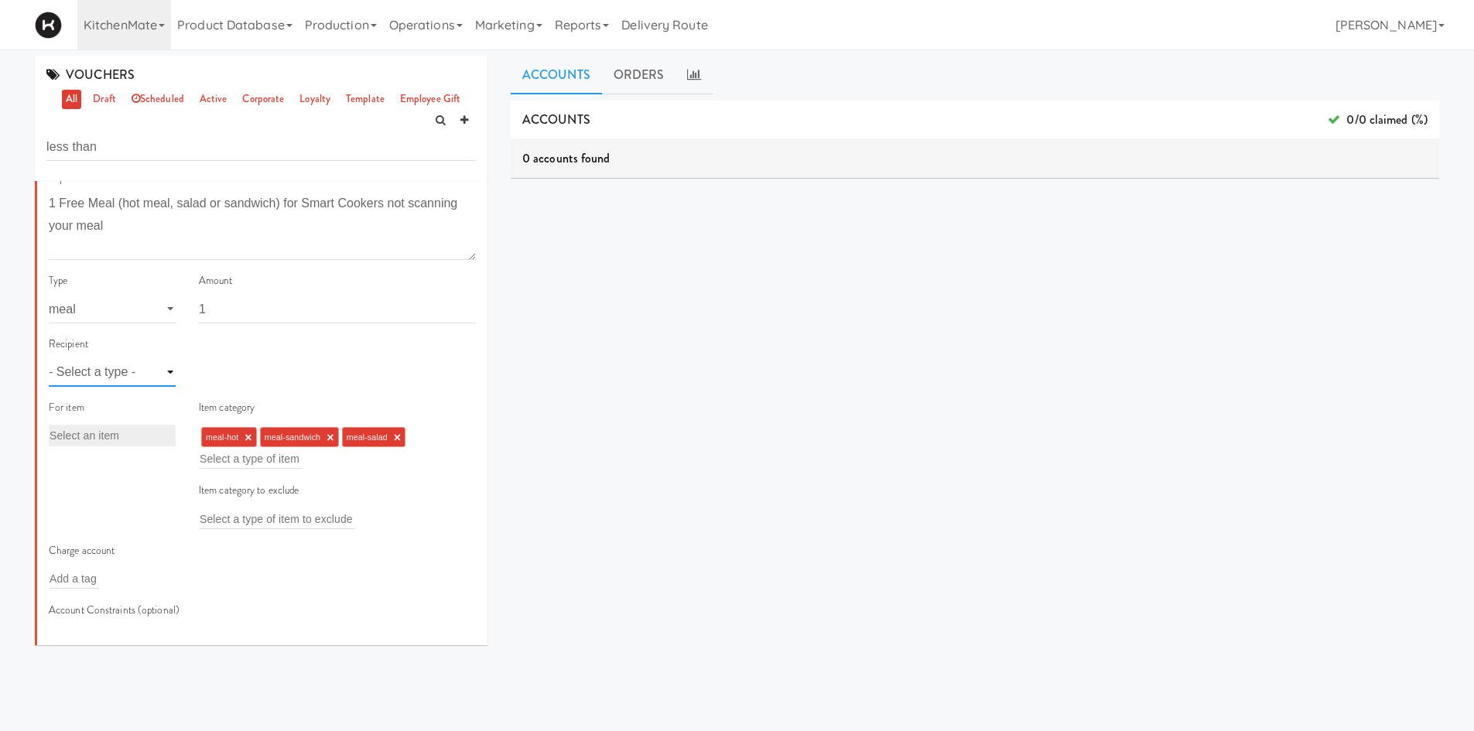
select select "string:user"
click at [49, 358] on select "- Select a type - user site company" at bounding box center [112, 372] width 127 height 29
click at [243, 367] on input "text" at bounding box center [225, 373] width 50 height 20
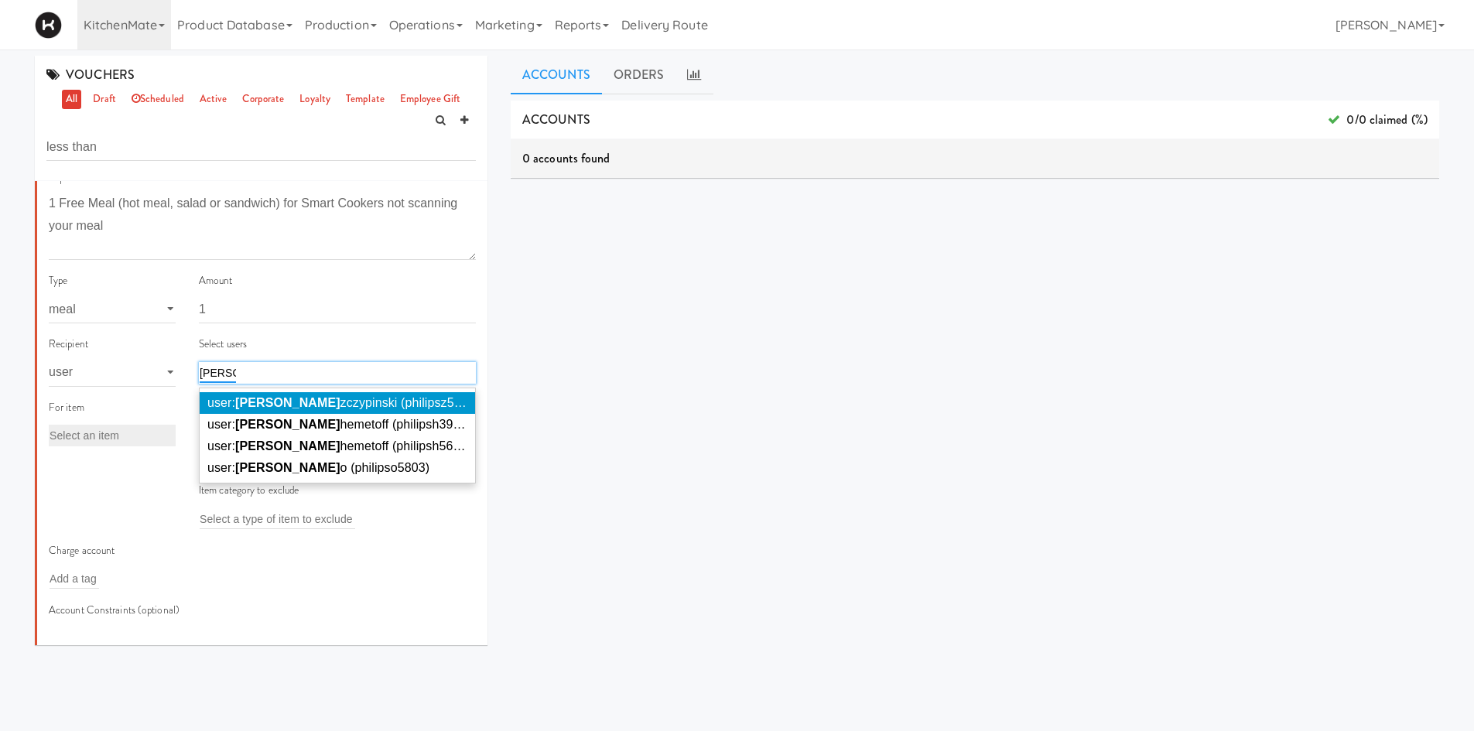
type input "[PERSON_NAME]"
click at [286, 404] on span "user: [PERSON_NAME] (philipsz5421)" at bounding box center [343, 402] width 272 height 13
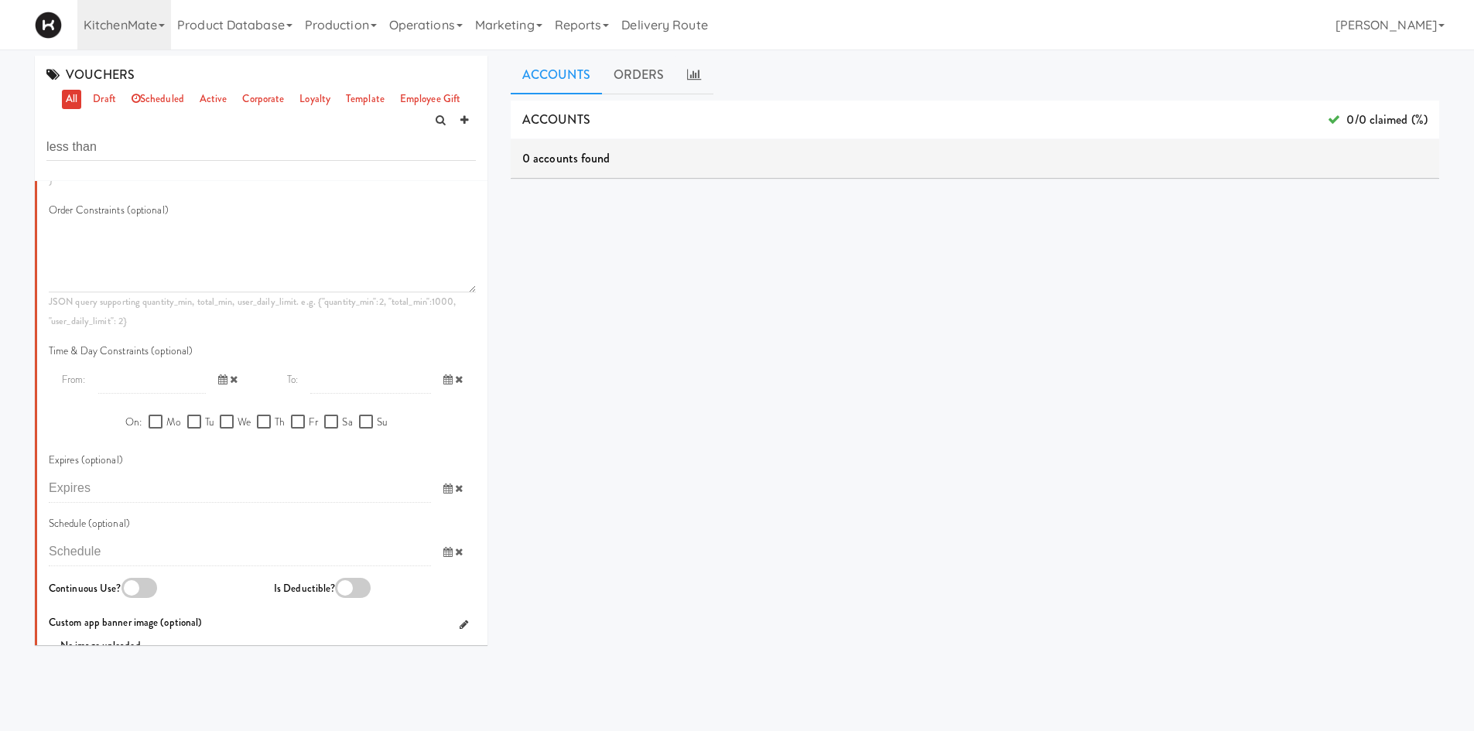
scroll to position [903, 0]
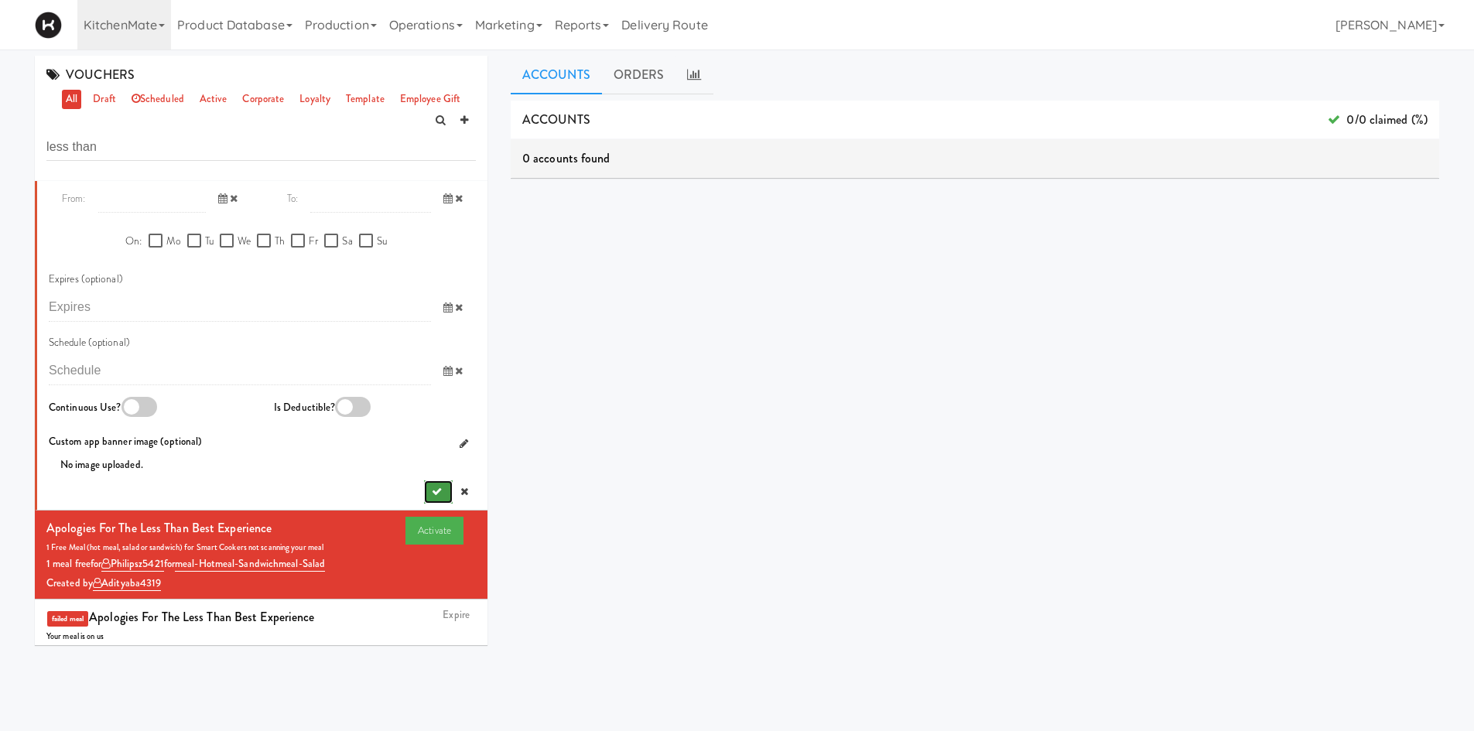
click at [424, 484] on button "submit" at bounding box center [438, 491] width 29 height 23
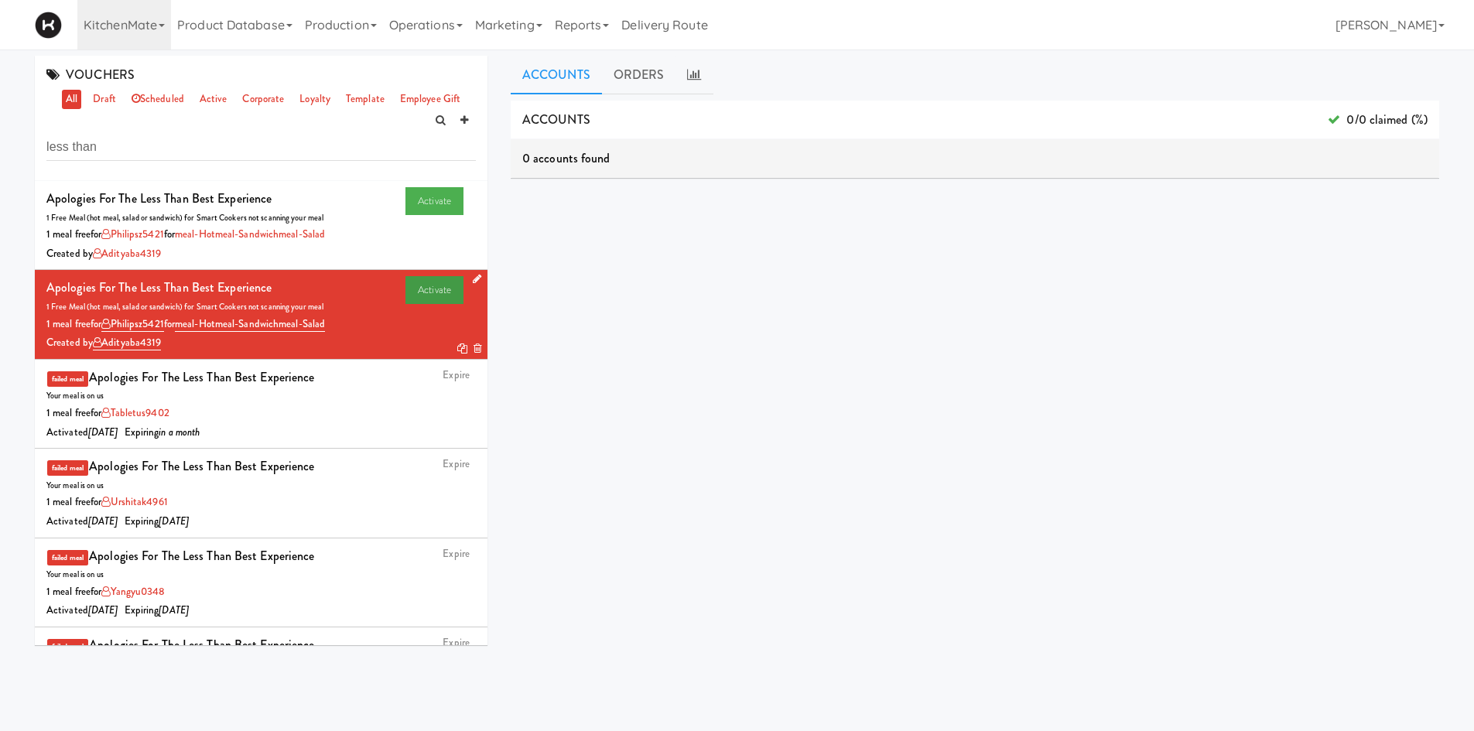
click at [413, 293] on link "Activate" at bounding box center [434, 290] width 58 height 28
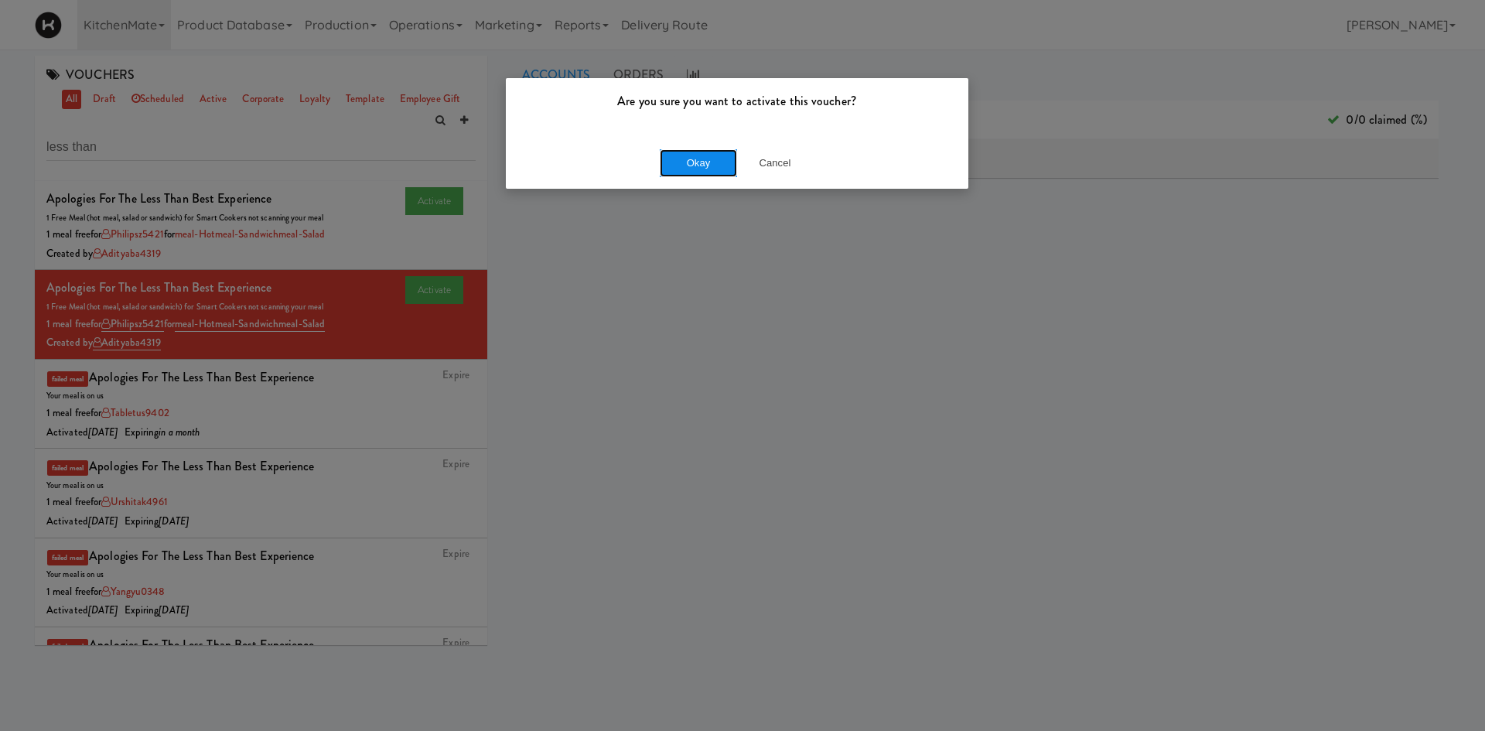
click at [675, 164] on button "Okay" at bounding box center [698, 163] width 77 height 28
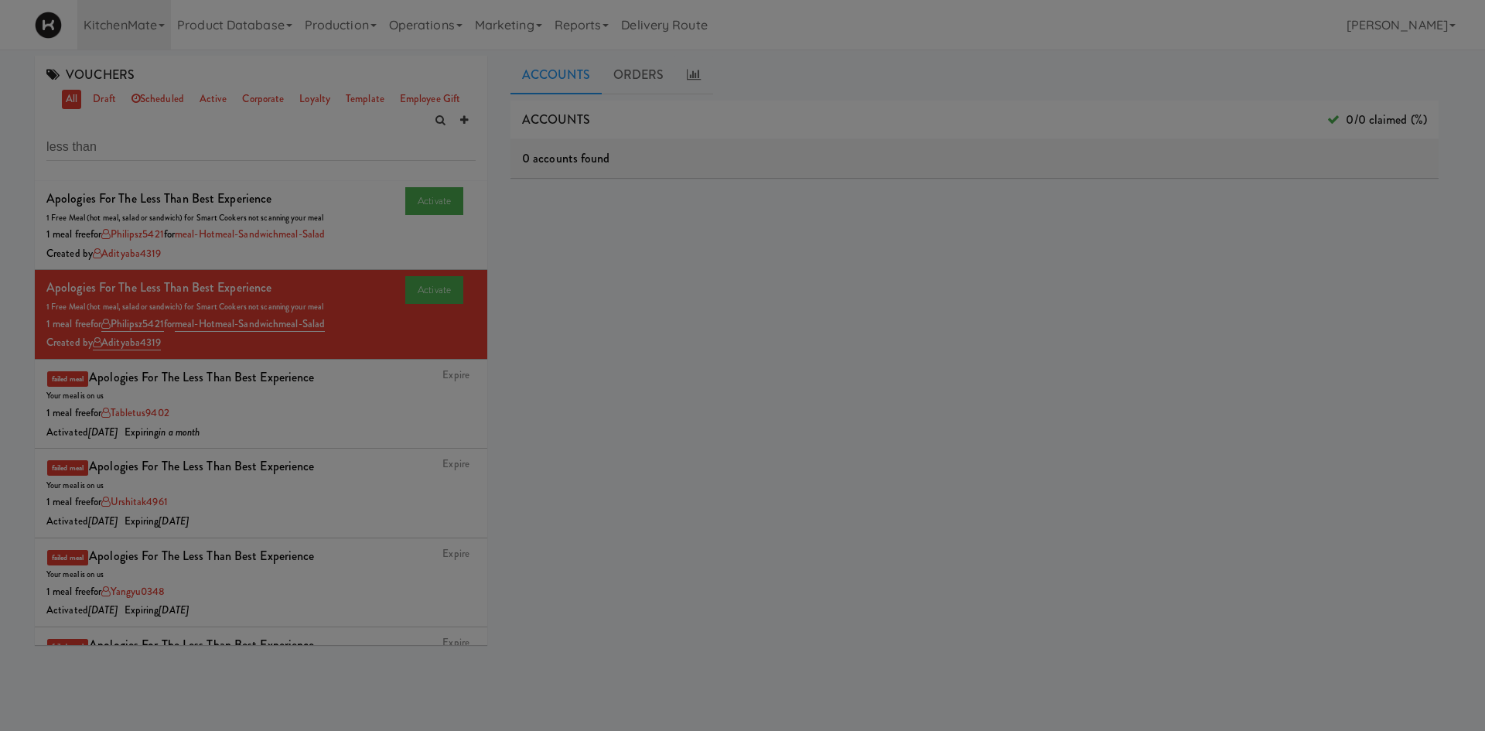
click at [675, 160] on div "Okay Cancel" at bounding box center [737, 134] width 463 height 52
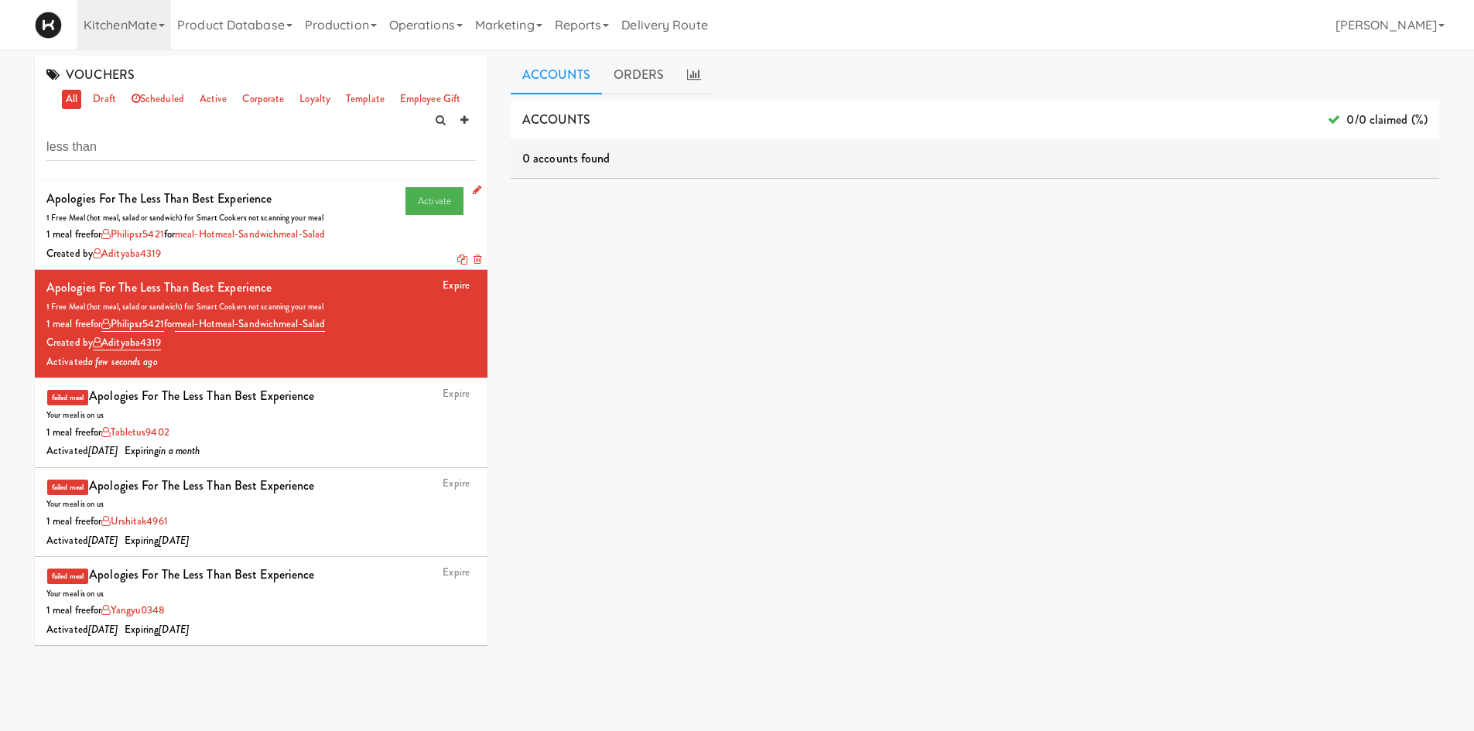
click at [390, 244] on div "Created by adityaba4319" at bounding box center [260, 253] width 429 height 19
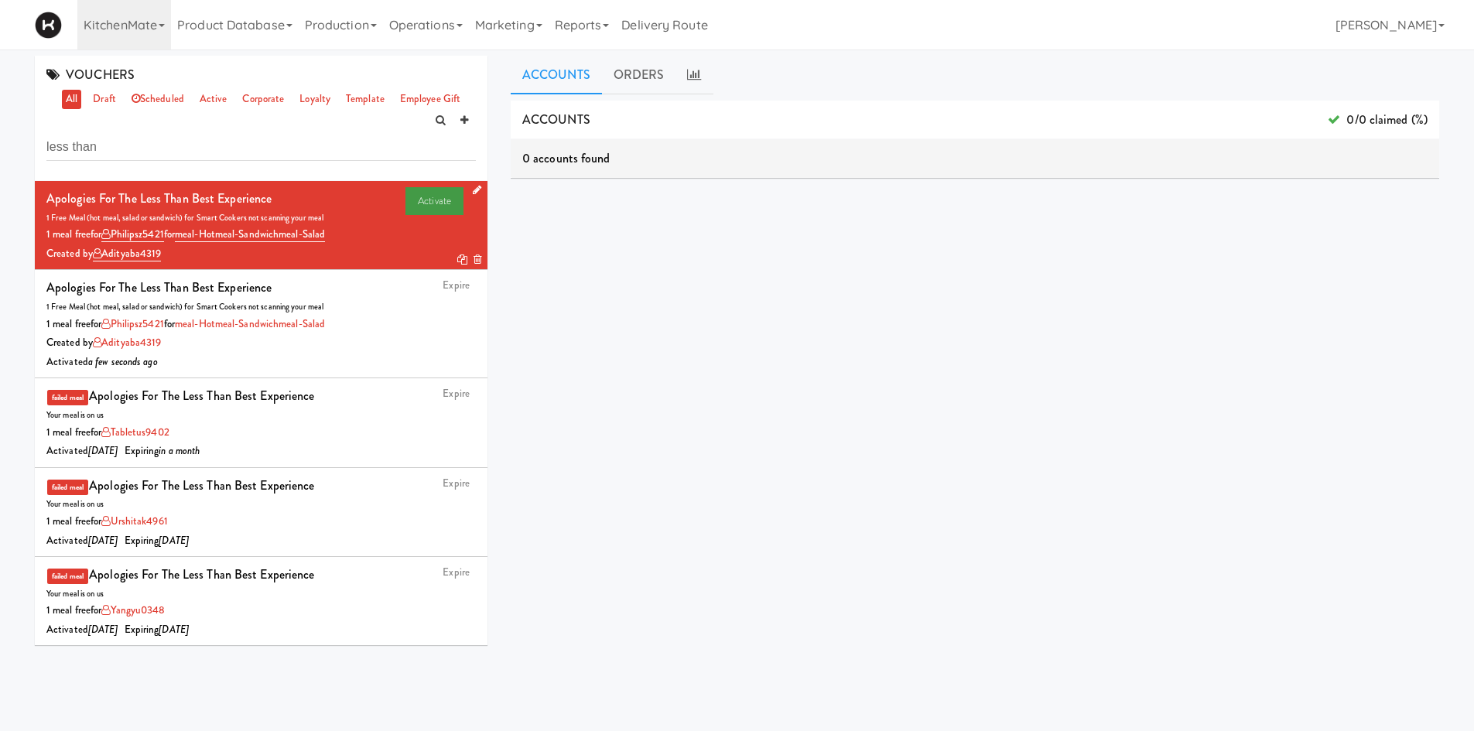
click at [408, 207] on link "Activate" at bounding box center [434, 201] width 58 height 28
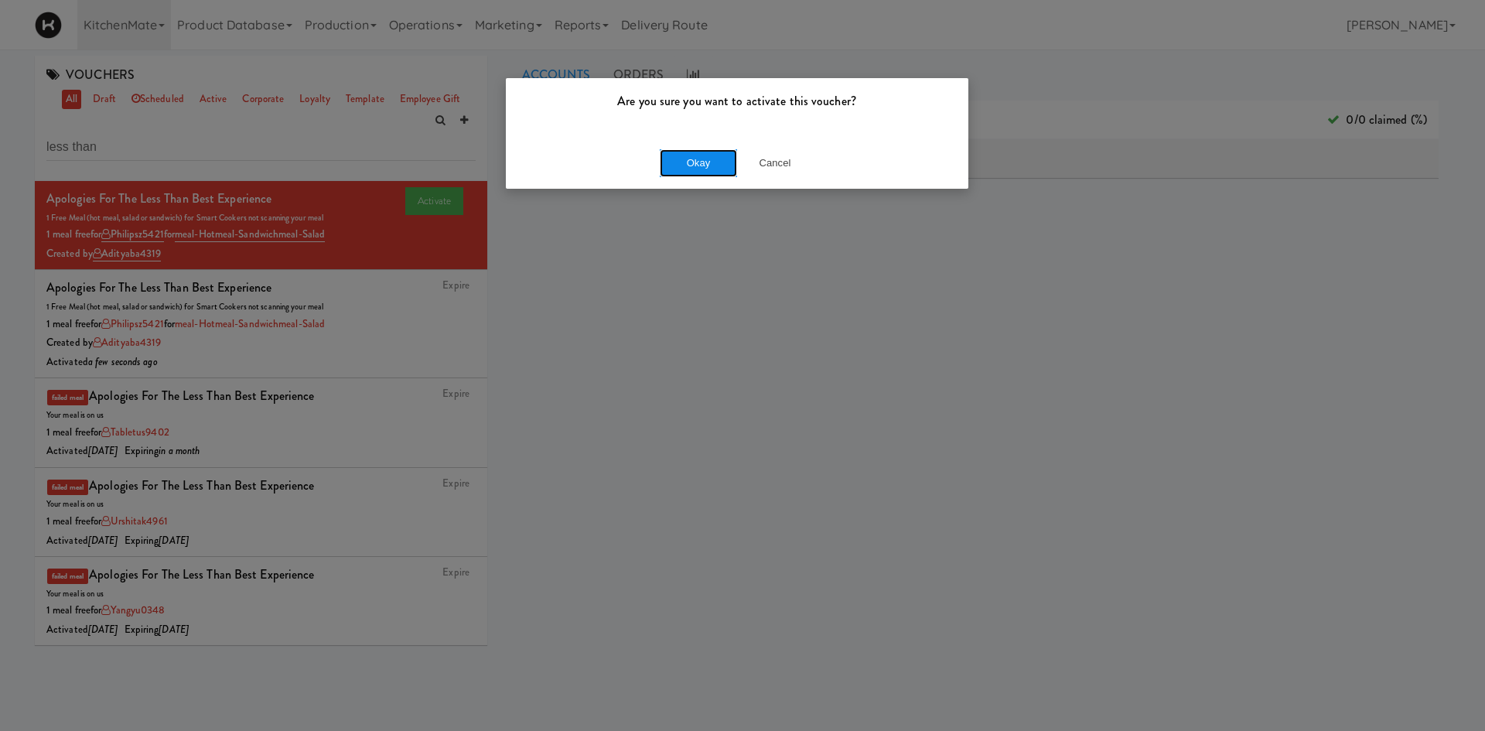
click at [711, 158] on button "Okay" at bounding box center [698, 163] width 77 height 28
